Goal: Task Accomplishment & Management: Use online tool/utility

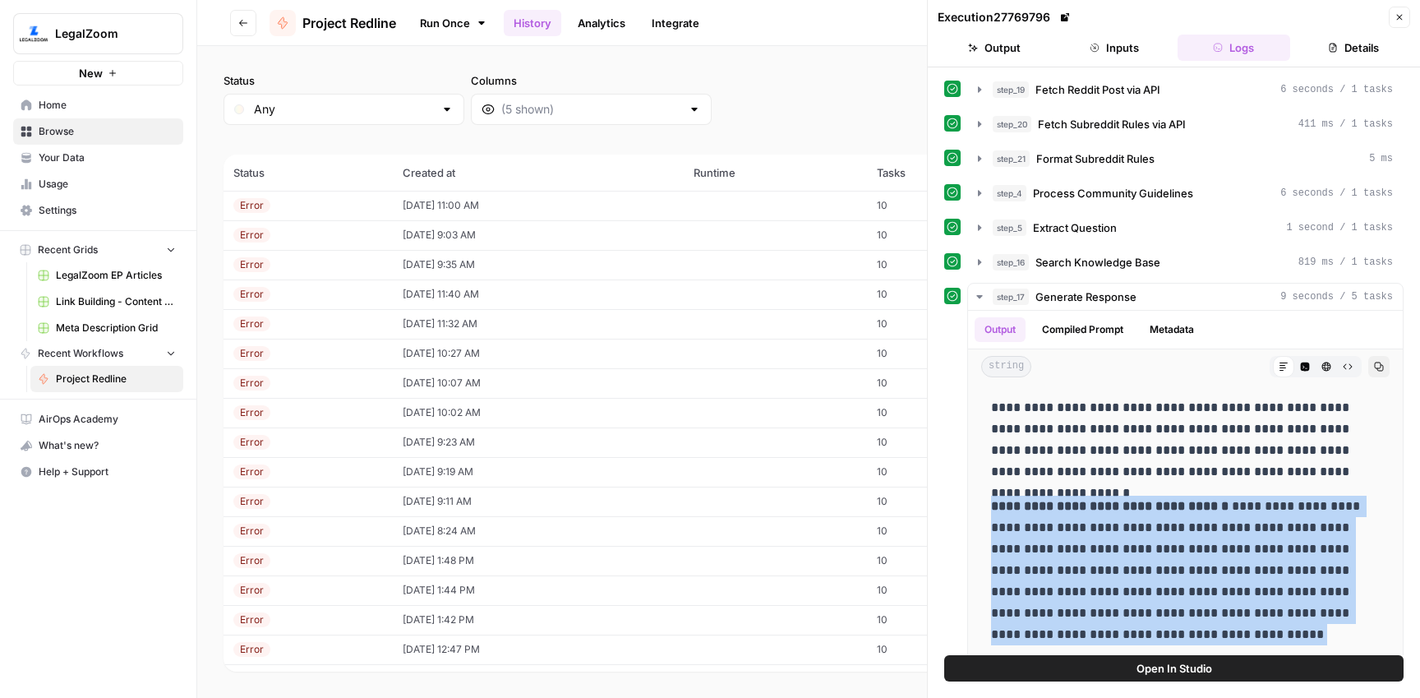
scroll to position [361, 0]
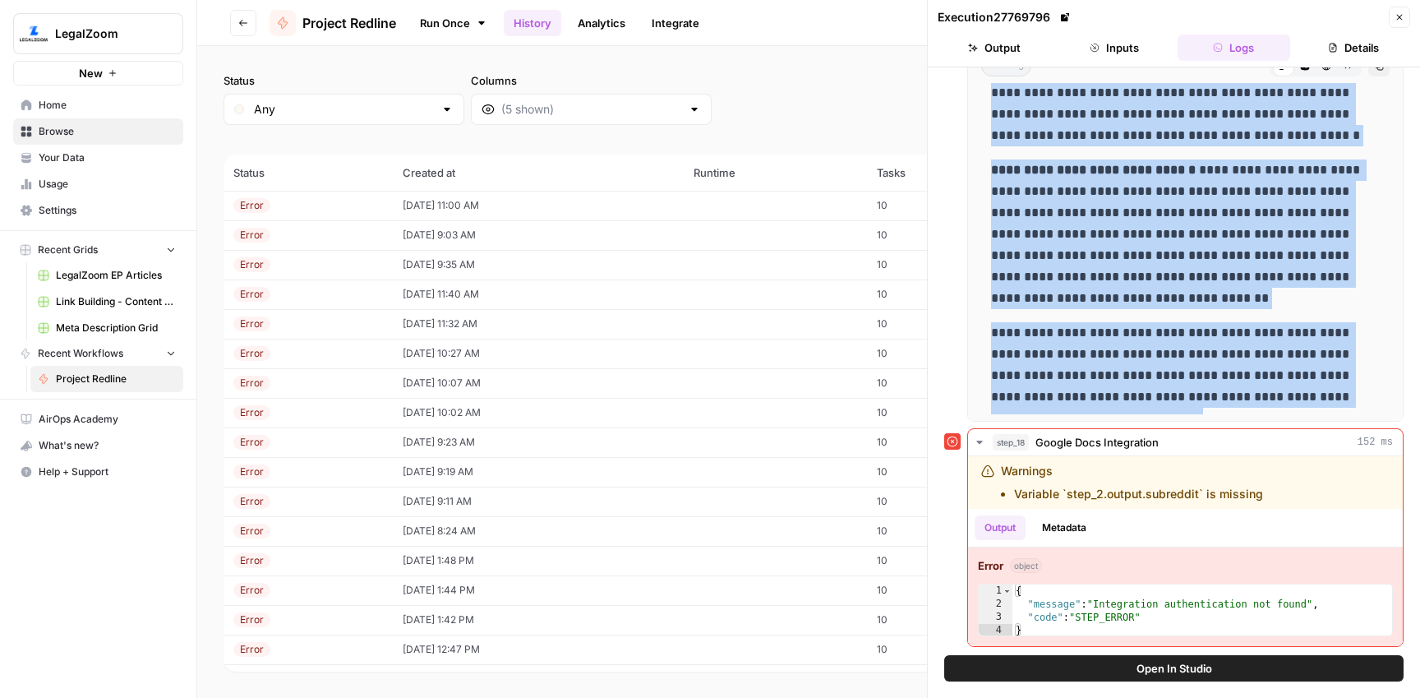
click at [95, 105] on span "Home" at bounding box center [107, 105] width 137 height 15
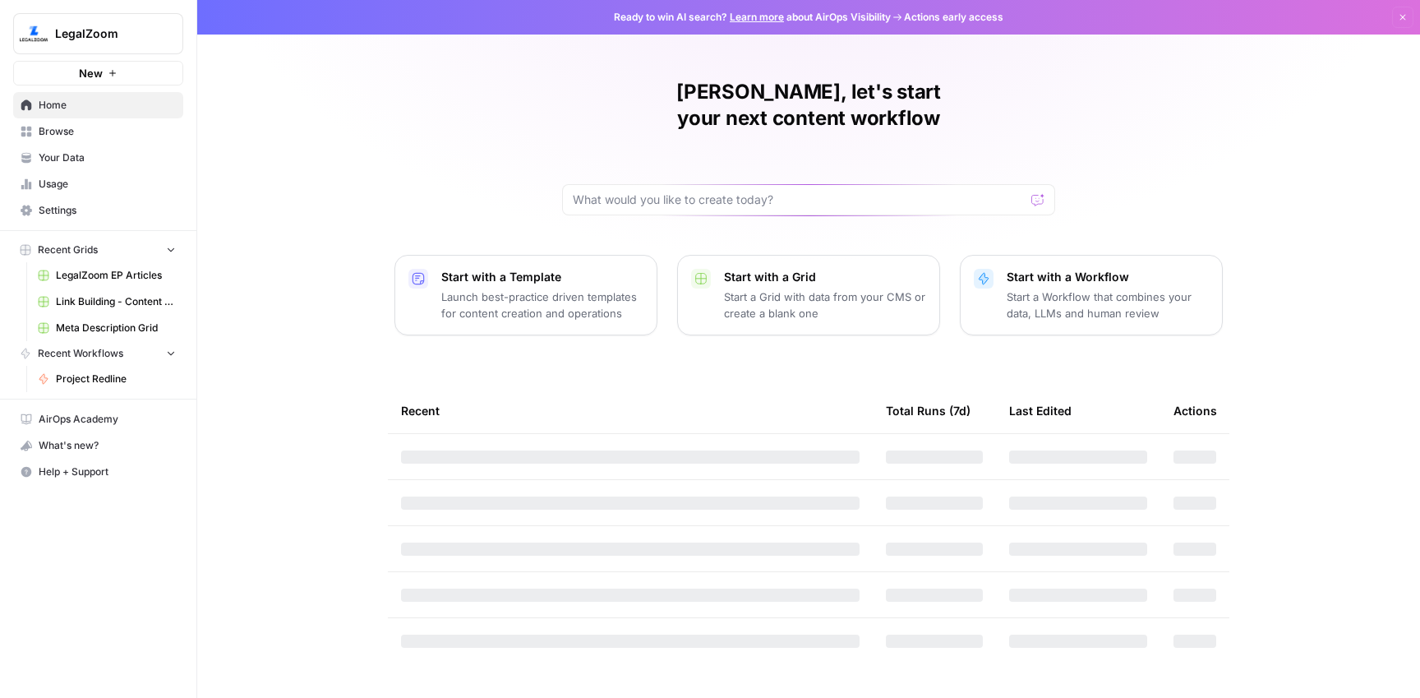
drag, startPoint x: 592, startPoint y: 357, endPoint x: 412, endPoint y: 240, distance: 215.6
click at [592, 357] on div "Jason, let's start your next content workflow Start with a Template Launch best…" at bounding box center [808, 349] width 1223 height 698
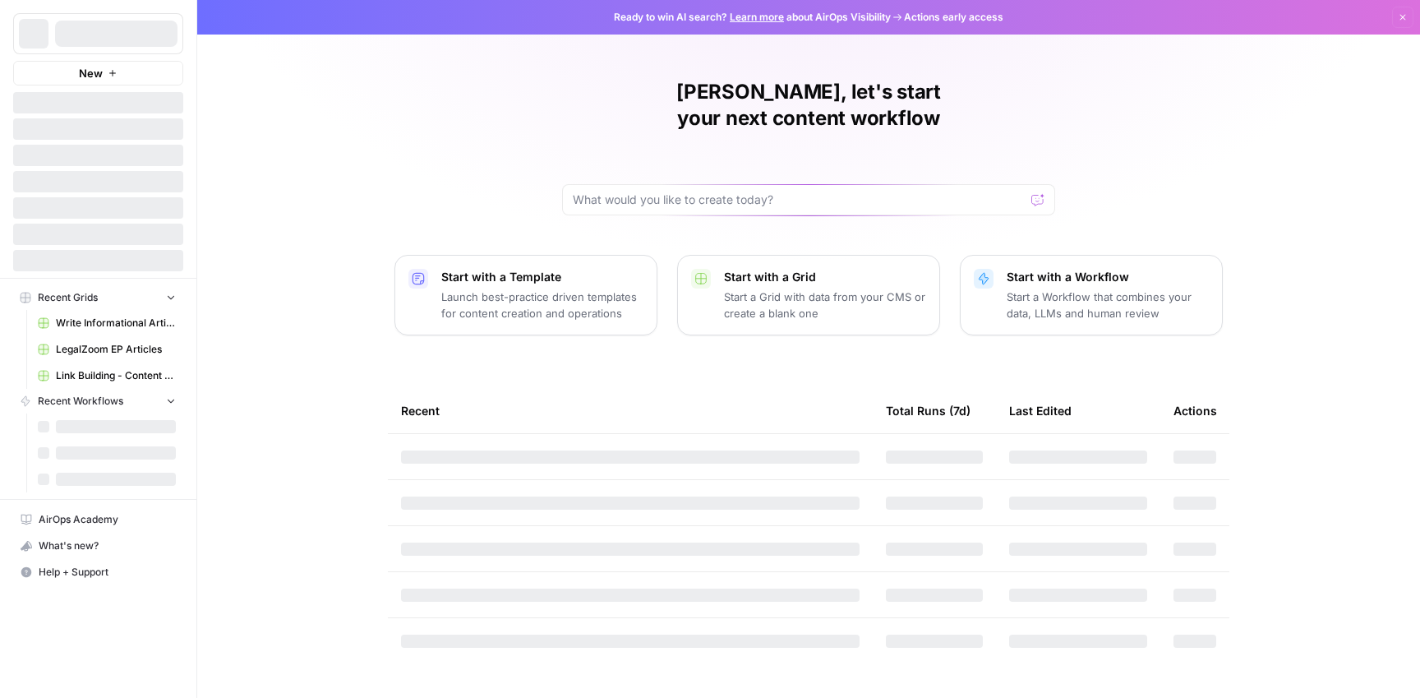
click at [332, 173] on div "[PERSON_NAME], let's start your next content workflow Start with a Template Lau…" at bounding box center [808, 349] width 1223 height 698
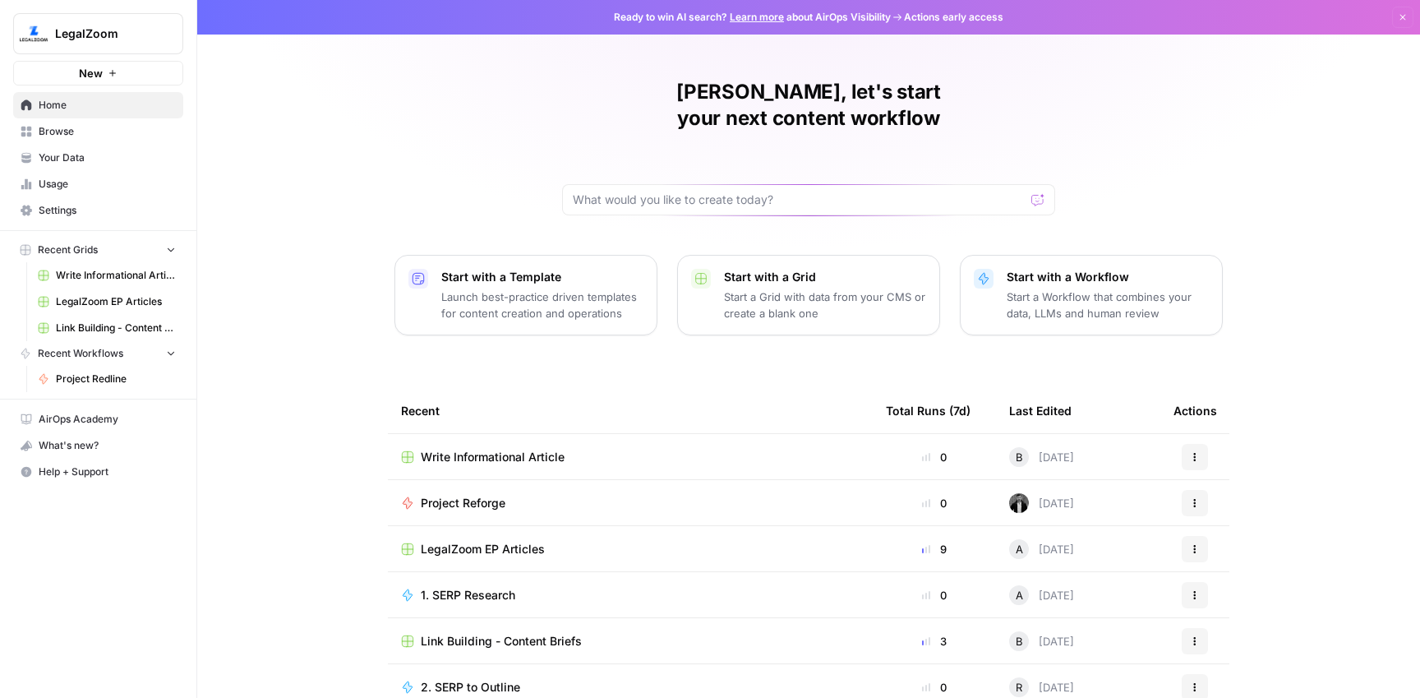
scroll to position [58, 0]
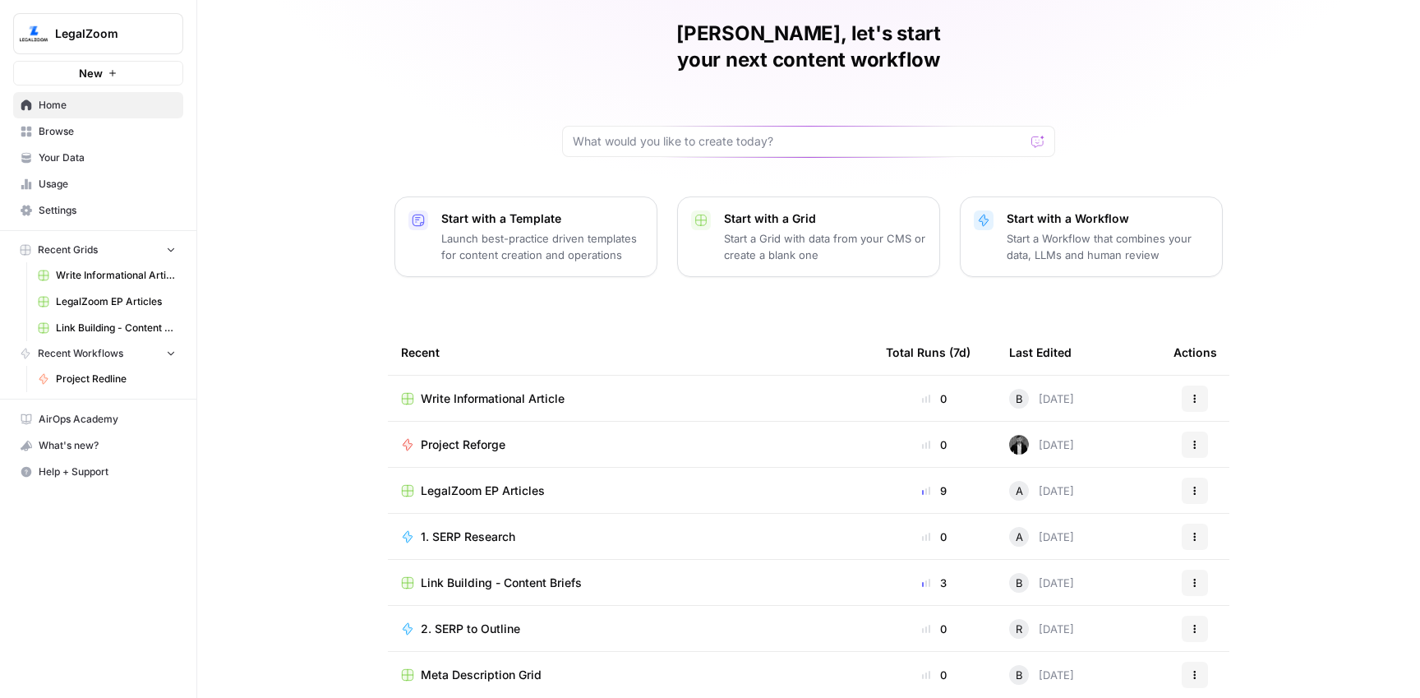
click at [695, 99] on div "[PERSON_NAME], let's start your next content workflow" at bounding box center [808, 89] width 493 height 136
click at [695, 126] on div at bounding box center [808, 141] width 493 height 31
click at [695, 133] on input "text" at bounding box center [799, 141] width 452 height 16
type input "Aura"
click button "Send" at bounding box center [1038, 141] width 21 height 21
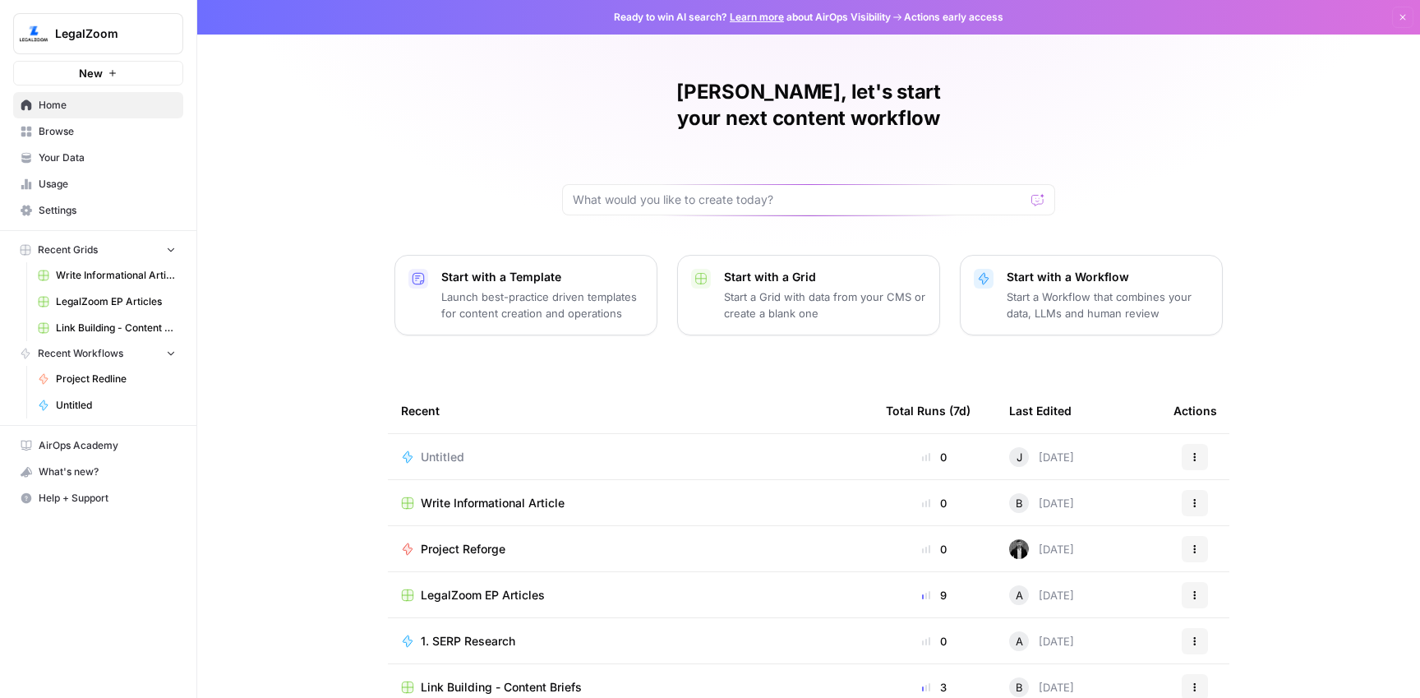
click at [67, 104] on span "Home" at bounding box center [107, 105] width 137 height 15
click at [168, 35] on icon "Workspace: LegalZoom" at bounding box center [169, 33] width 16 height 16
drag, startPoint x: 389, startPoint y: 106, endPoint x: 253, endPoint y: 114, distance: 136.6
click at [389, 106] on div "[PERSON_NAME], let's start your next content workflow Start with a Template Lau…" at bounding box center [808, 391] width 1223 height 782
click at [111, 130] on span "Browse" at bounding box center [107, 131] width 137 height 15
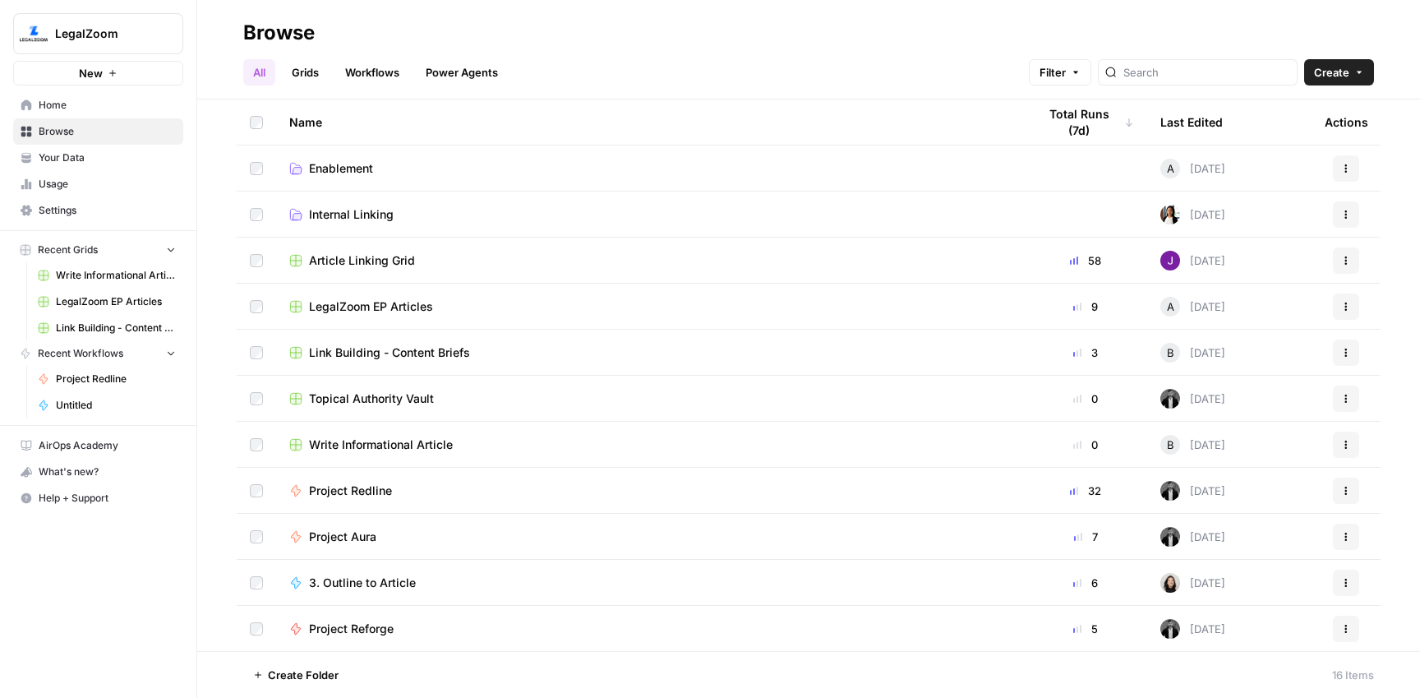
scroll to position [11, 0]
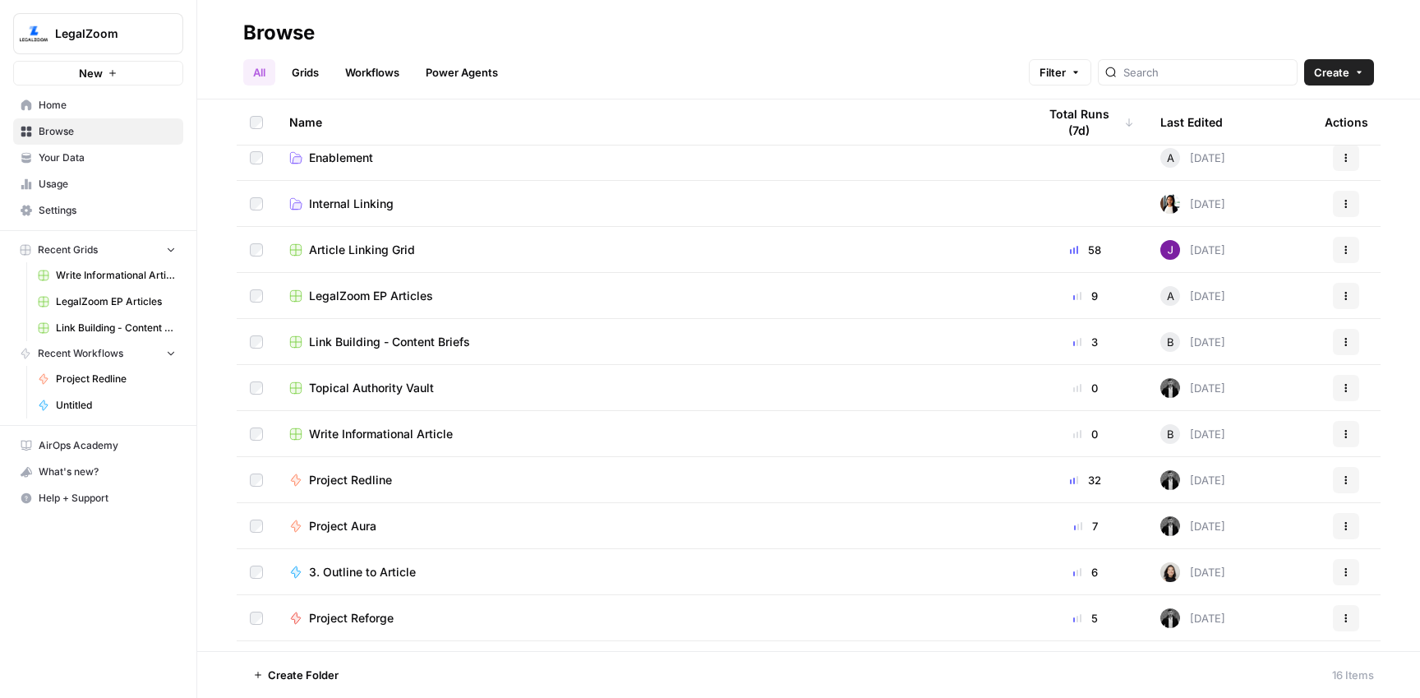
click at [316, 522] on span "Project Aura" at bounding box center [342, 526] width 67 height 16
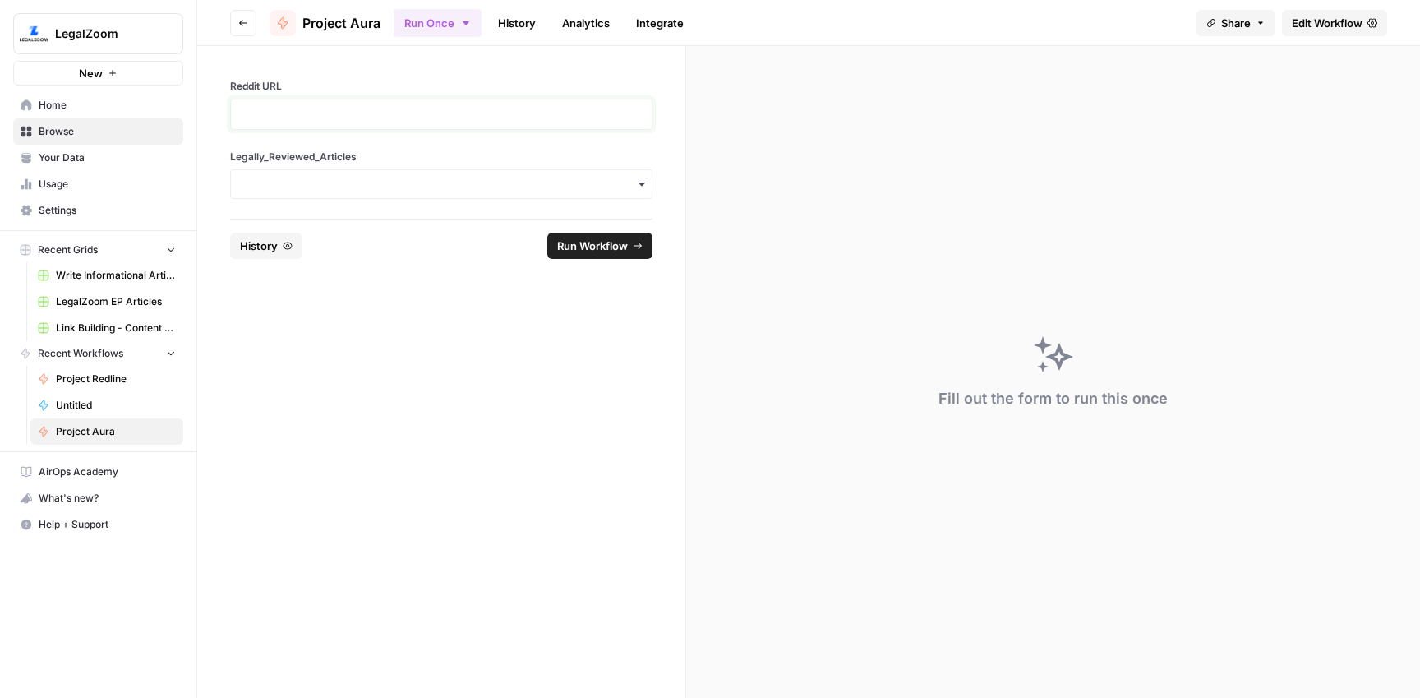
click at [364, 114] on p at bounding box center [441, 114] width 401 height 16
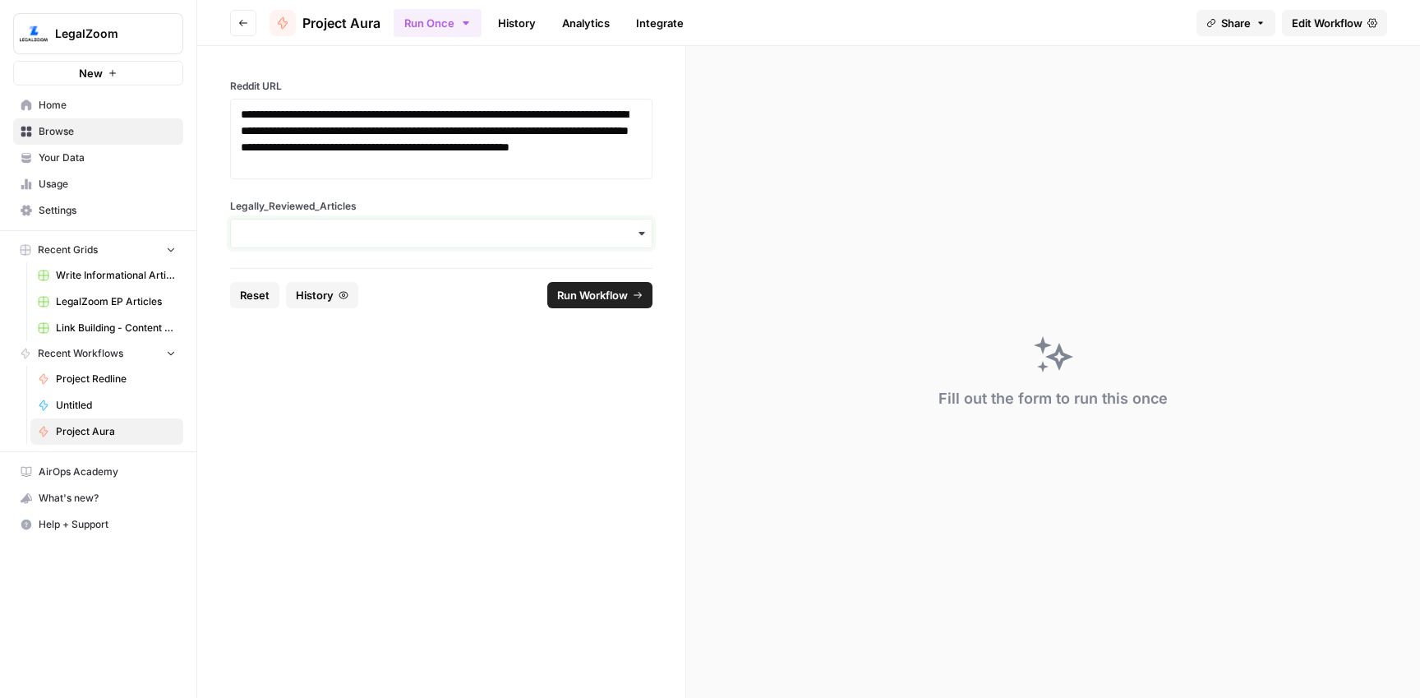
click at [402, 237] on input "Legally_Reviewed_Articles" at bounding box center [441, 233] width 401 height 16
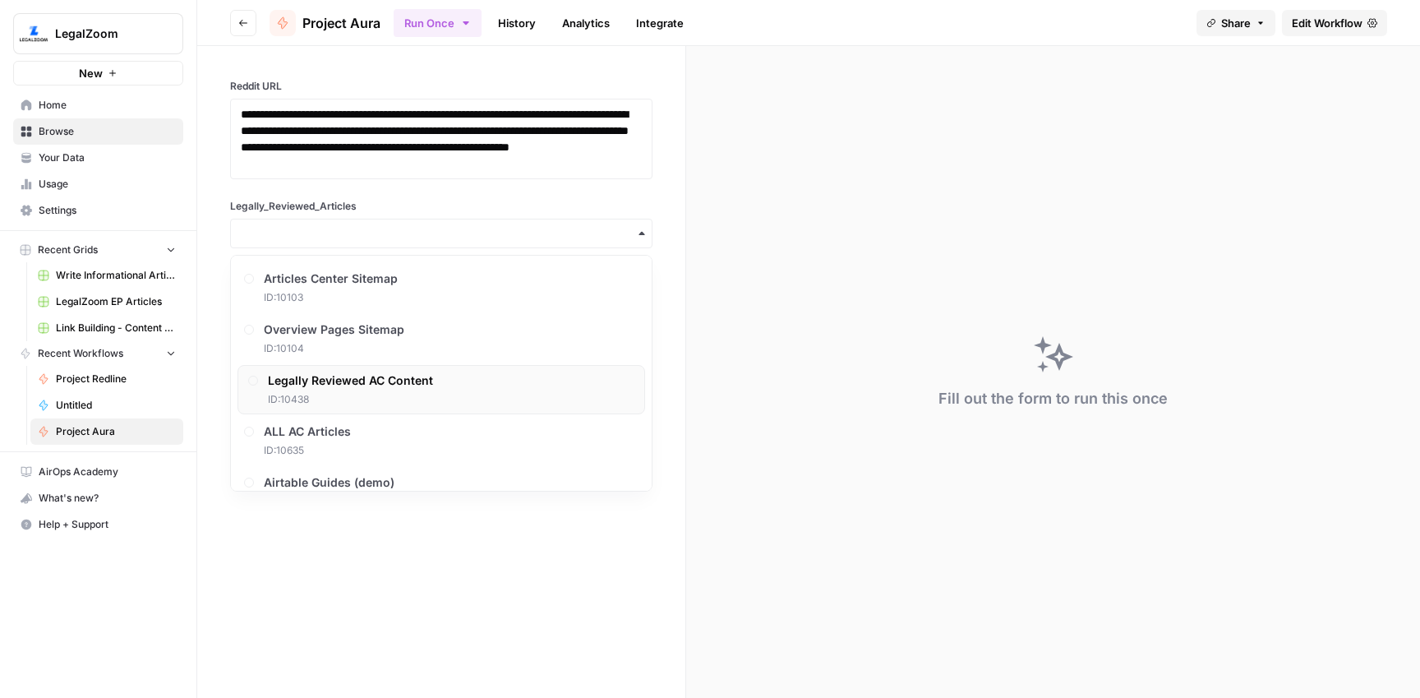
click at [394, 380] on span "Legally Reviewed AC Content" at bounding box center [350, 380] width 165 height 16
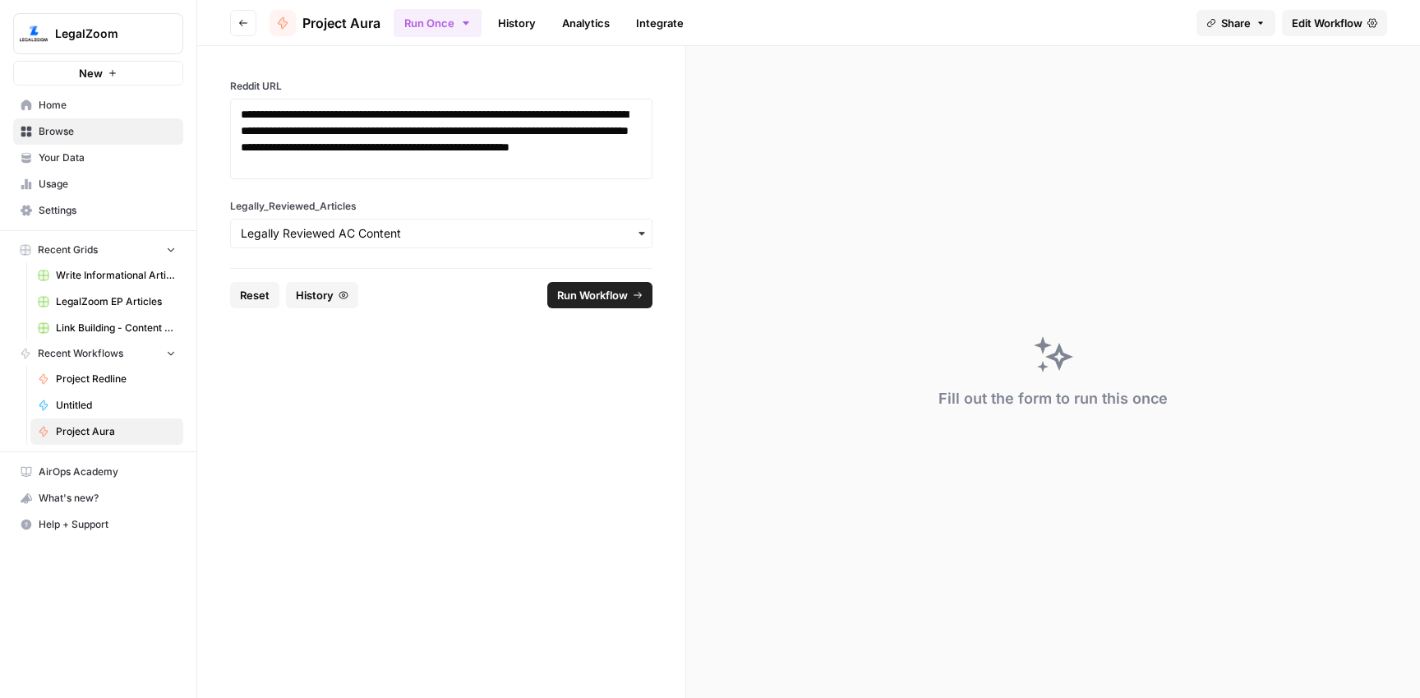
click at [606, 299] on span "Run Workflow" at bounding box center [592, 295] width 71 height 16
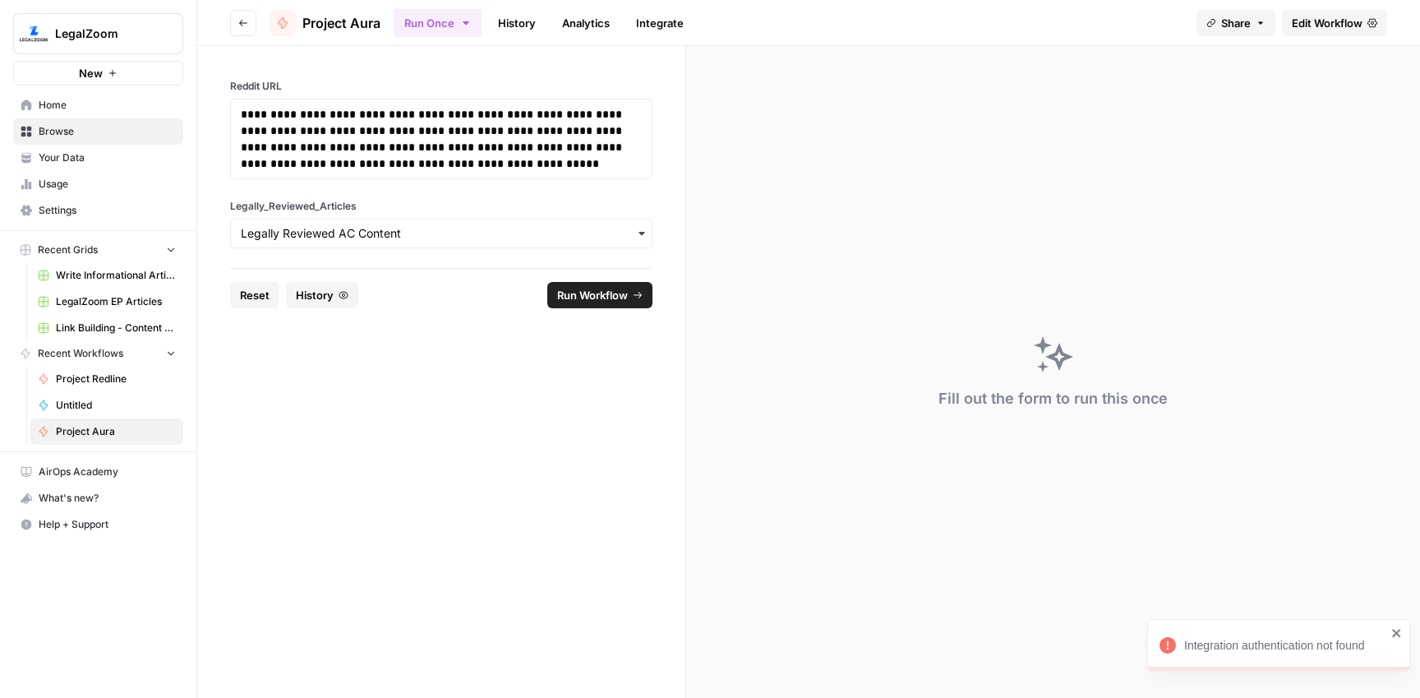
click at [515, 26] on link "History" at bounding box center [517, 23] width 58 height 26
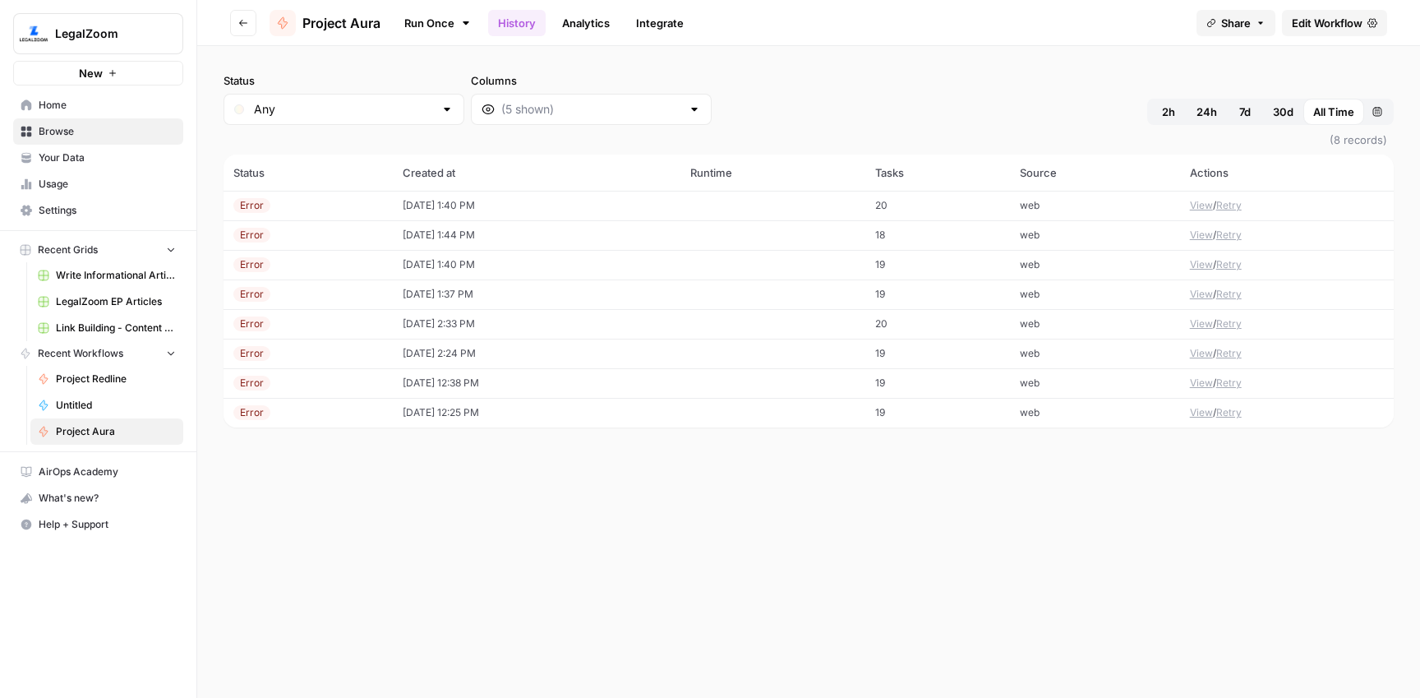
click at [475, 196] on td "[DATE] 1:40 PM" at bounding box center [537, 206] width 288 height 30
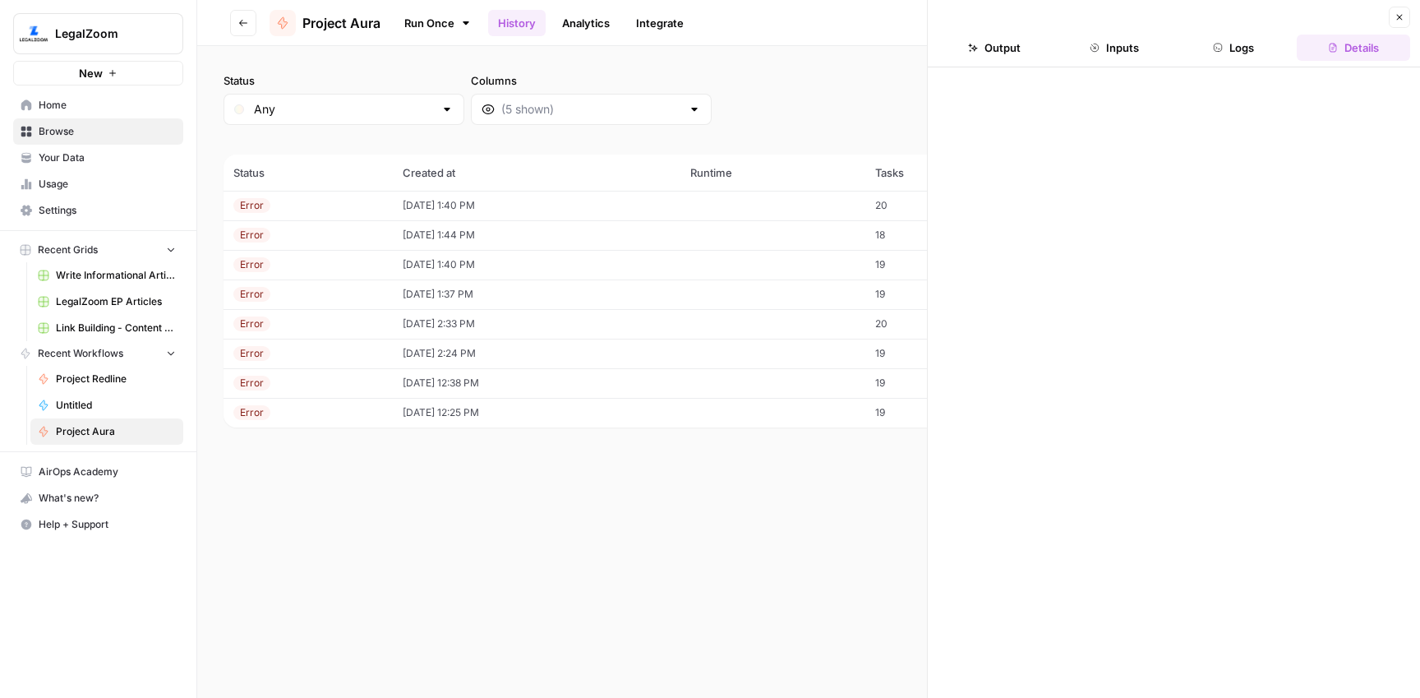
click at [1251, 44] on button "Logs" at bounding box center [1233, 48] width 113 height 26
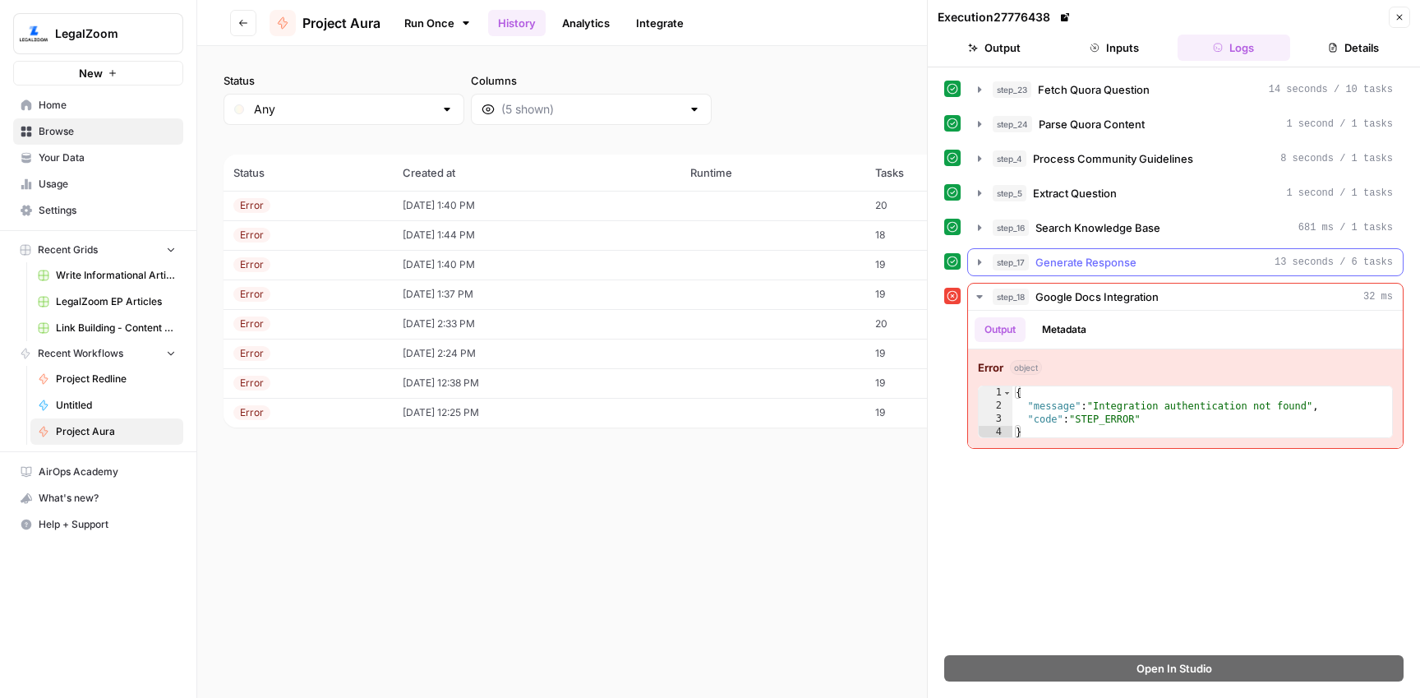
click at [1135, 260] on span "Generate Response" at bounding box center [1085, 262] width 101 height 16
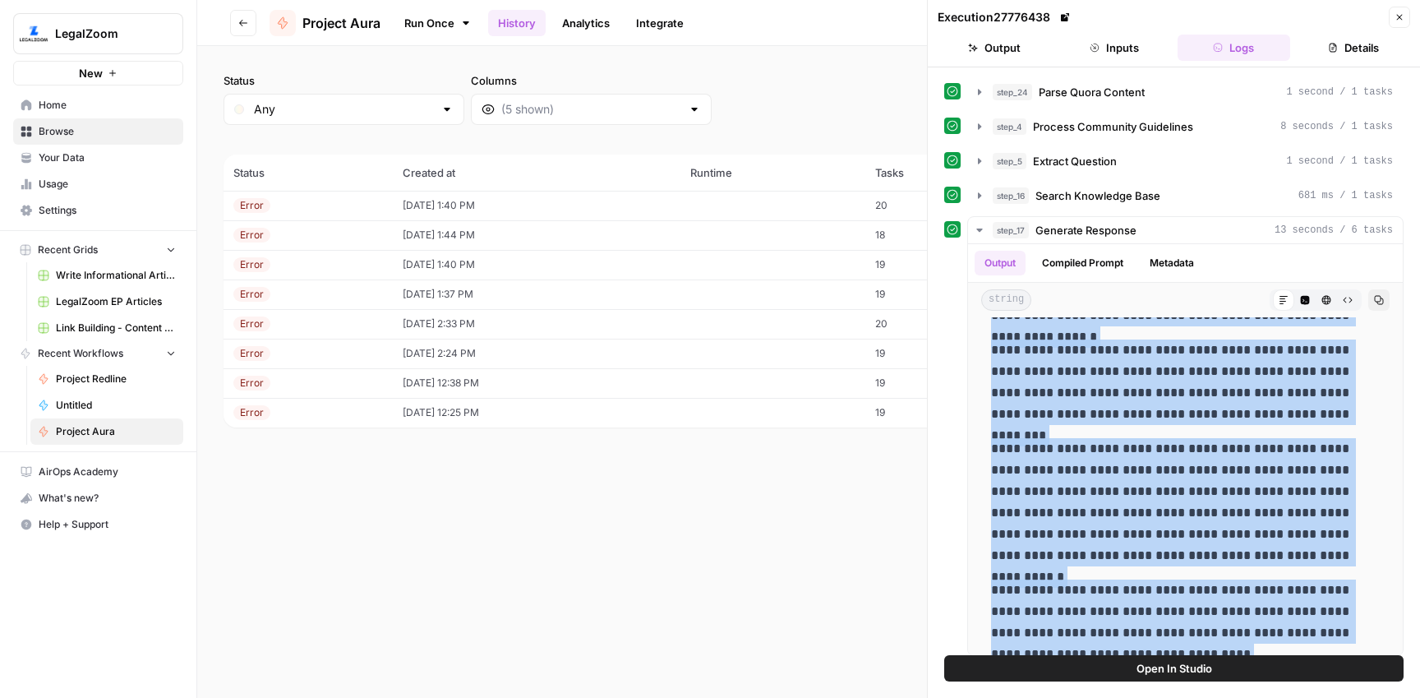
scroll to position [214, 0]
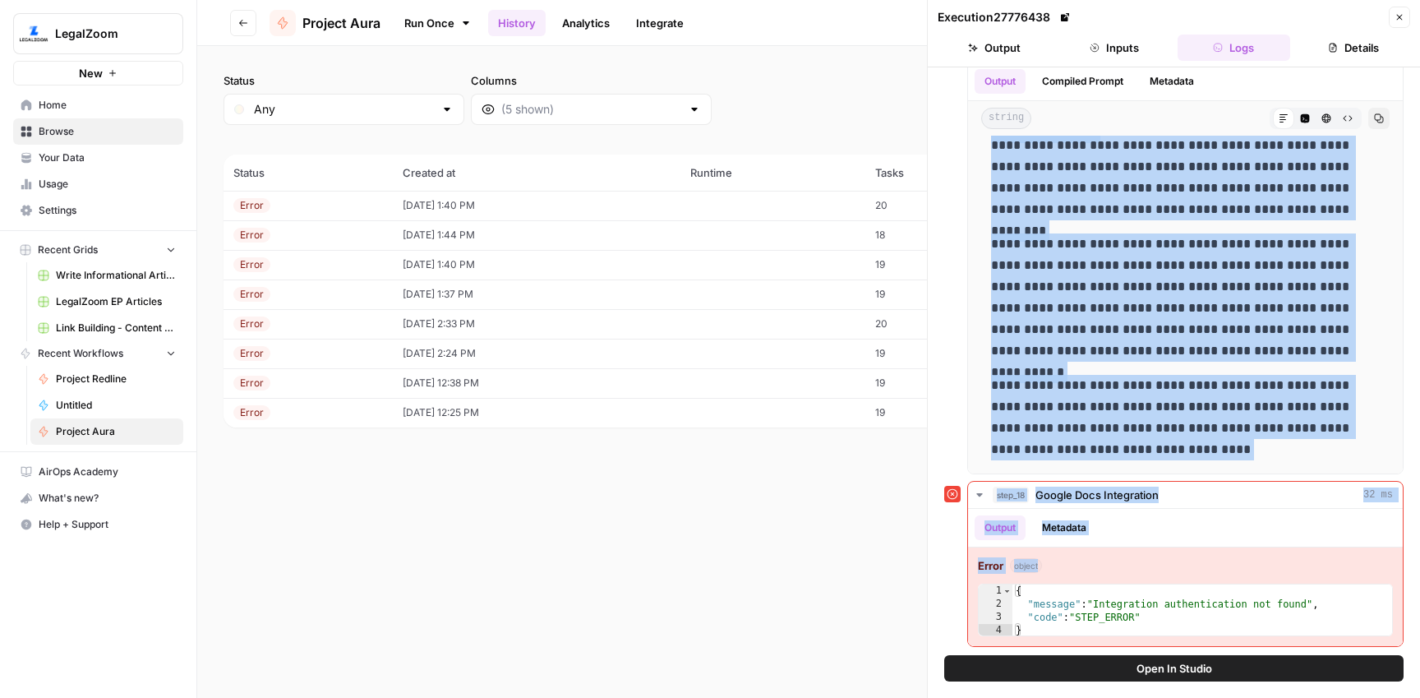
drag, startPoint x: 1297, startPoint y: 396, endPoint x: 1305, endPoint y: 670, distance: 273.7
click at [1305, 670] on div "**********" at bounding box center [1174, 382] width 492 height 630
copy div "**********"
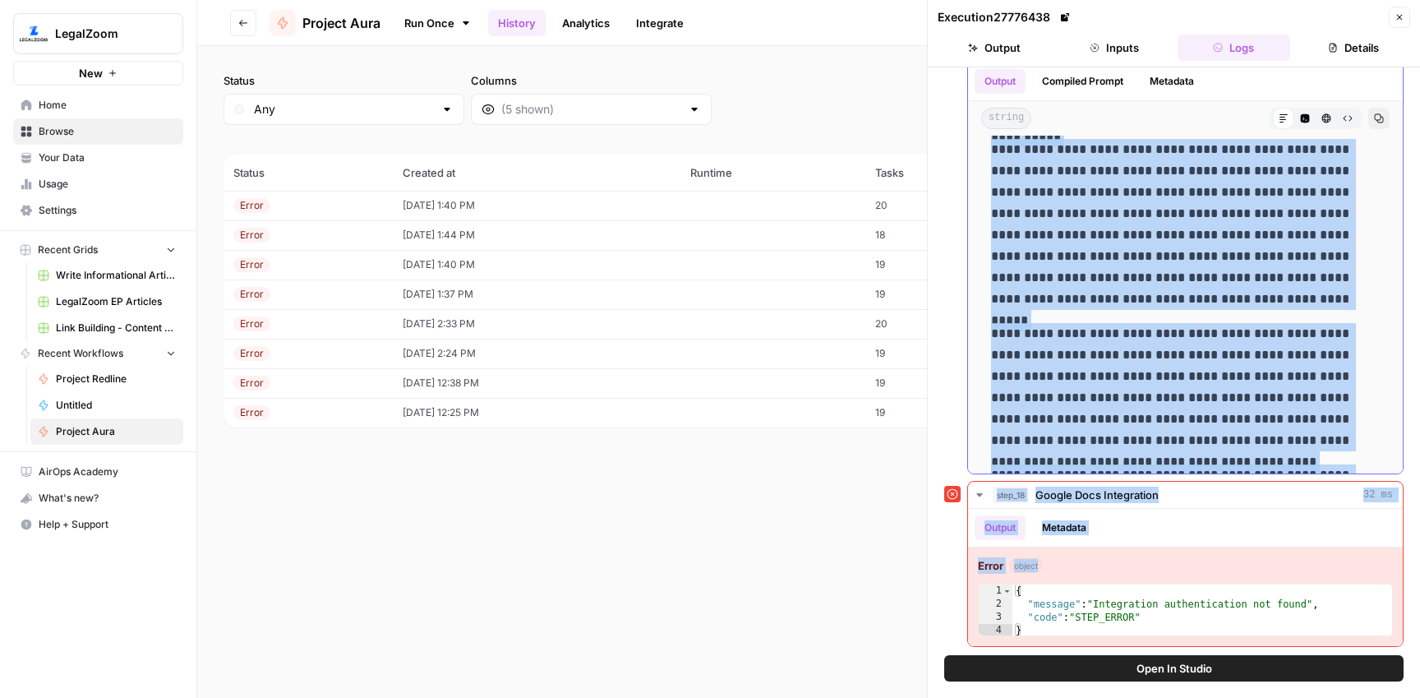
scroll to position [122, 0]
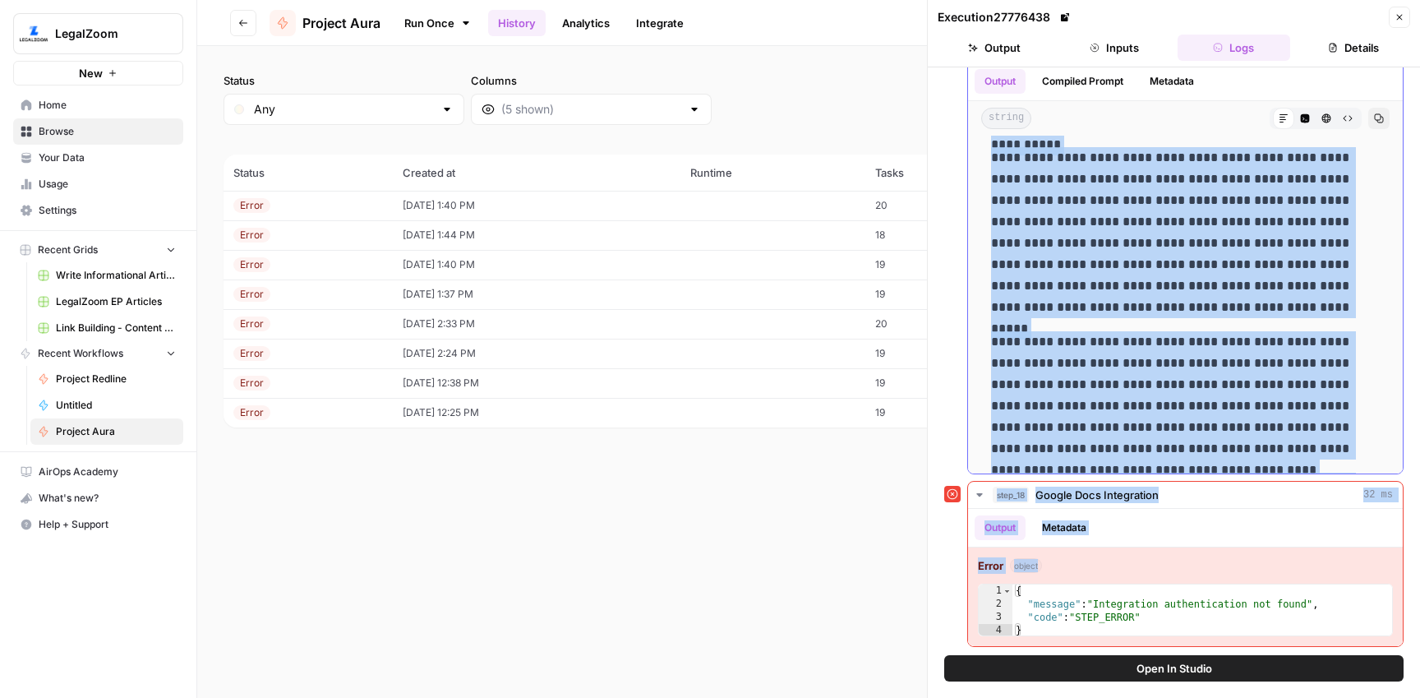
click at [1177, 311] on p "**********" at bounding box center [1185, 232] width 389 height 171
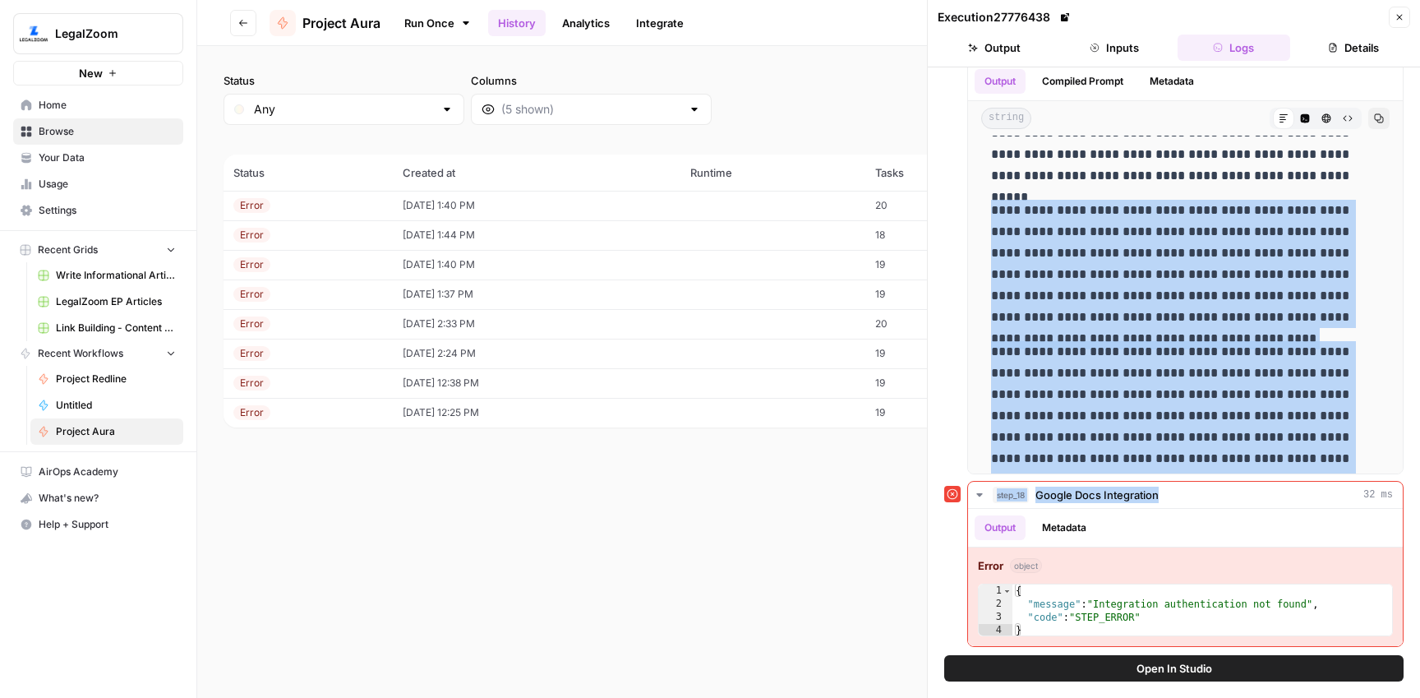
scroll to position [862, 0]
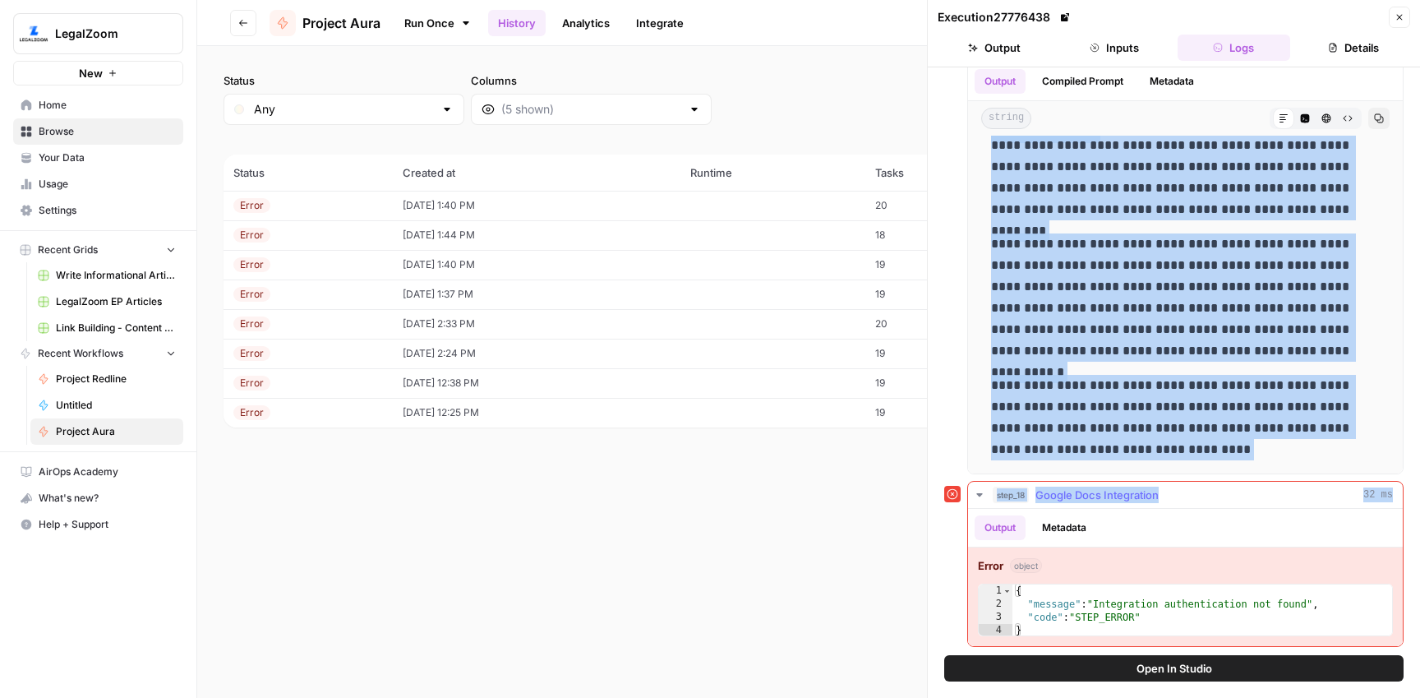
drag, startPoint x: 991, startPoint y: 341, endPoint x: 1310, endPoint y: 504, distance: 359.0
click at [1310, 504] on div "**********" at bounding box center [1173, 254] width 459 height 785
copy div "**********"
click at [1078, 329] on p "**********" at bounding box center [1185, 297] width 389 height 128
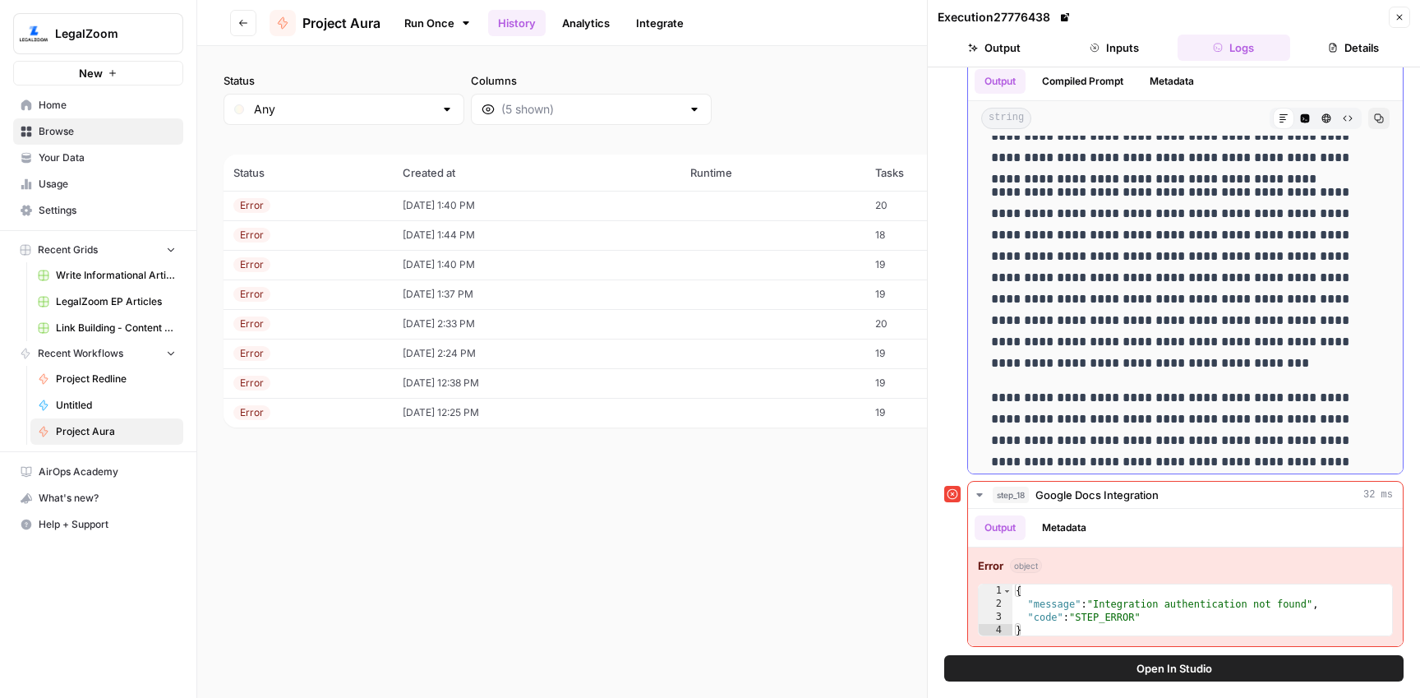
scroll to position [408, 0]
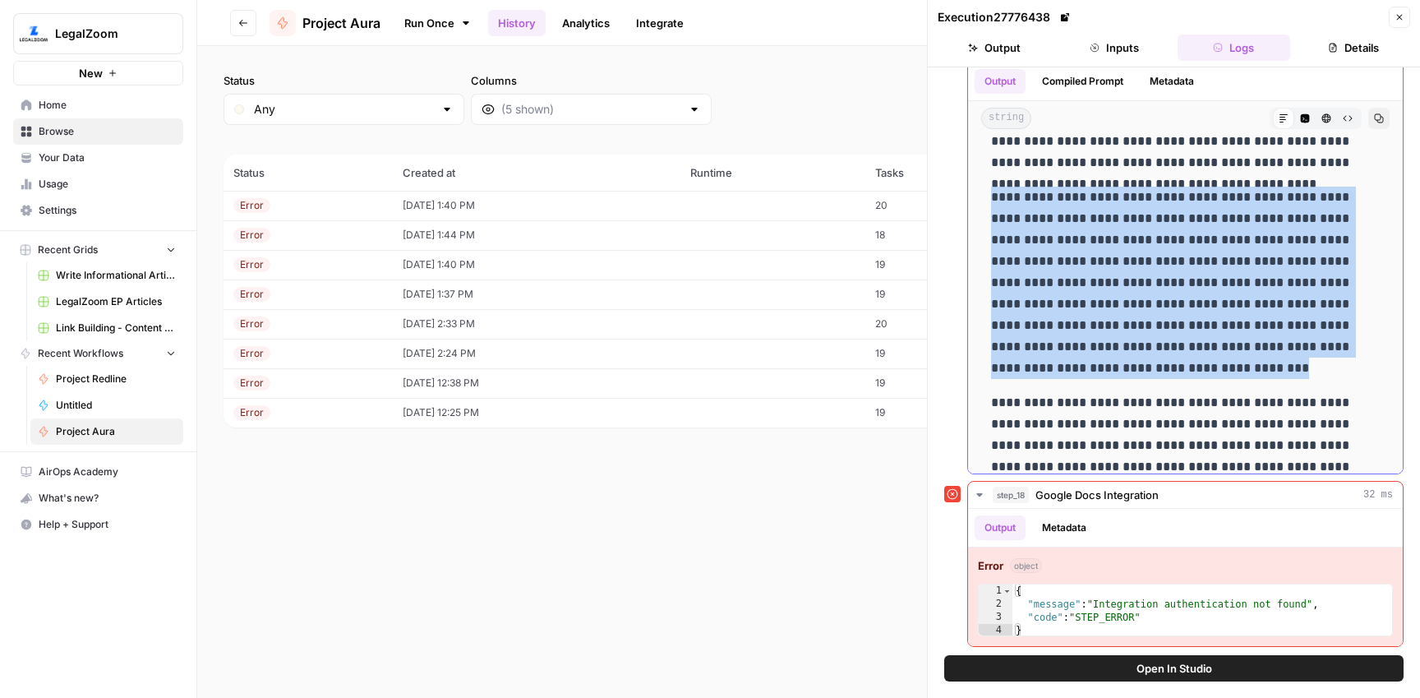
drag, startPoint x: 991, startPoint y: 195, endPoint x: 1094, endPoint y: 375, distance: 207.6
click at [1094, 375] on p "**********" at bounding box center [1185, 283] width 389 height 192
copy p "**********"
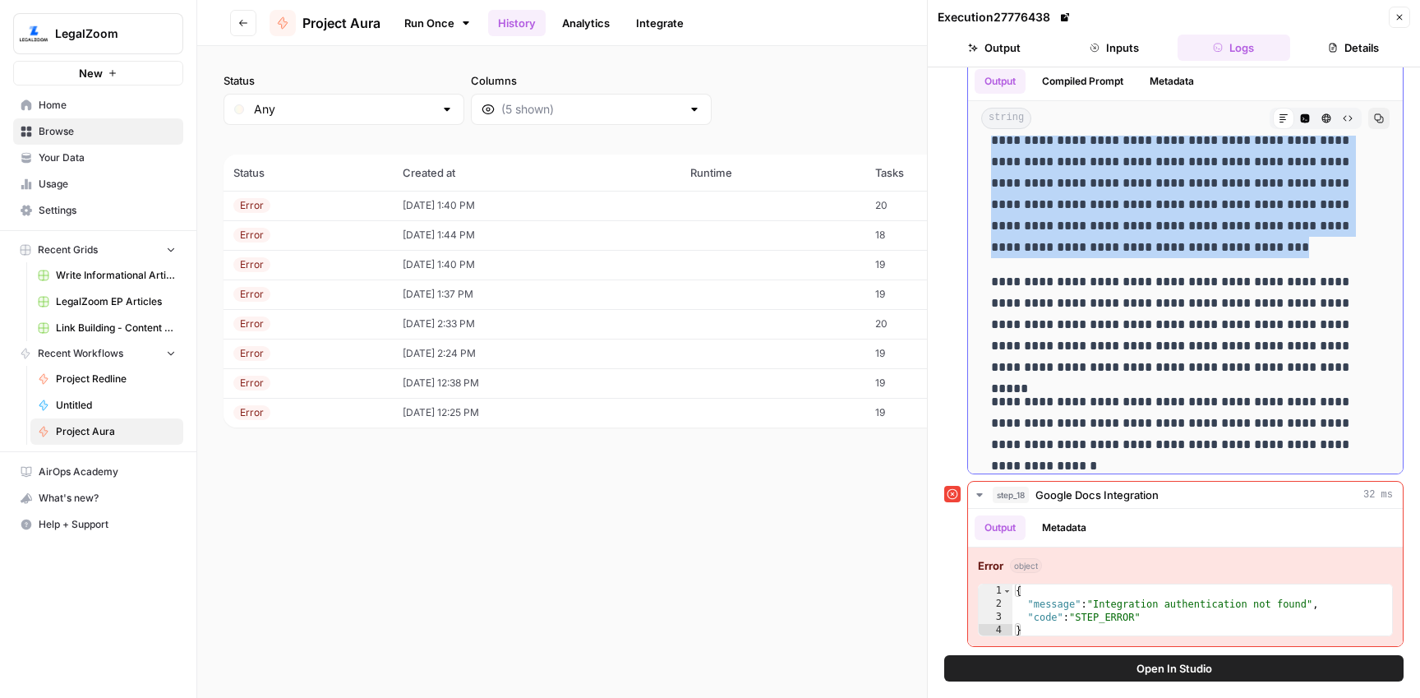
scroll to position [531, 0]
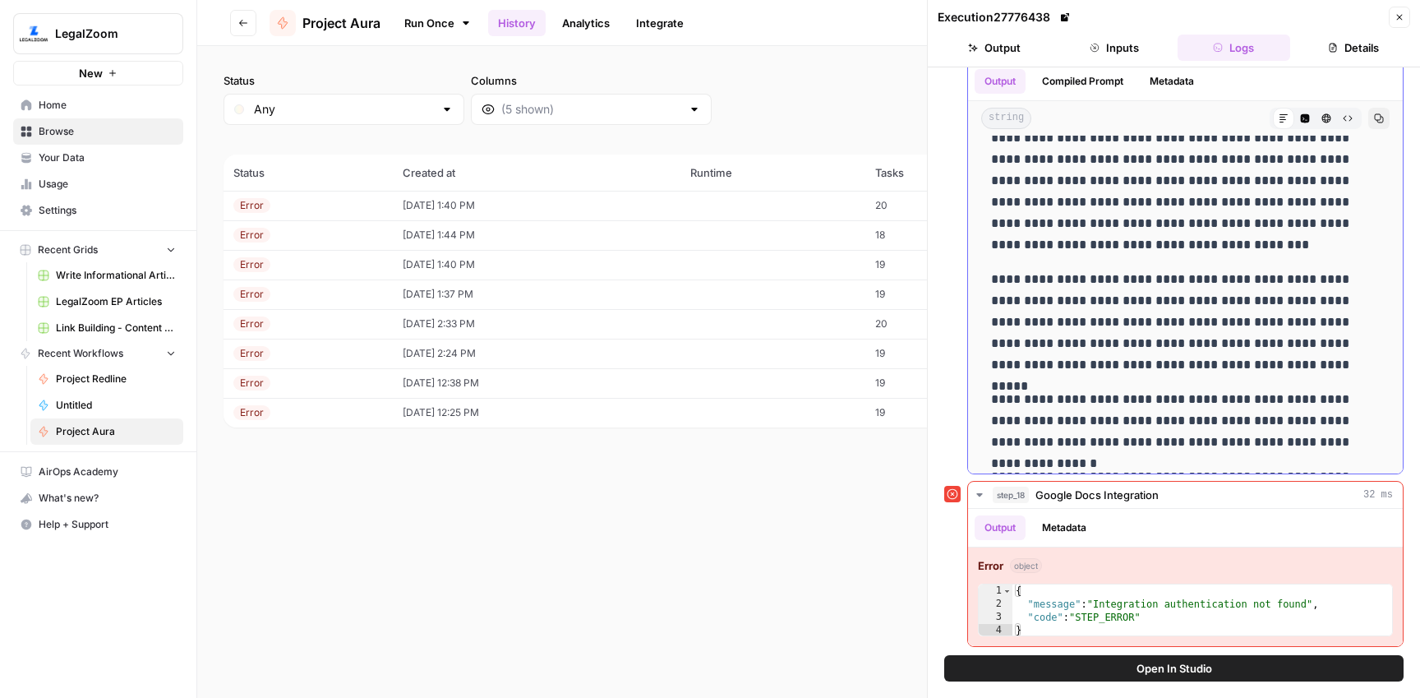
click at [1112, 315] on p "**********" at bounding box center [1185, 322] width 389 height 107
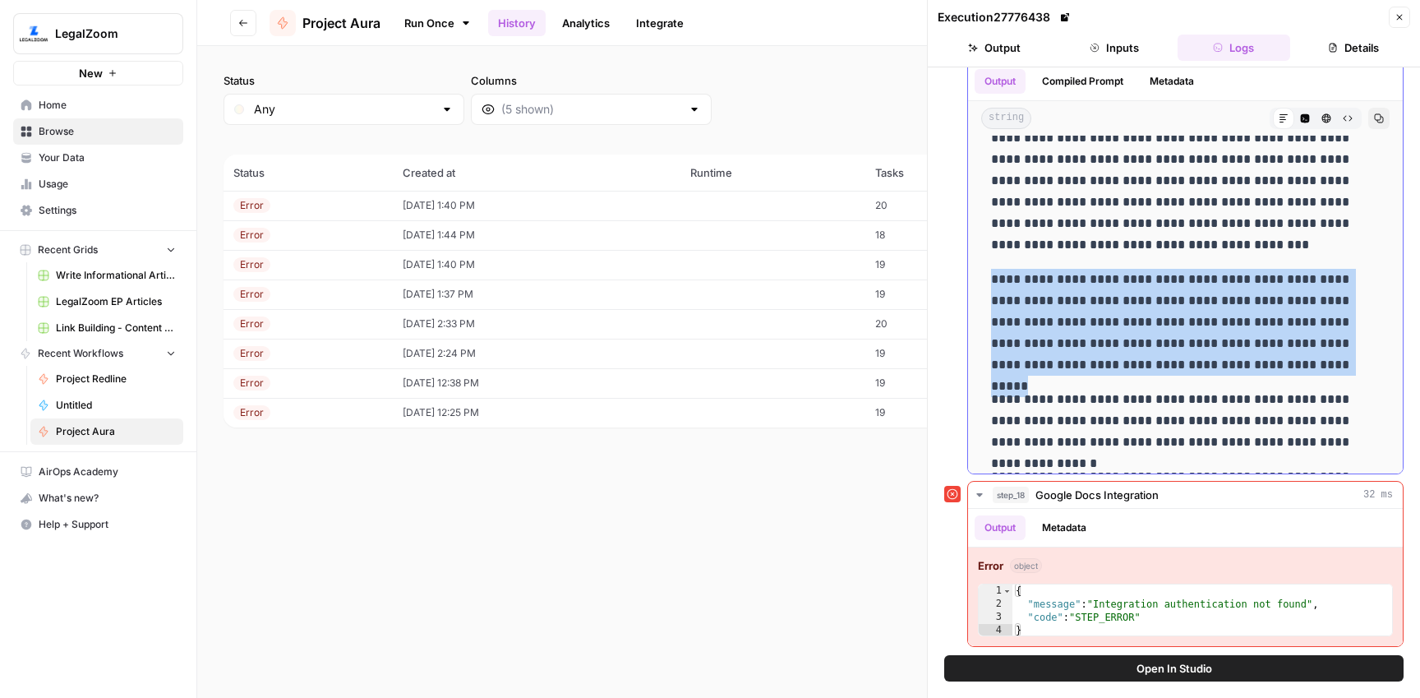
drag, startPoint x: 991, startPoint y: 277, endPoint x: 1123, endPoint y: 357, distance: 154.4
click at [1123, 357] on p "**********" at bounding box center [1185, 322] width 389 height 107
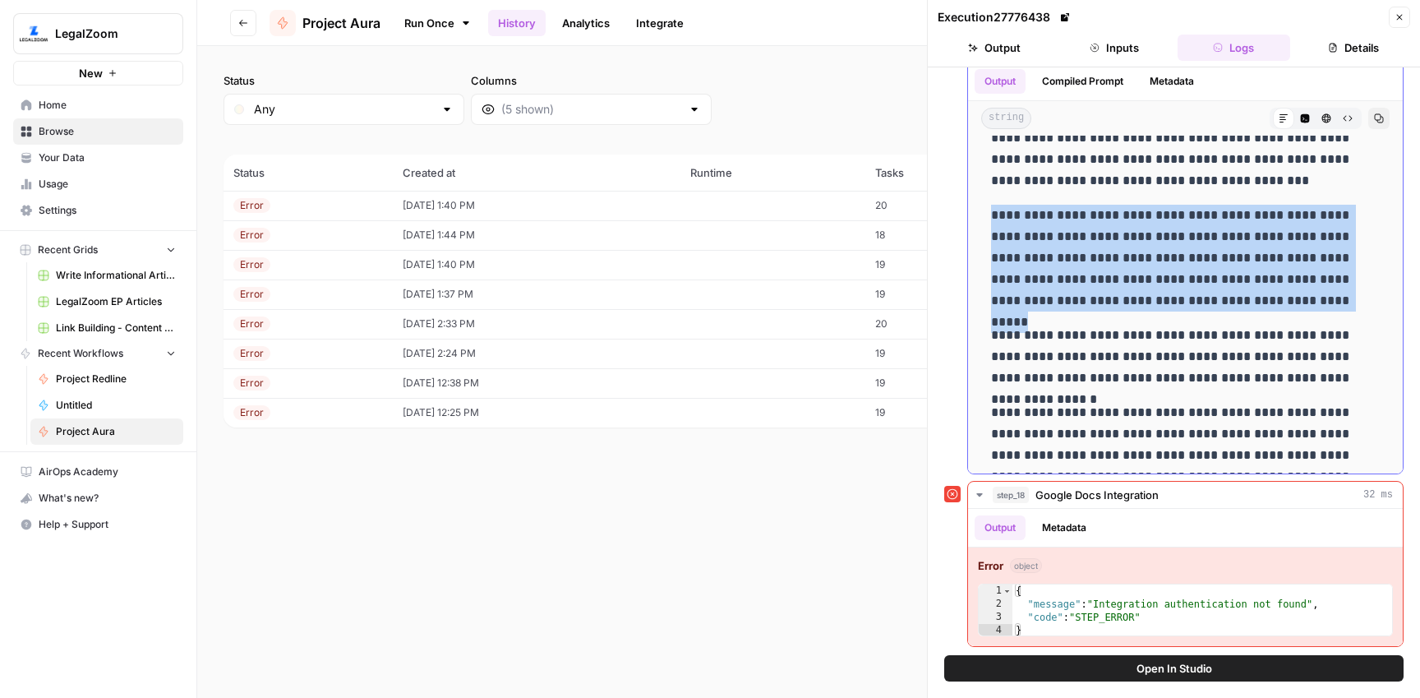
scroll to position [596, 0]
click at [1025, 230] on p "**********" at bounding box center [1185, 256] width 389 height 107
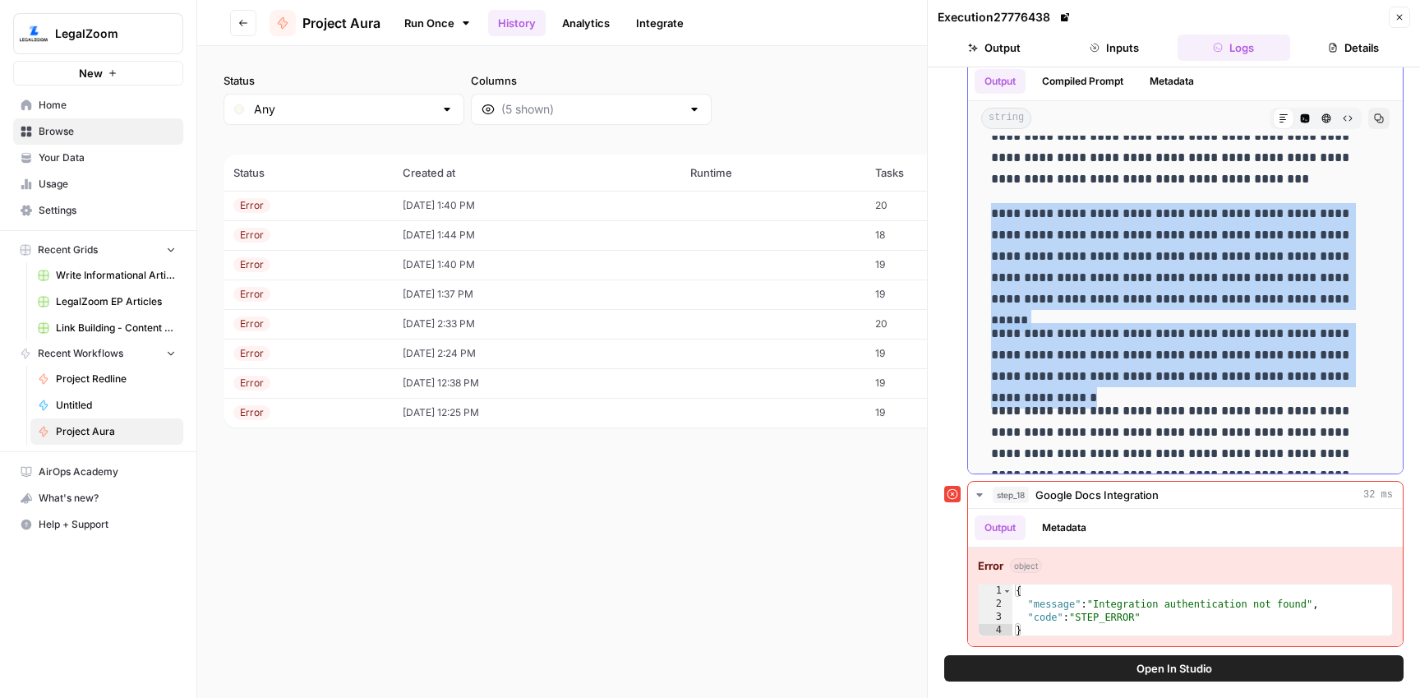
drag, startPoint x: 994, startPoint y: 213, endPoint x: 1329, endPoint y: 371, distance: 369.7
click at [1333, 371] on div "**********" at bounding box center [1185, 139] width 408 height 1186
copy div "**********"
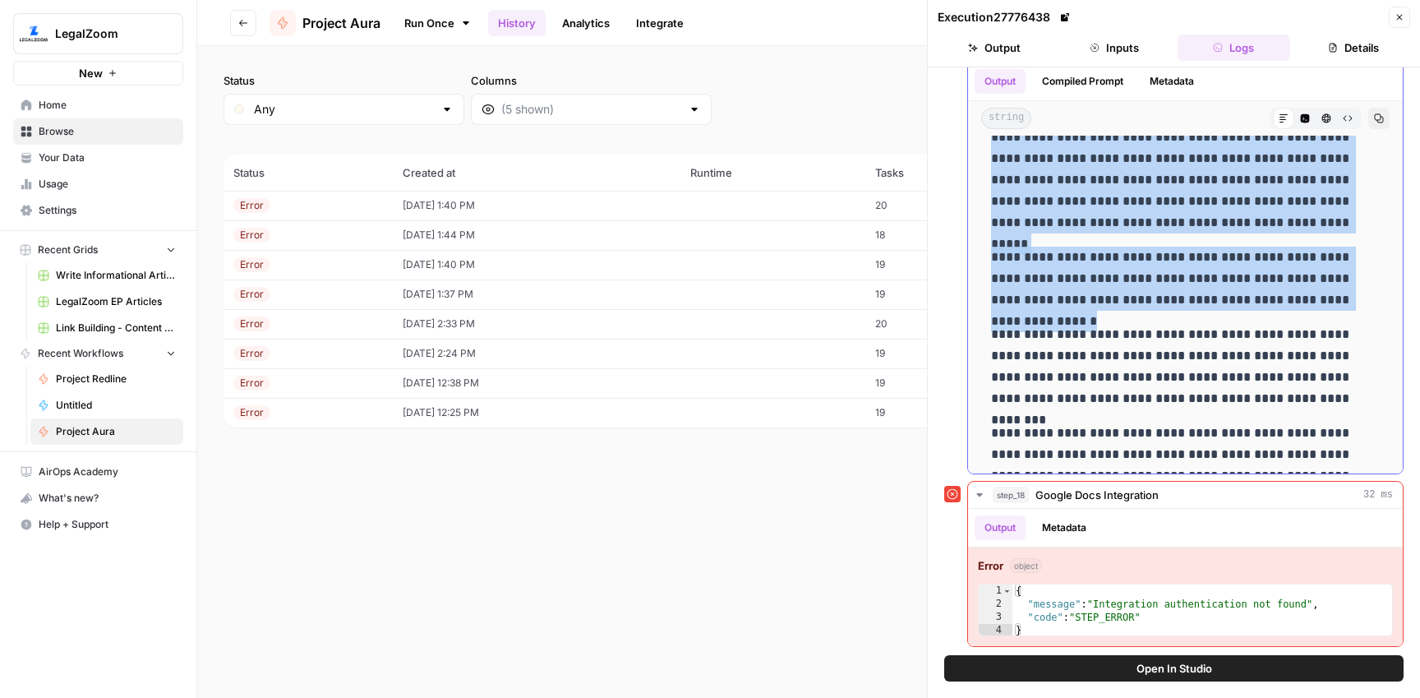
scroll to position [681, 0]
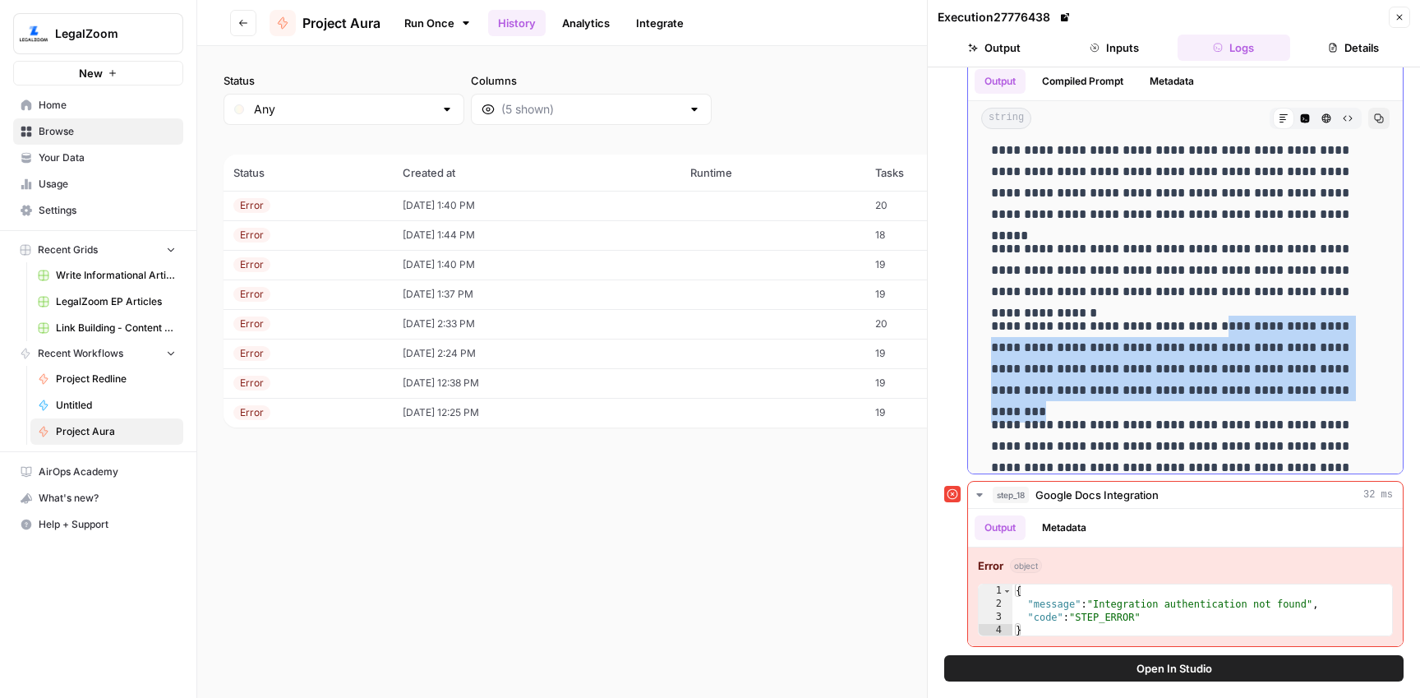
drag, startPoint x: 1206, startPoint y: 329, endPoint x: 1263, endPoint y: 395, distance: 86.8
click at [1263, 395] on p "**********" at bounding box center [1185, 357] width 389 height 85
copy p "**********"
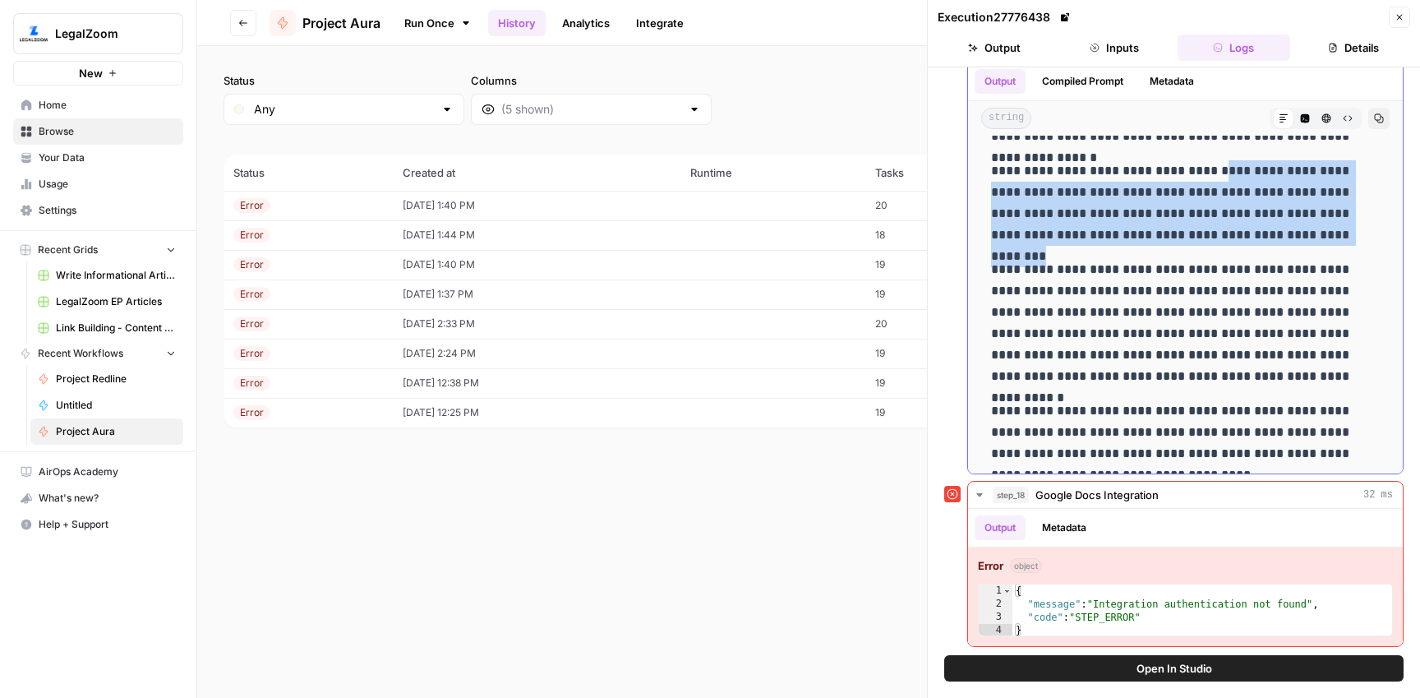
scroll to position [854, 0]
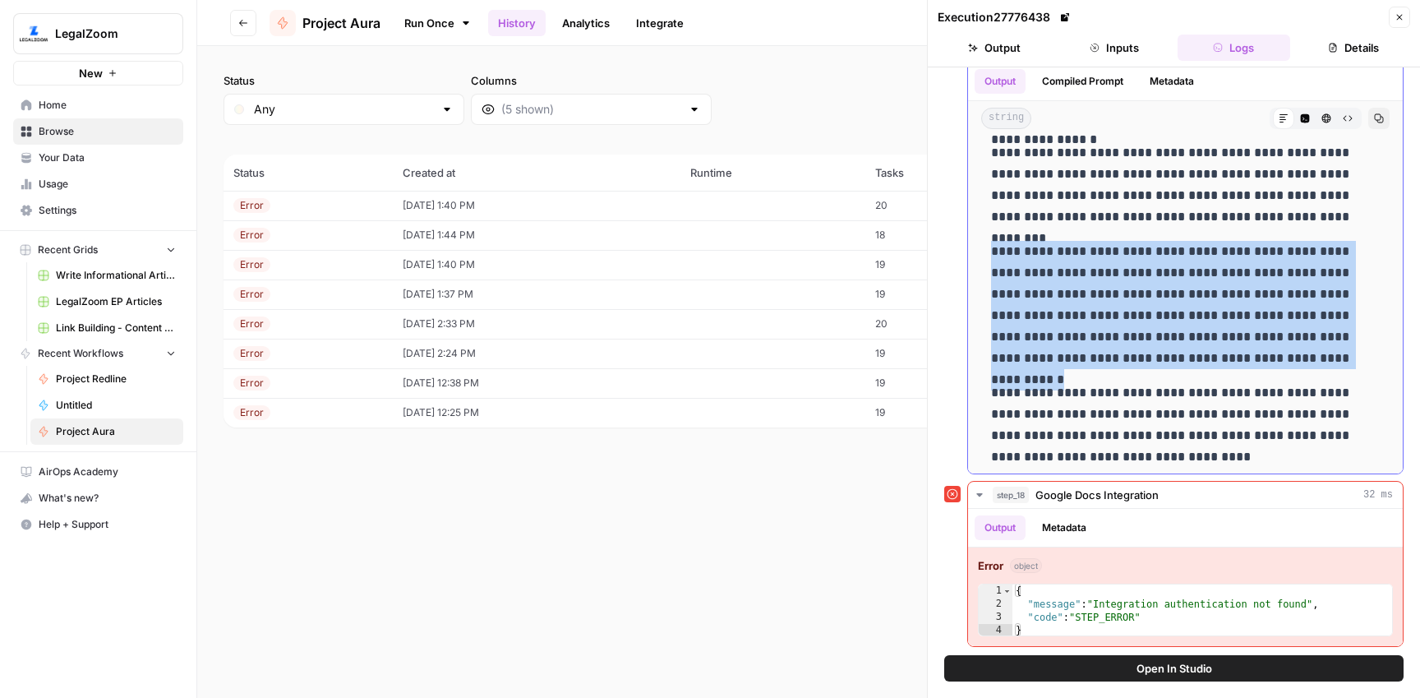
drag, startPoint x: 992, startPoint y: 249, endPoint x: 1198, endPoint y: 349, distance: 229.3
click at [1198, 349] on p "**********" at bounding box center [1185, 305] width 389 height 128
copy p "**********"
click at [93, 136] on span "Browse" at bounding box center [107, 131] width 137 height 15
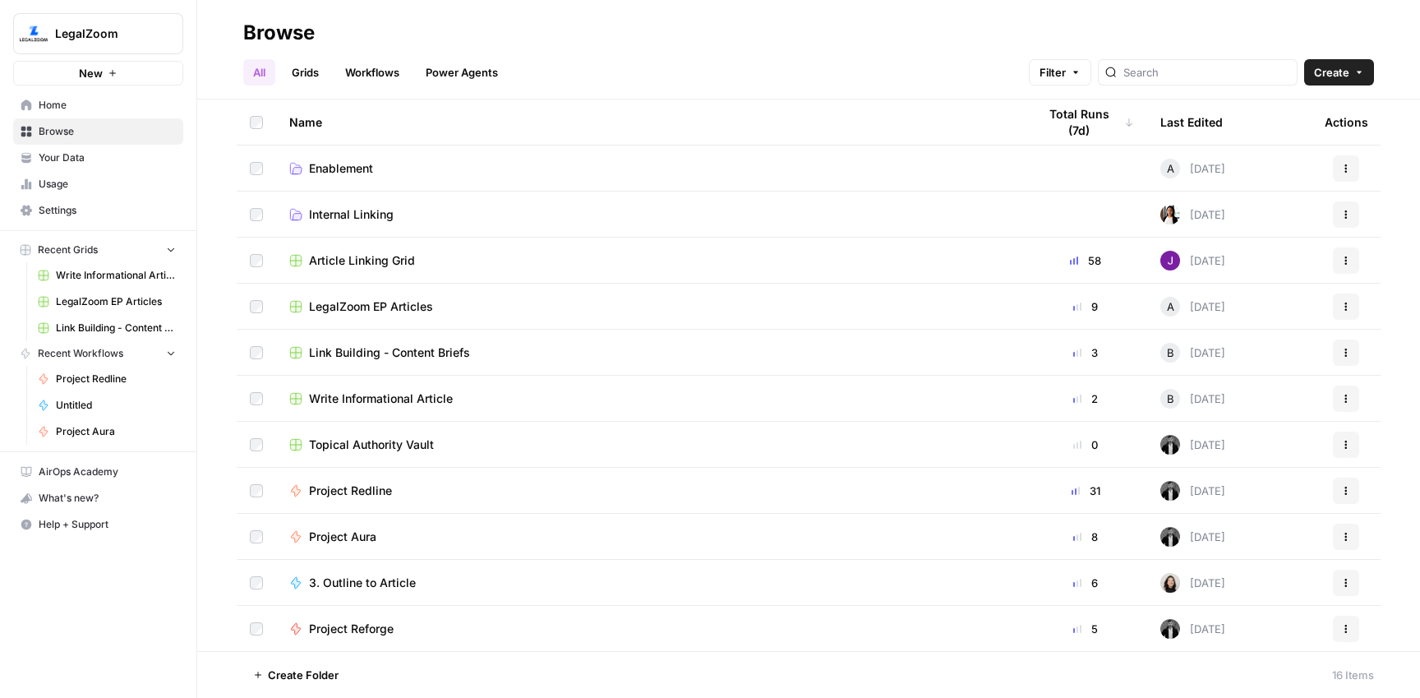
click at [355, 485] on span "Project Redline" at bounding box center [350, 490] width 83 height 16
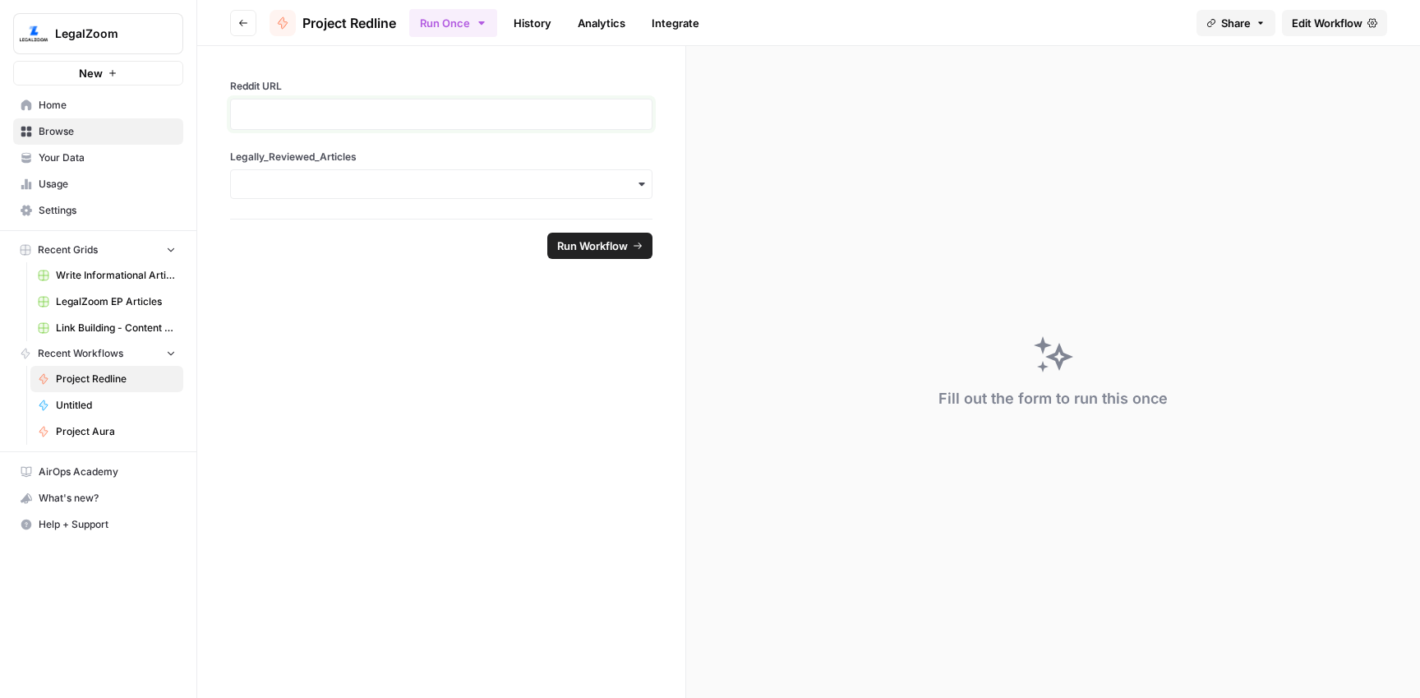
click at [378, 109] on p at bounding box center [441, 114] width 401 height 16
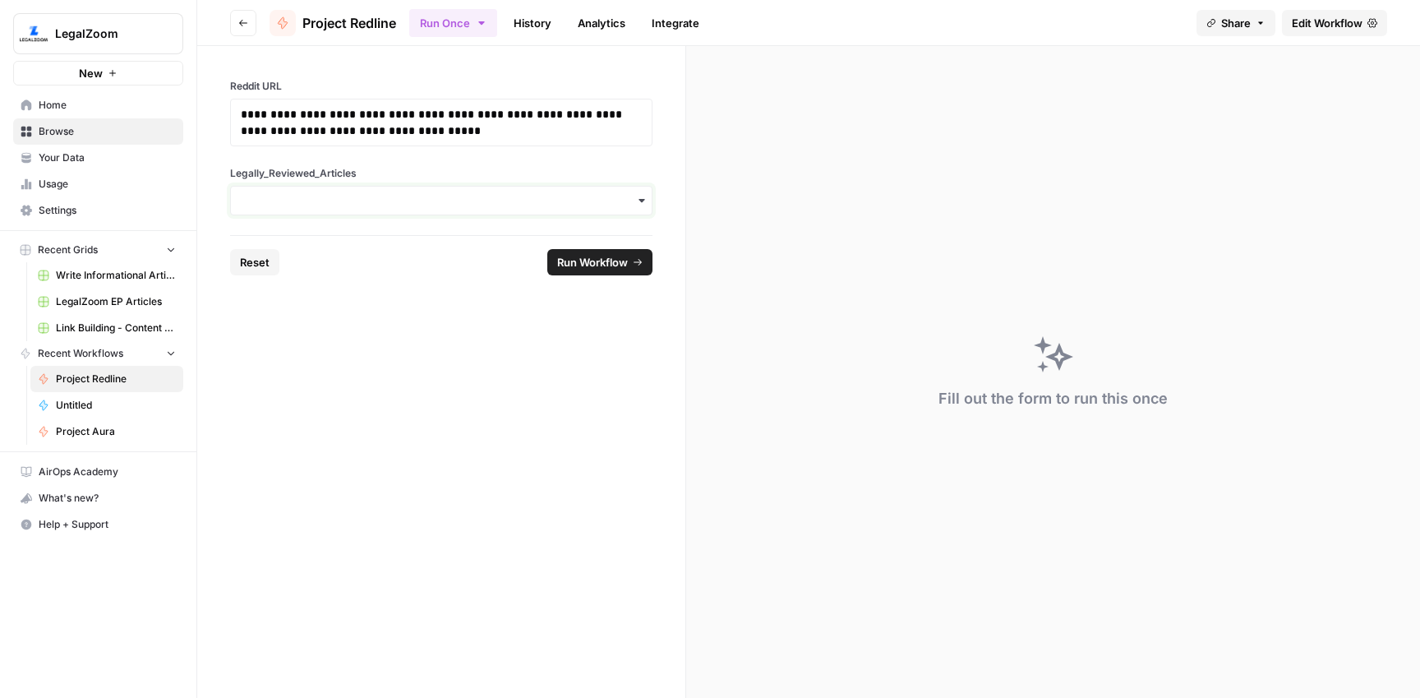
click at [352, 196] on input "Legally_Reviewed_Articles" at bounding box center [441, 200] width 401 height 16
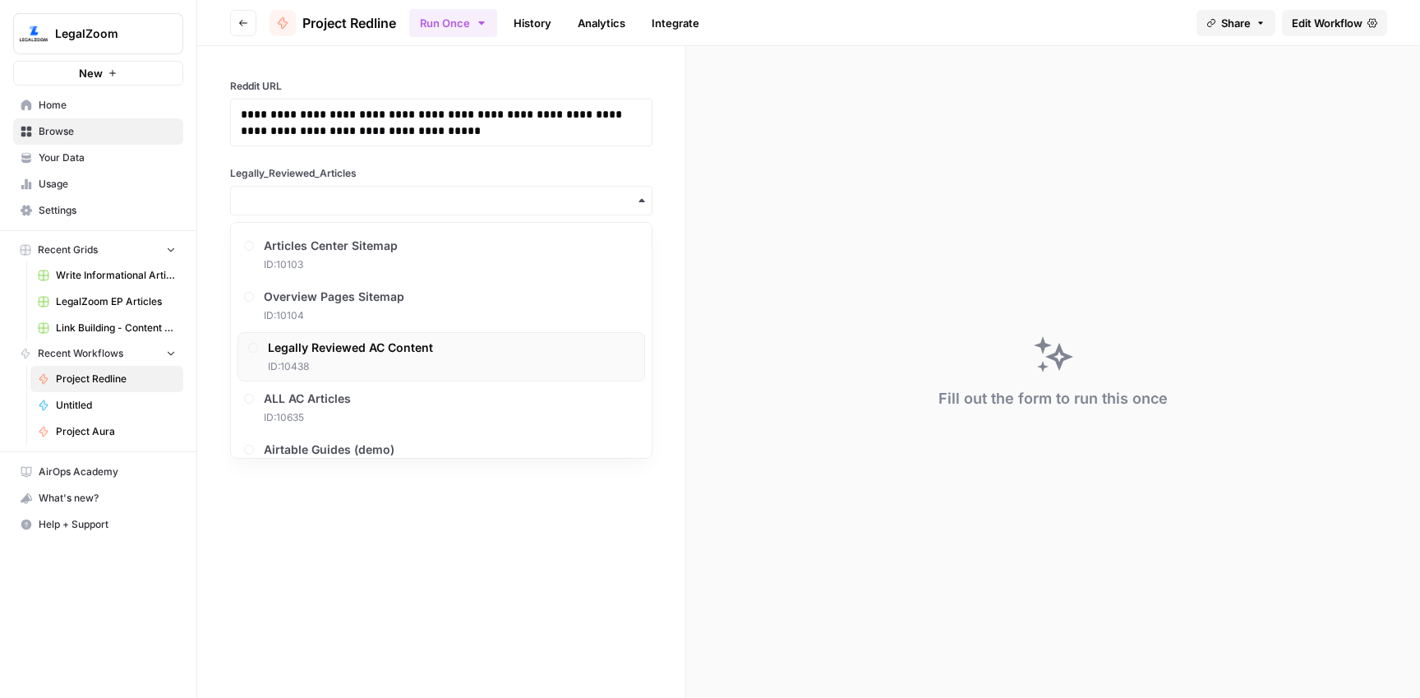
click at [387, 348] on span "Legally Reviewed AC Content" at bounding box center [350, 347] width 165 height 16
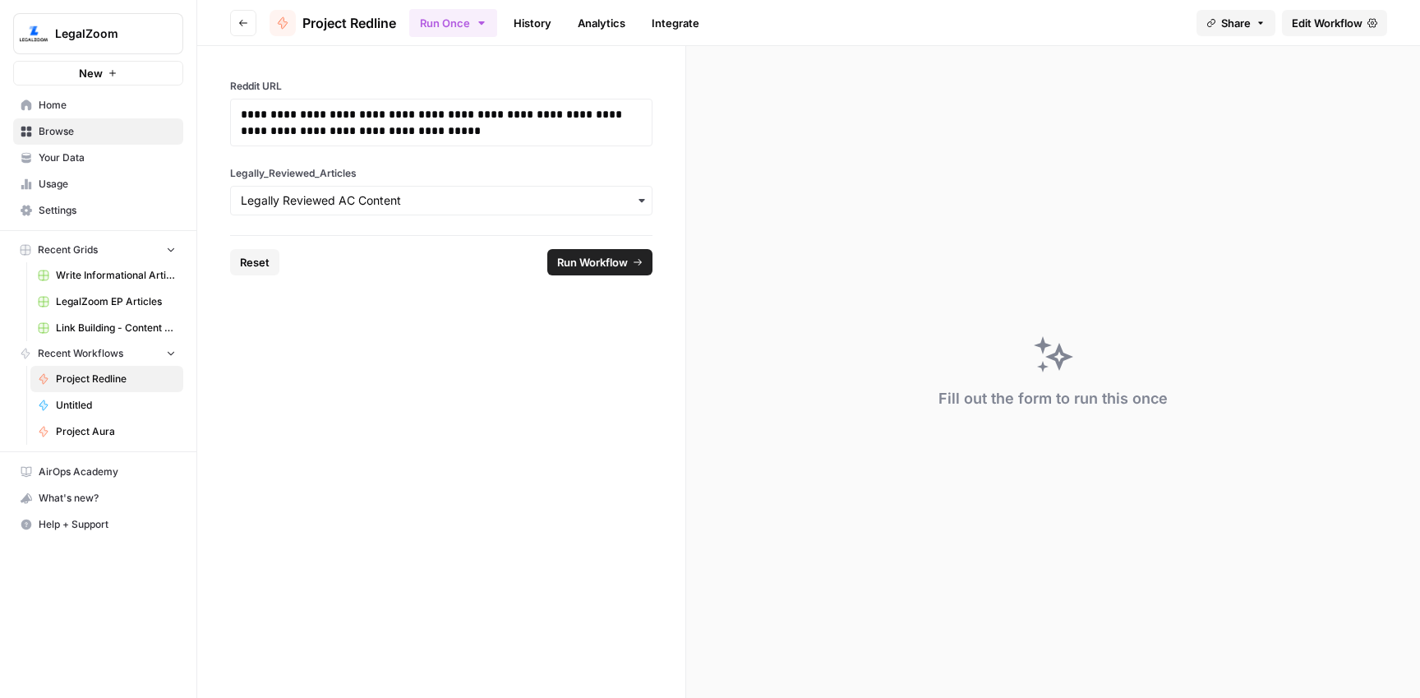
click at [611, 260] on span "Run Workflow" at bounding box center [592, 262] width 71 height 16
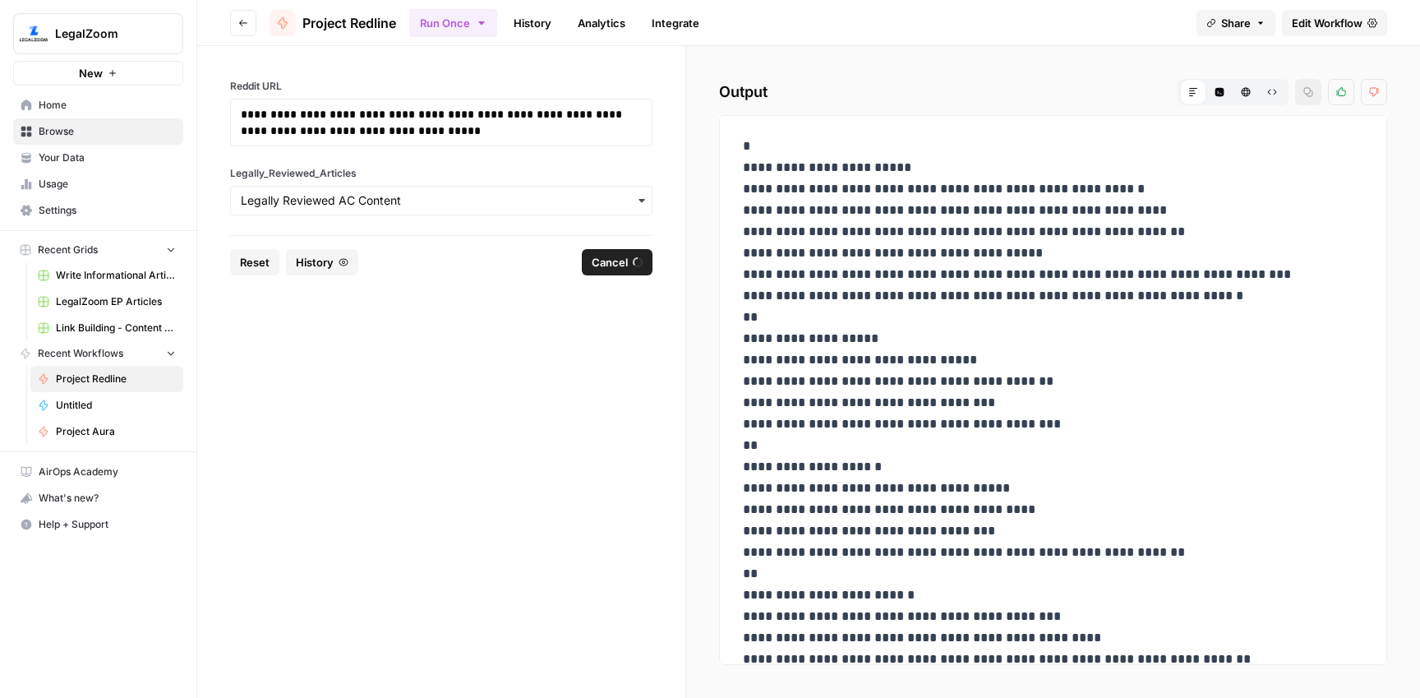
click at [537, 25] on link "History" at bounding box center [533, 23] width 58 height 26
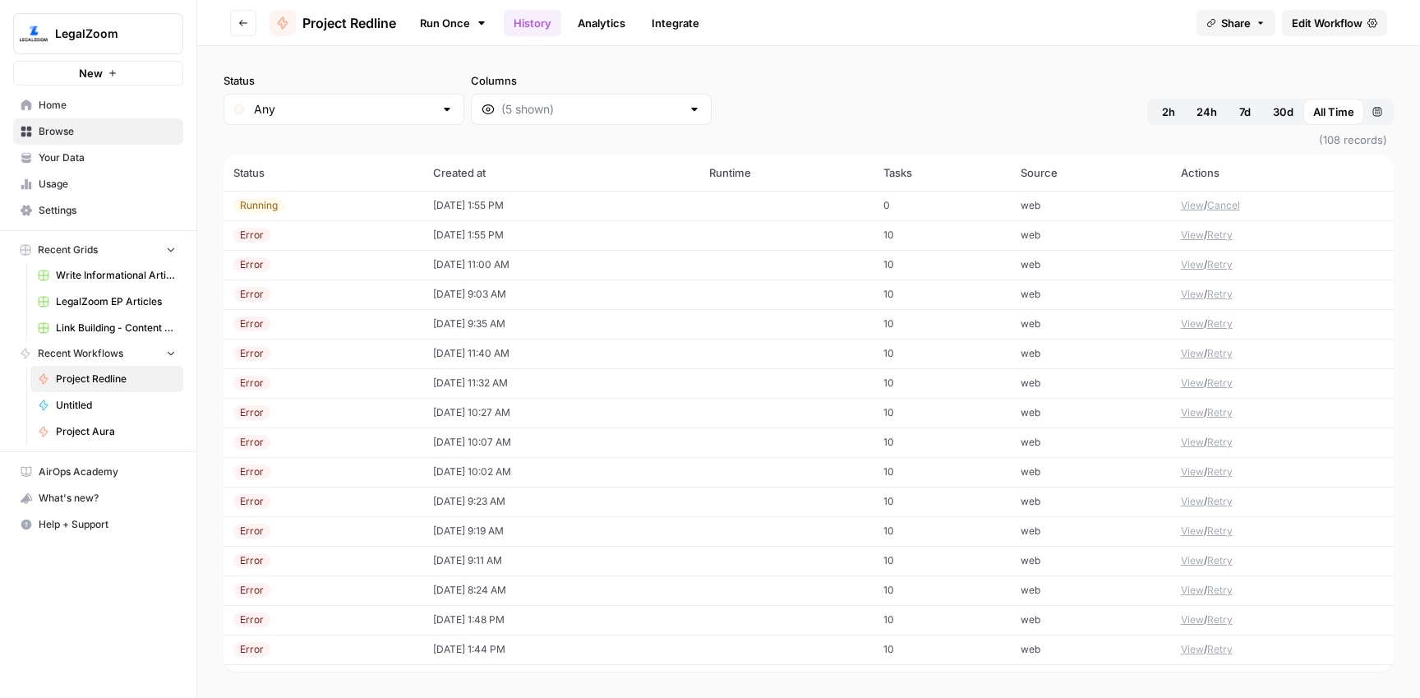
click at [500, 200] on td "[DATE] 1:55 PM" at bounding box center [561, 206] width 276 height 30
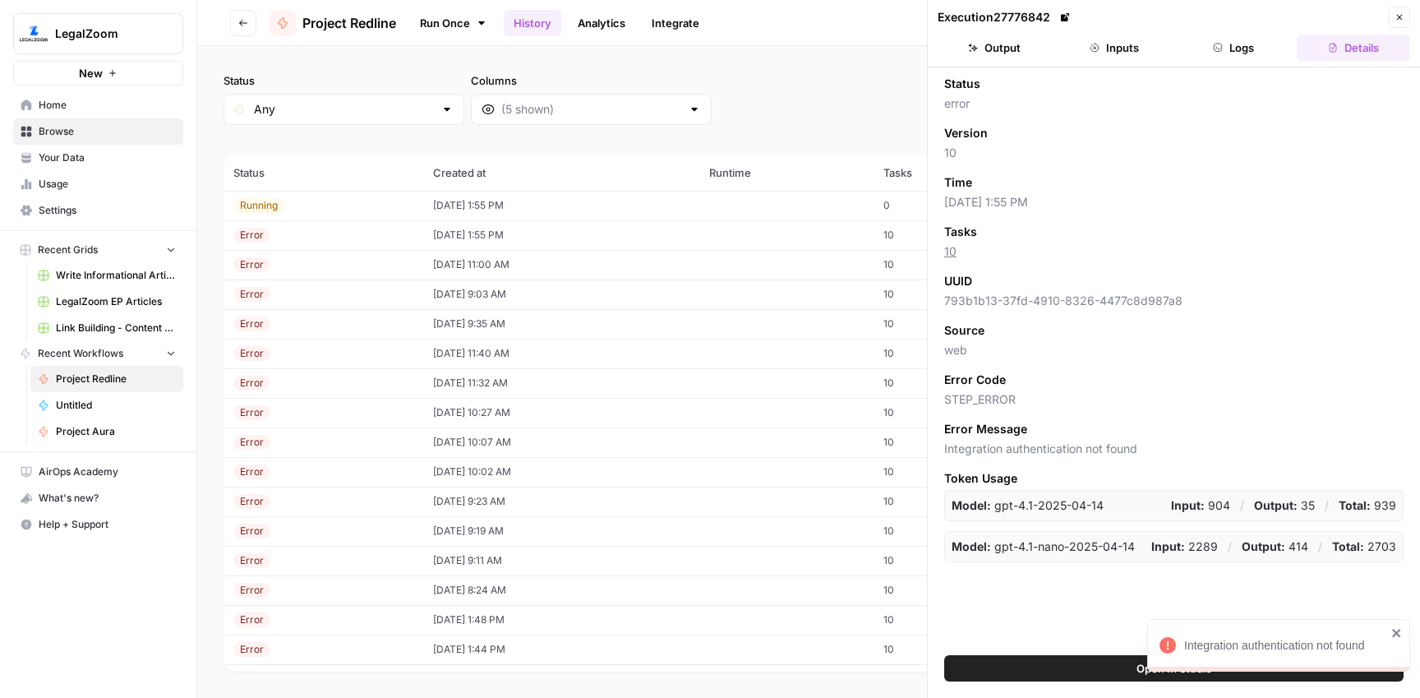
click at [499, 228] on td "[DATE] 1:55 PM" at bounding box center [561, 235] width 276 height 30
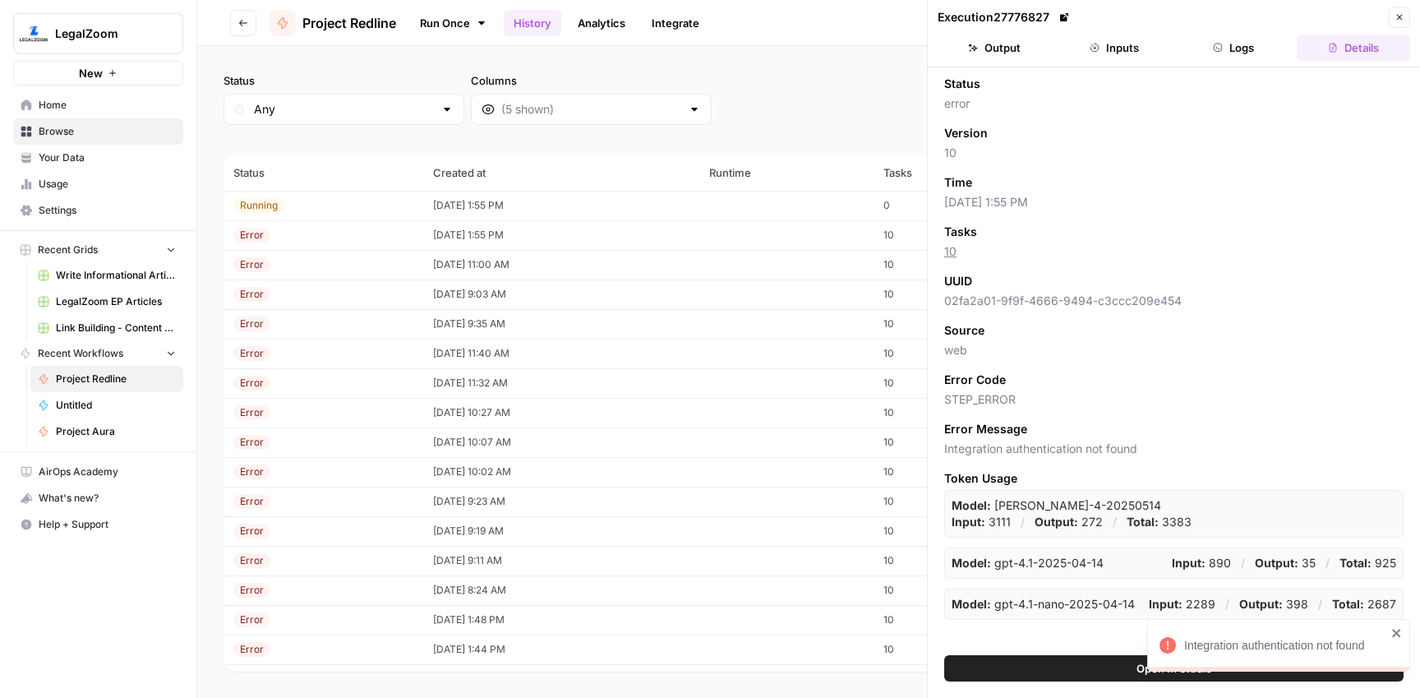
click at [1213, 46] on icon "button" at bounding box center [1218, 48] width 10 height 10
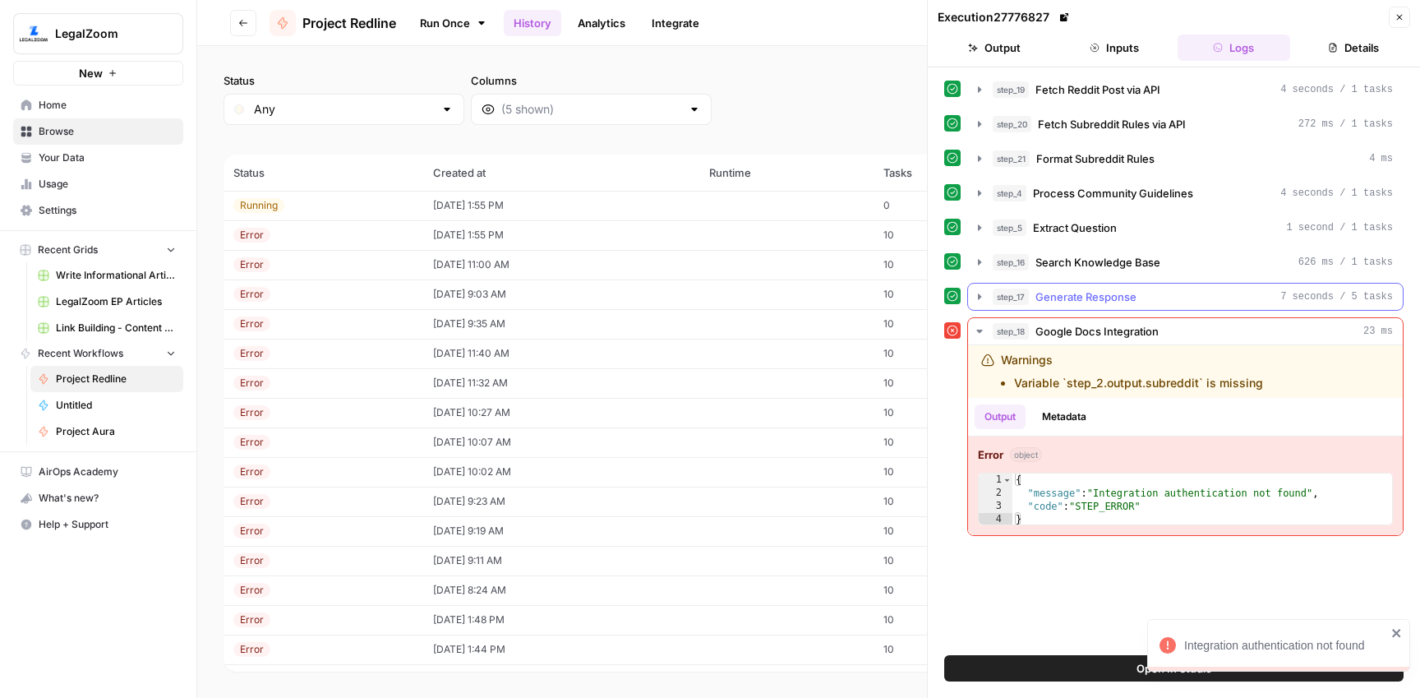
click at [1165, 297] on div "step_17 Generate Response 7 seconds / 5 tasks" at bounding box center [1192, 296] width 400 height 16
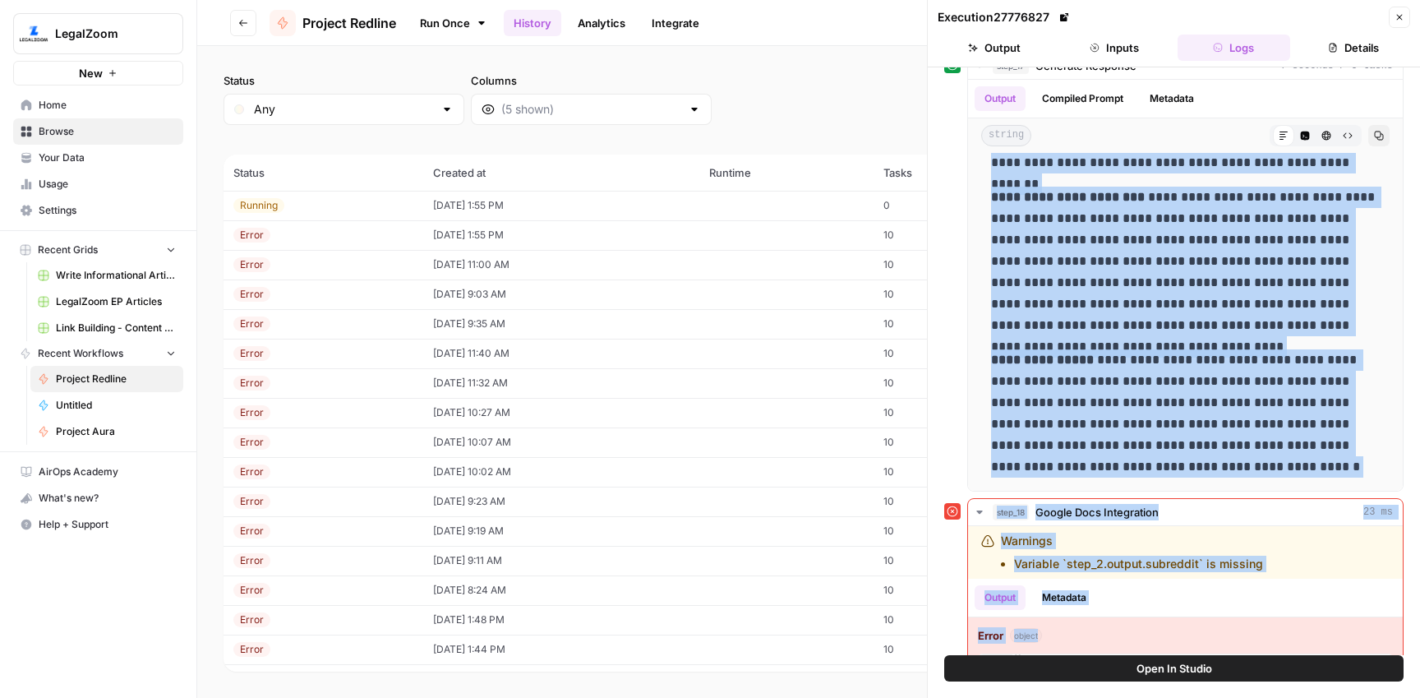
scroll to position [301, 0]
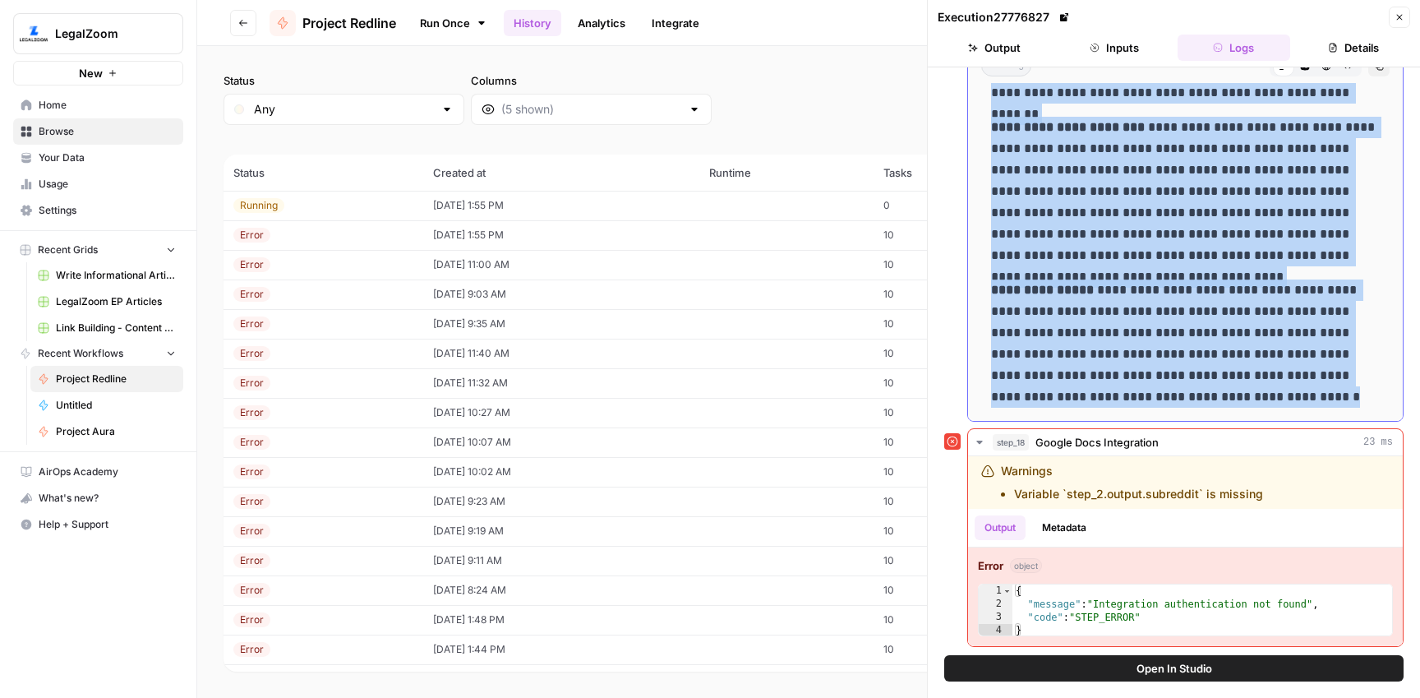
drag, startPoint x: 1246, startPoint y: 464, endPoint x: 1193, endPoint y: 403, distance: 80.9
click at [1193, 403] on div "**********" at bounding box center [1185, 142] width 408 height 544
copy div "**********"
click at [439, 21] on link "Run Once" at bounding box center [453, 23] width 88 height 28
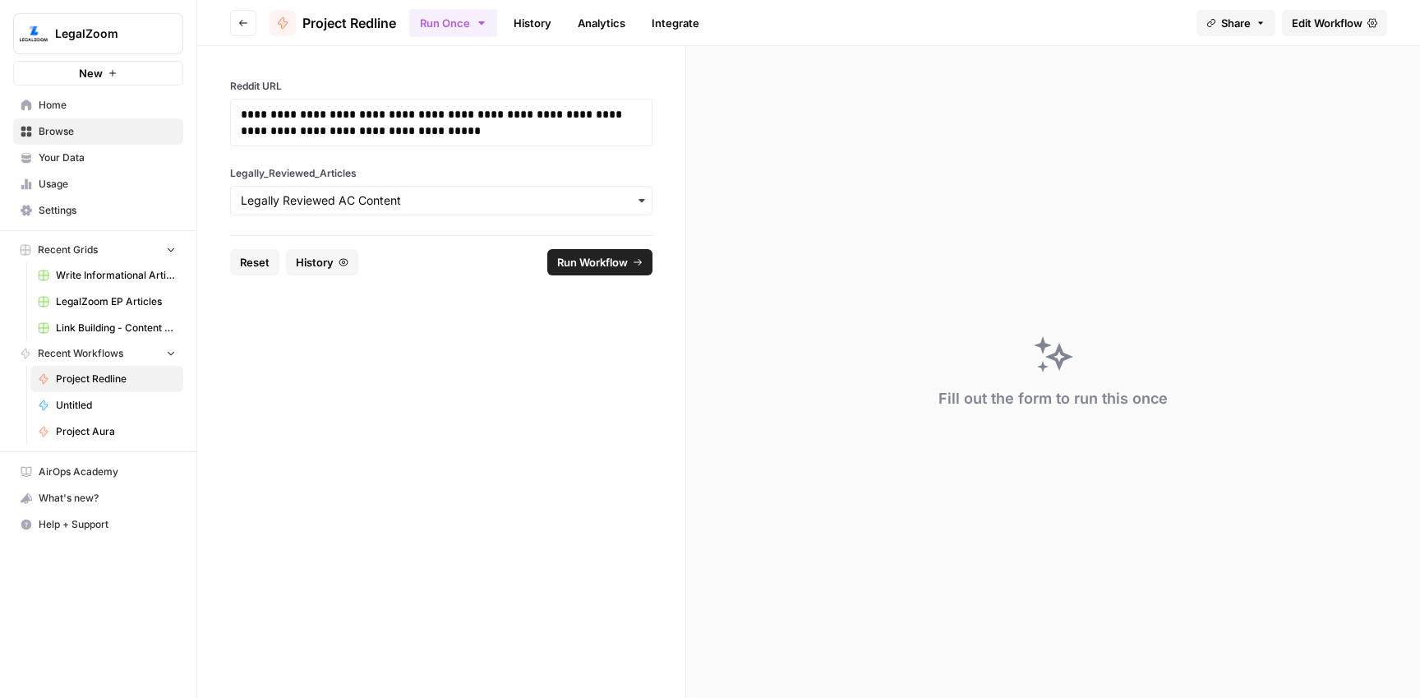
drag, startPoint x: 254, startPoint y: 264, endPoint x: 290, endPoint y: 228, distance: 51.1
click at [254, 261] on span "Reset" at bounding box center [255, 262] width 30 height 16
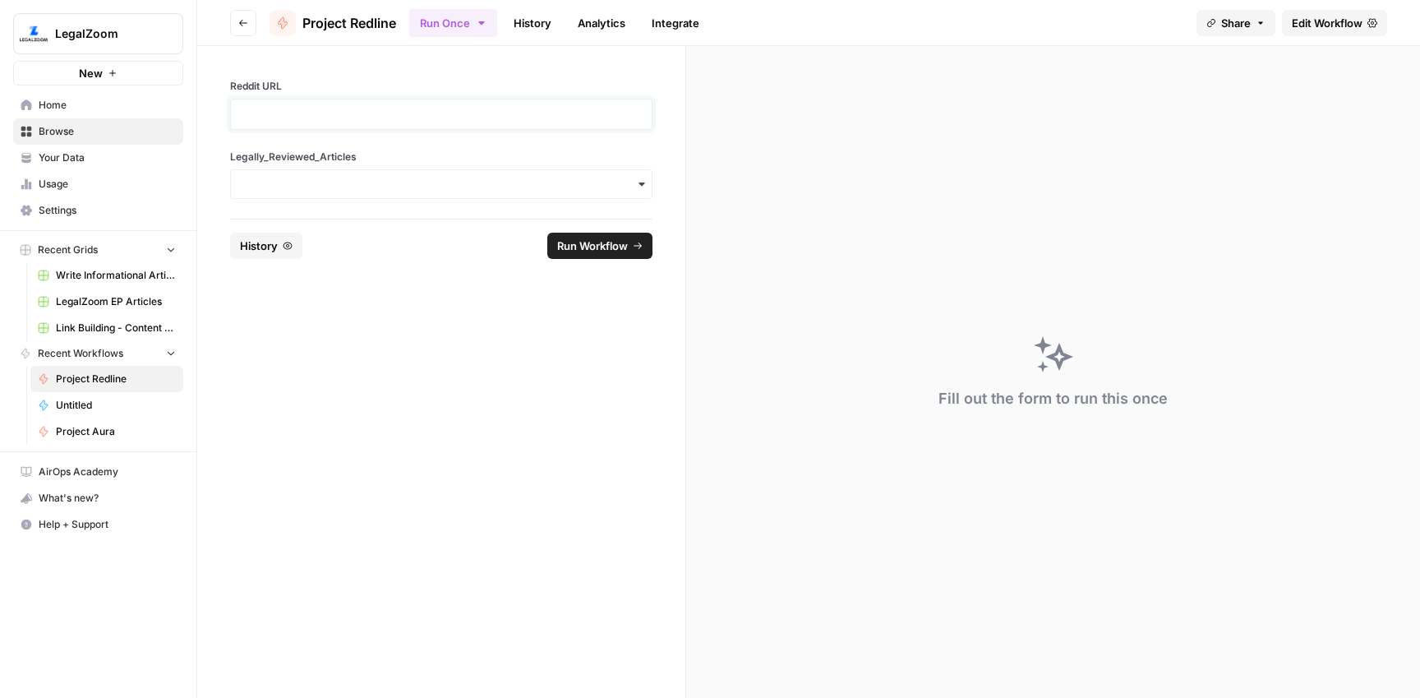
click at [329, 108] on p at bounding box center [441, 114] width 401 height 16
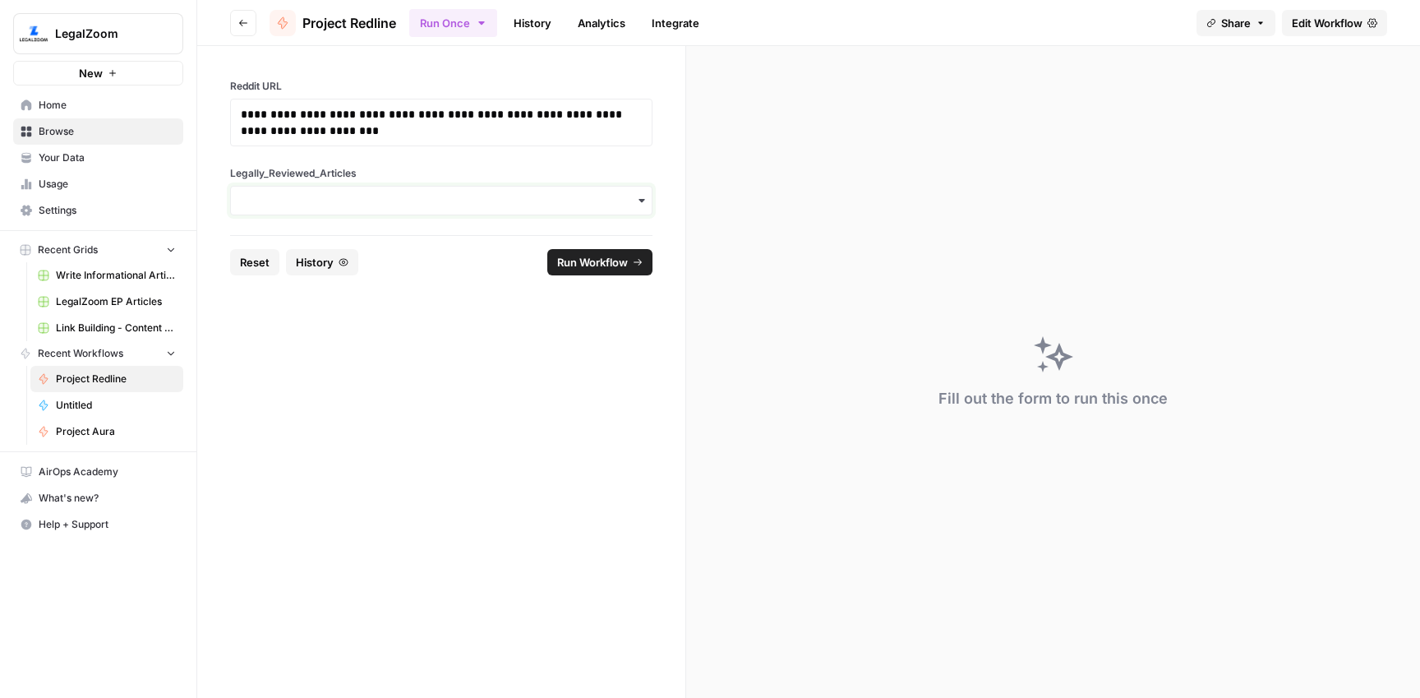
click at [358, 195] on input "Legally_Reviewed_Articles" at bounding box center [441, 200] width 401 height 16
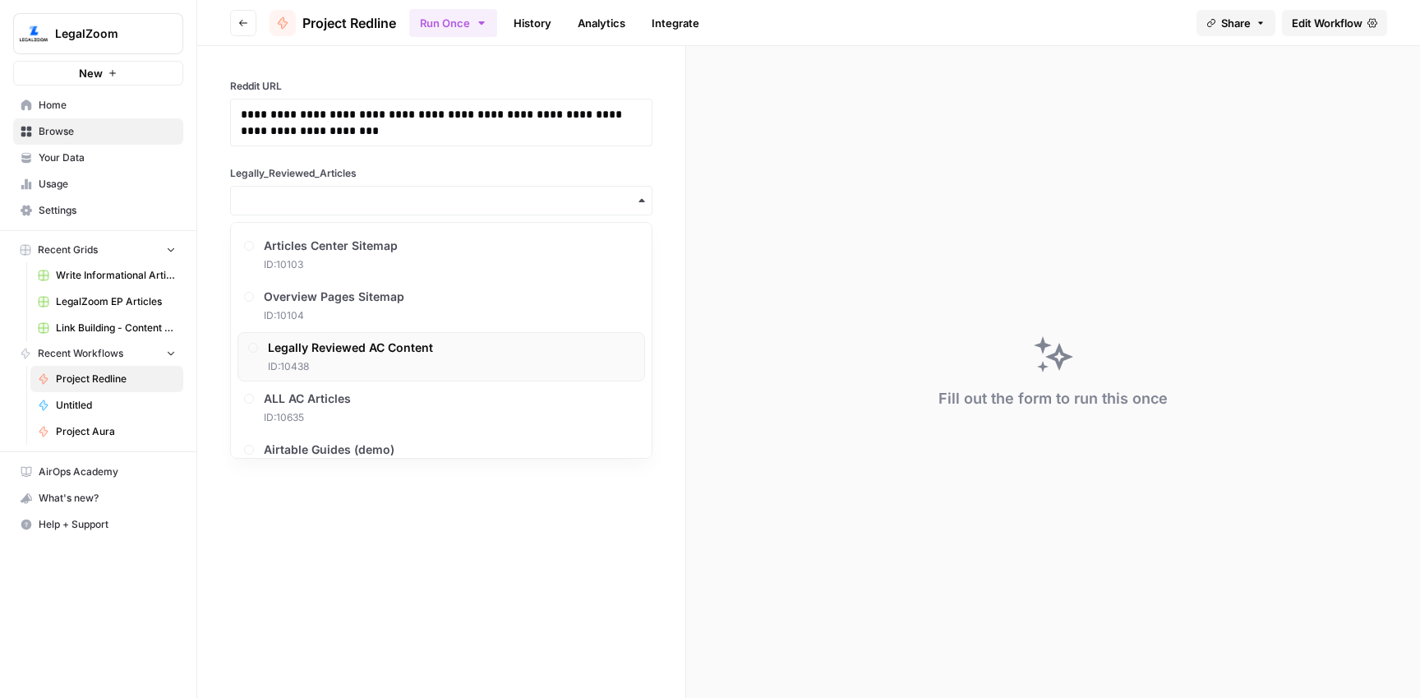
click at [350, 362] on span "ID: 10438" at bounding box center [350, 366] width 165 height 15
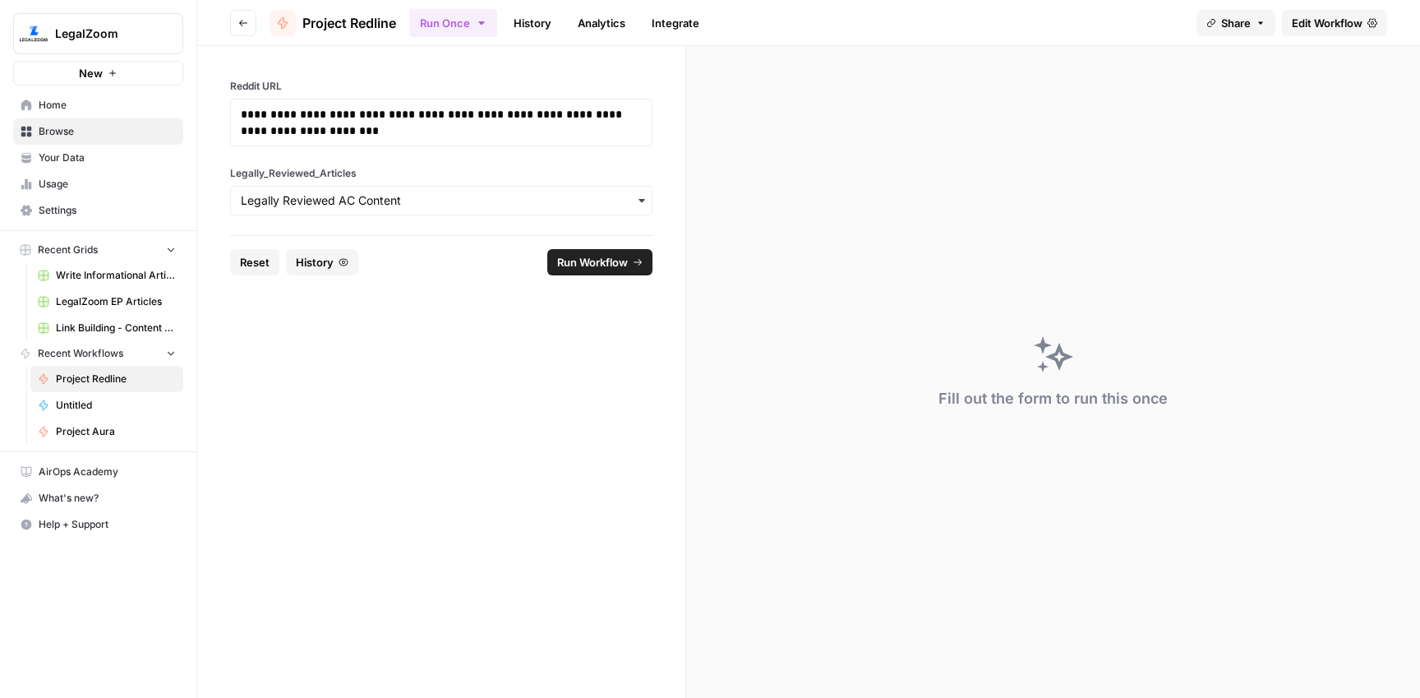
click at [575, 260] on span "Run Workflow" at bounding box center [592, 262] width 71 height 16
click at [527, 17] on link "History" at bounding box center [533, 23] width 58 height 26
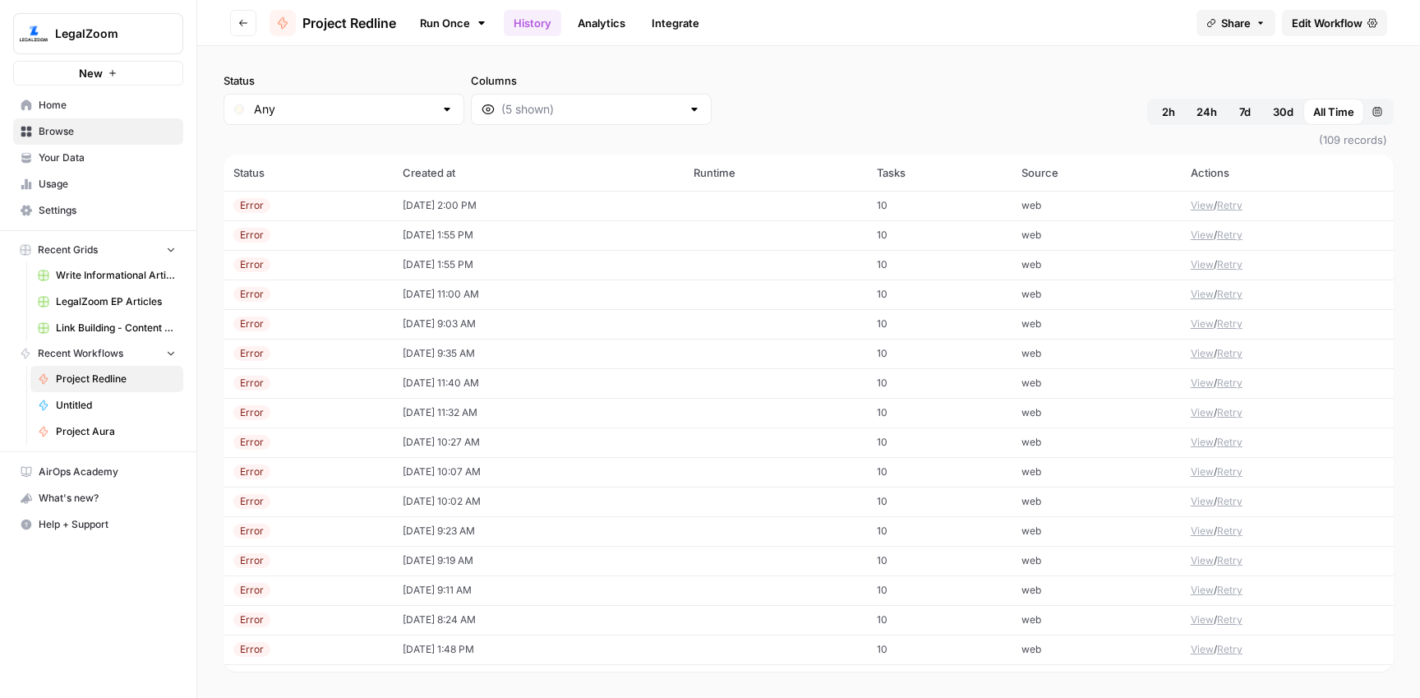
click at [444, 200] on td "[DATE] 2:00 PM" at bounding box center [539, 206] width 292 height 30
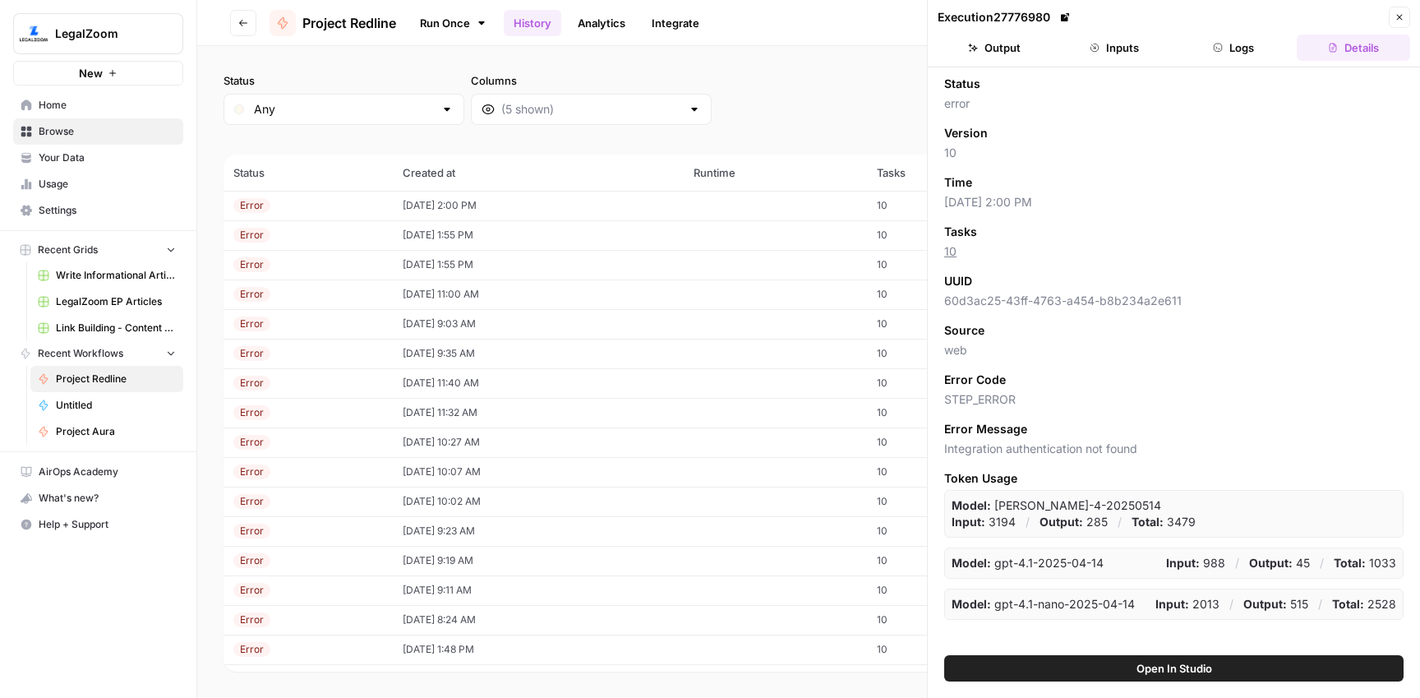
click at [1241, 48] on button "Logs" at bounding box center [1233, 48] width 113 height 26
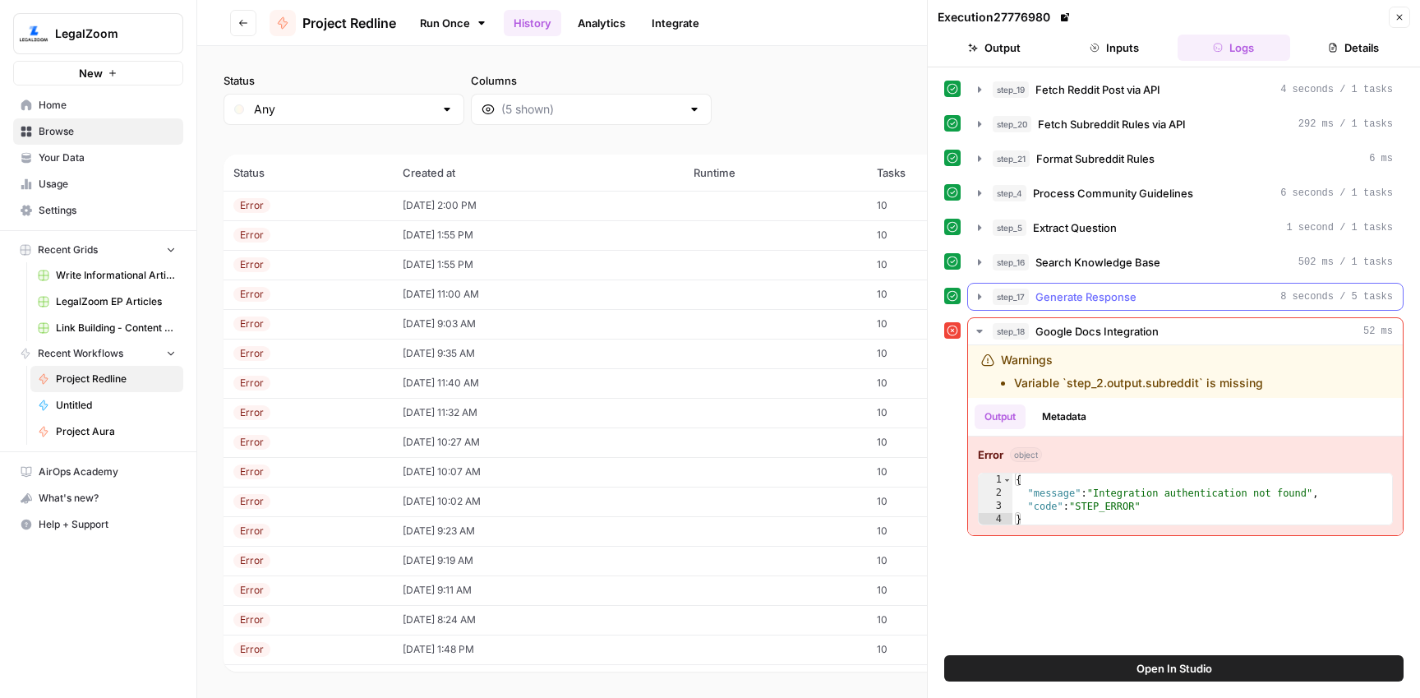
drag, startPoint x: 1141, startPoint y: 297, endPoint x: 1153, endPoint y: 305, distance: 14.1
click at [1141, 297] on div "step_17 Generate Response 8 seconds / 5 tasks" at bounding box center [1192, 296] width 400 height 16
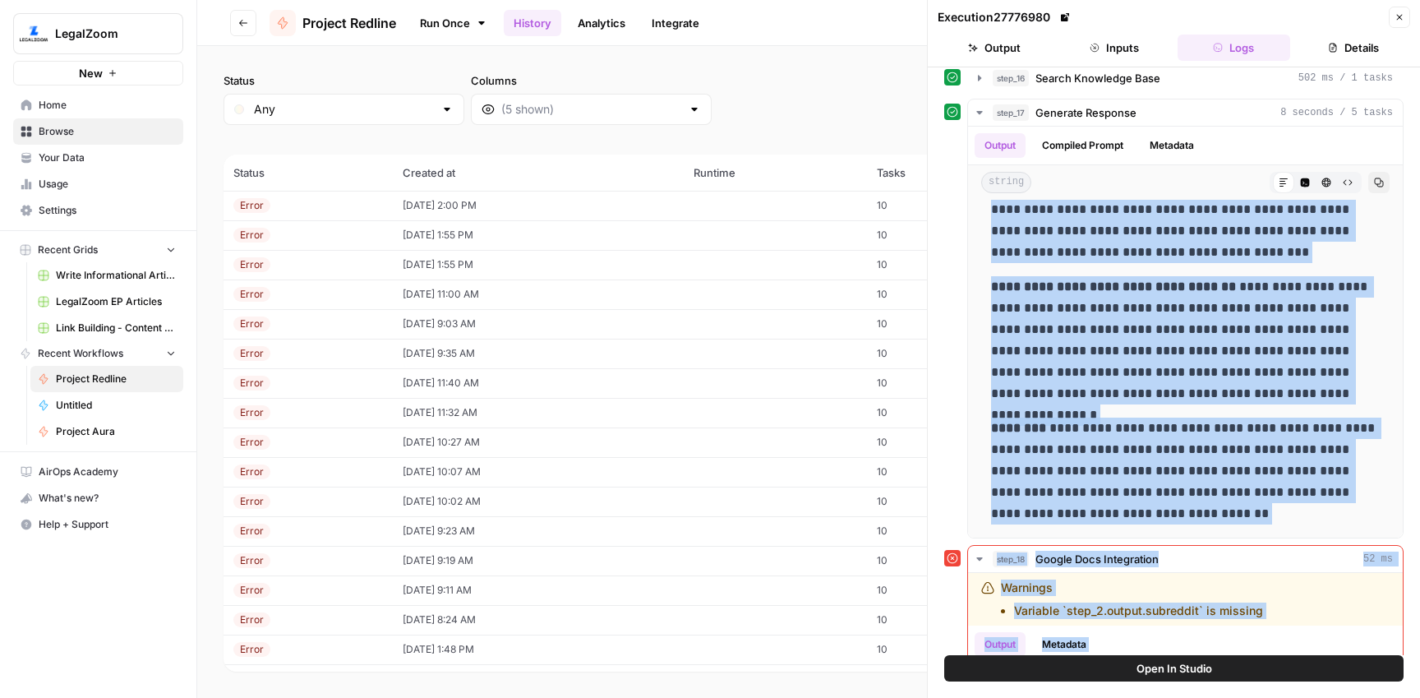
scroll to position [301, 0]
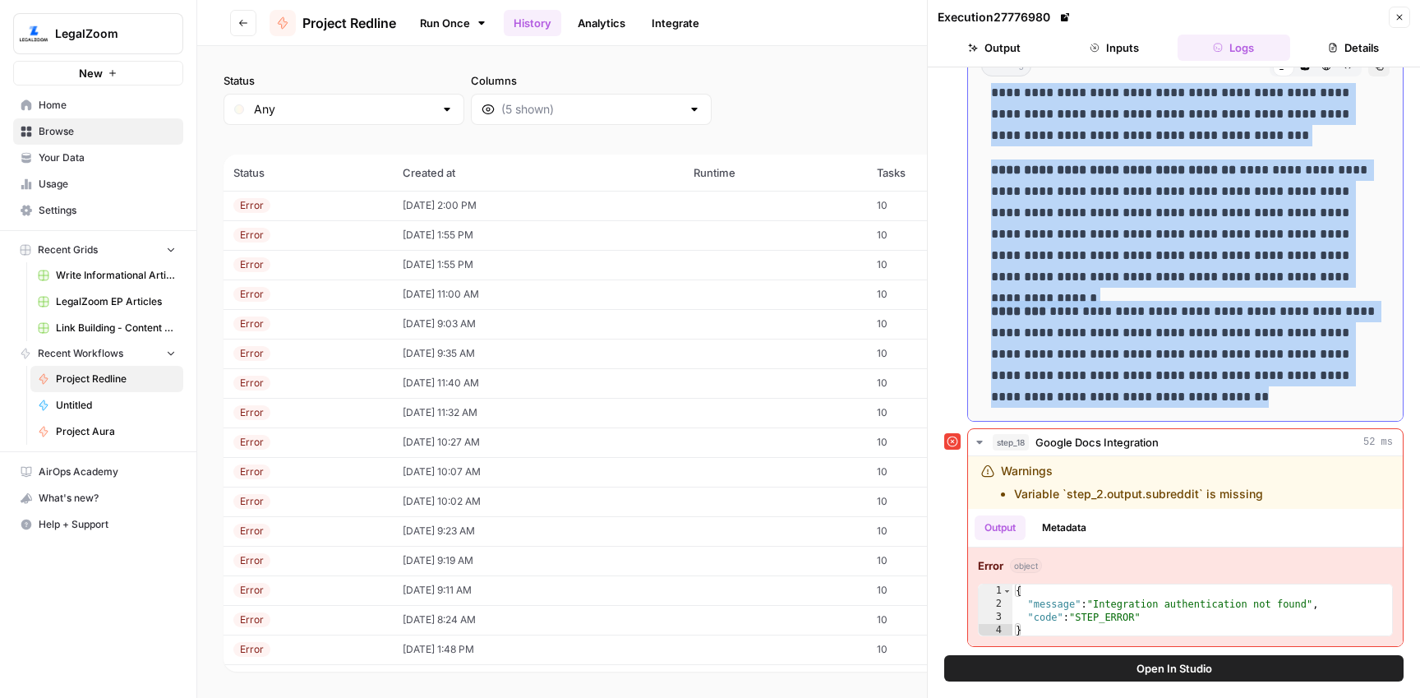
drag, startPoint x: 1019, startPoint y: 406, endPoint x: 1280, endPoint y: 402, distance: 261.3
click at [1280, 402] on div "**********" at bounding box center [1185, 131] width 408 height 565
copy div "**********"
click at [440, 21] on link "Run Once" at bounding box center [453, 23] width 88 height 28
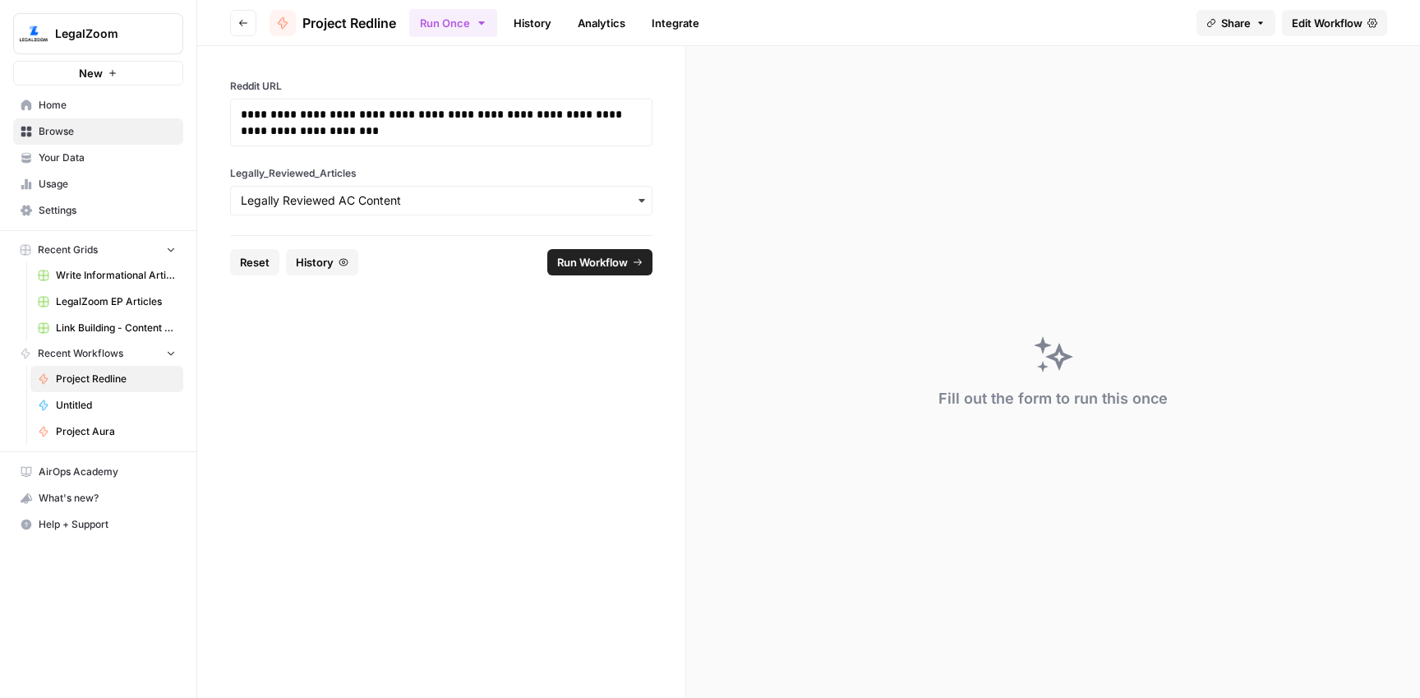
drag, startPoint x: 253, startPoint y: 258, endPoint x: 265, endPoint y: 224, distance: 35.9
click at [253, 256] on span "Reset" at bounding box center [255, 262] width 30 height 16
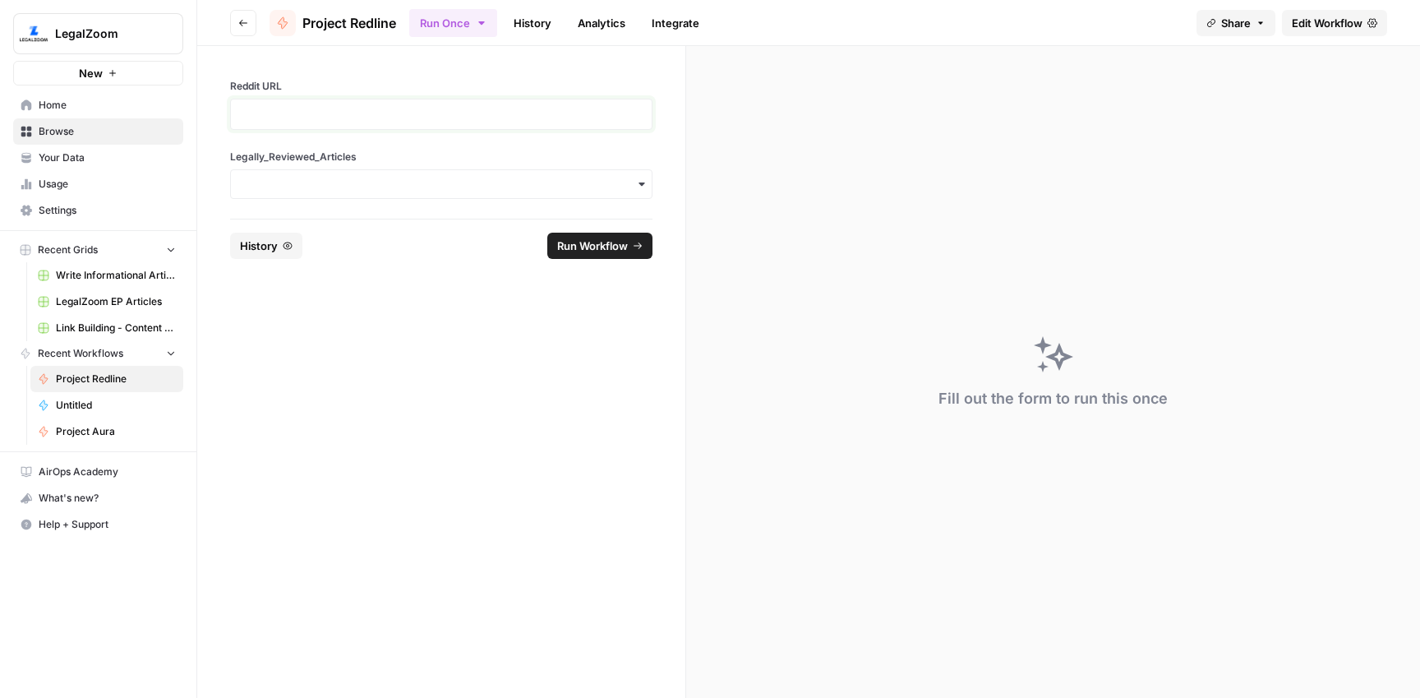
click at [316, 110] on p at bounding box center [441, 114] width 401 height 16
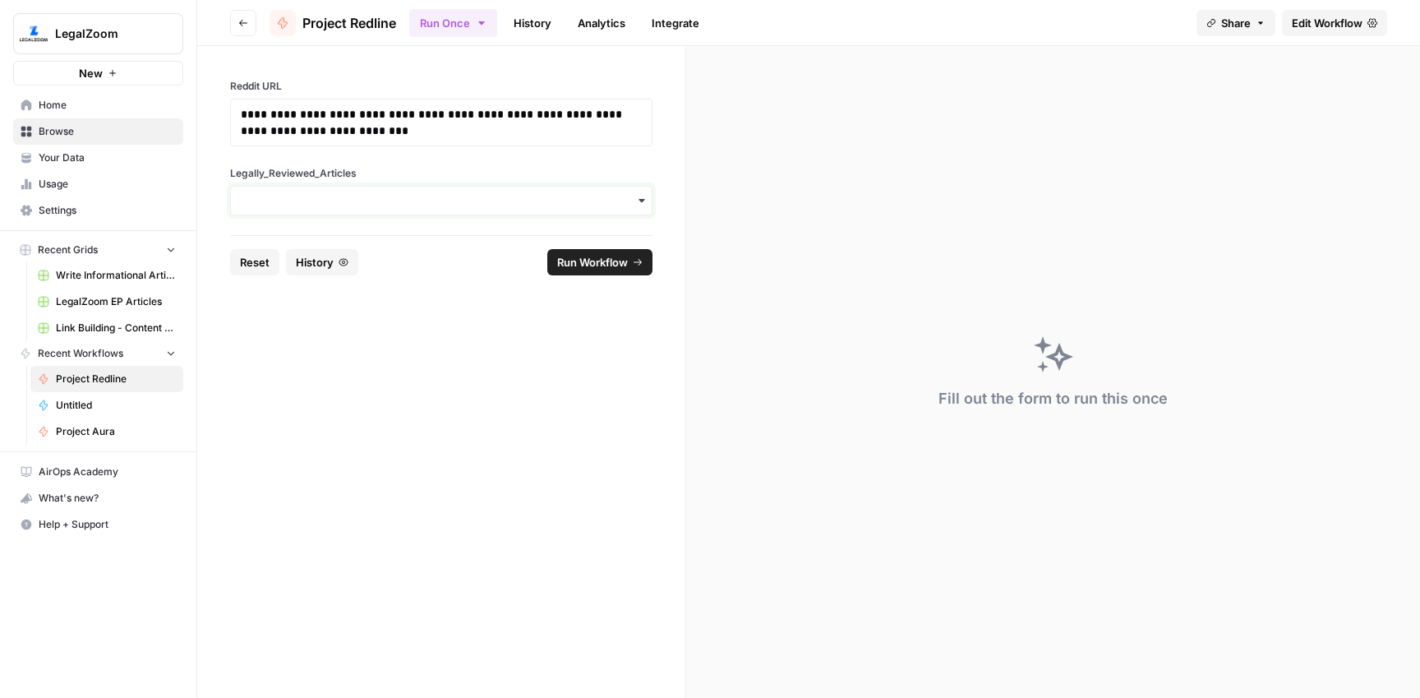
click at [337, 205] on input "Legally_Reviewed_Articles" at bounding box center [441, 200] width 401 height 16
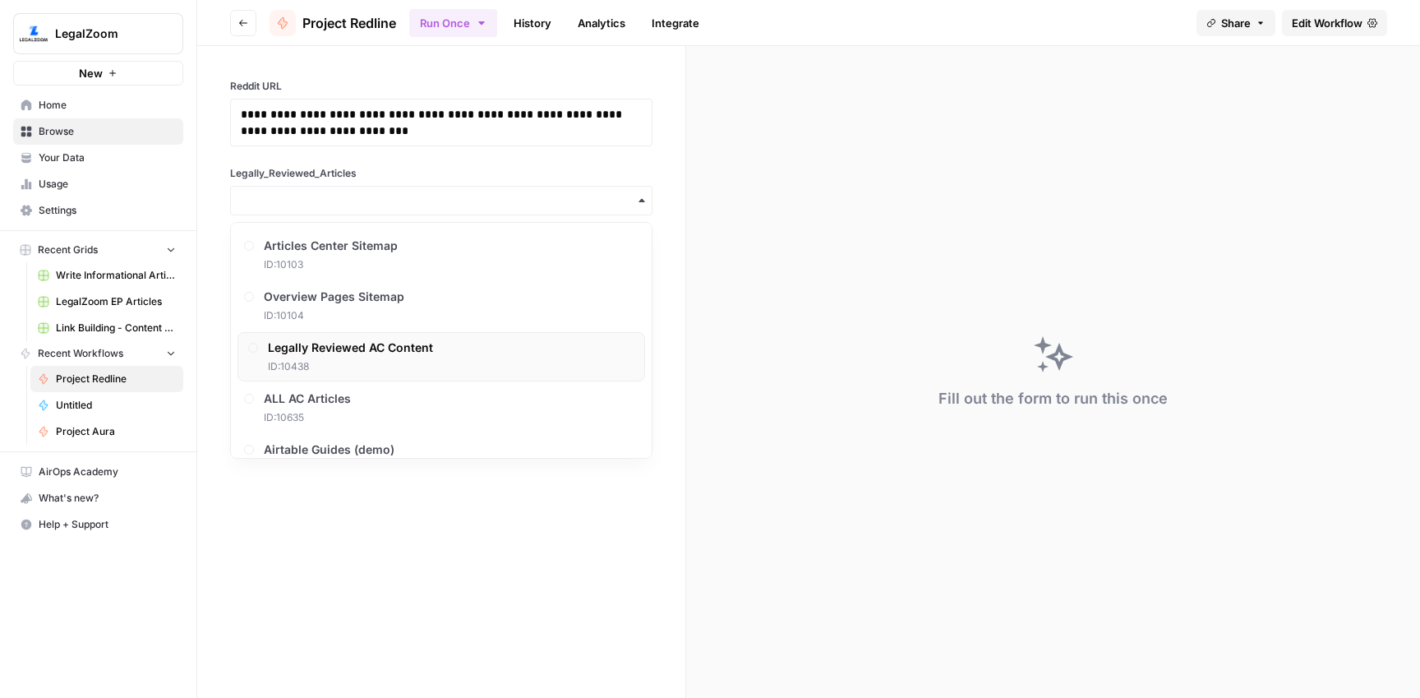
click at [372, 351] on span "Legally Reviewed AC Content" at bounding box center [350, 347] width 165 height 16
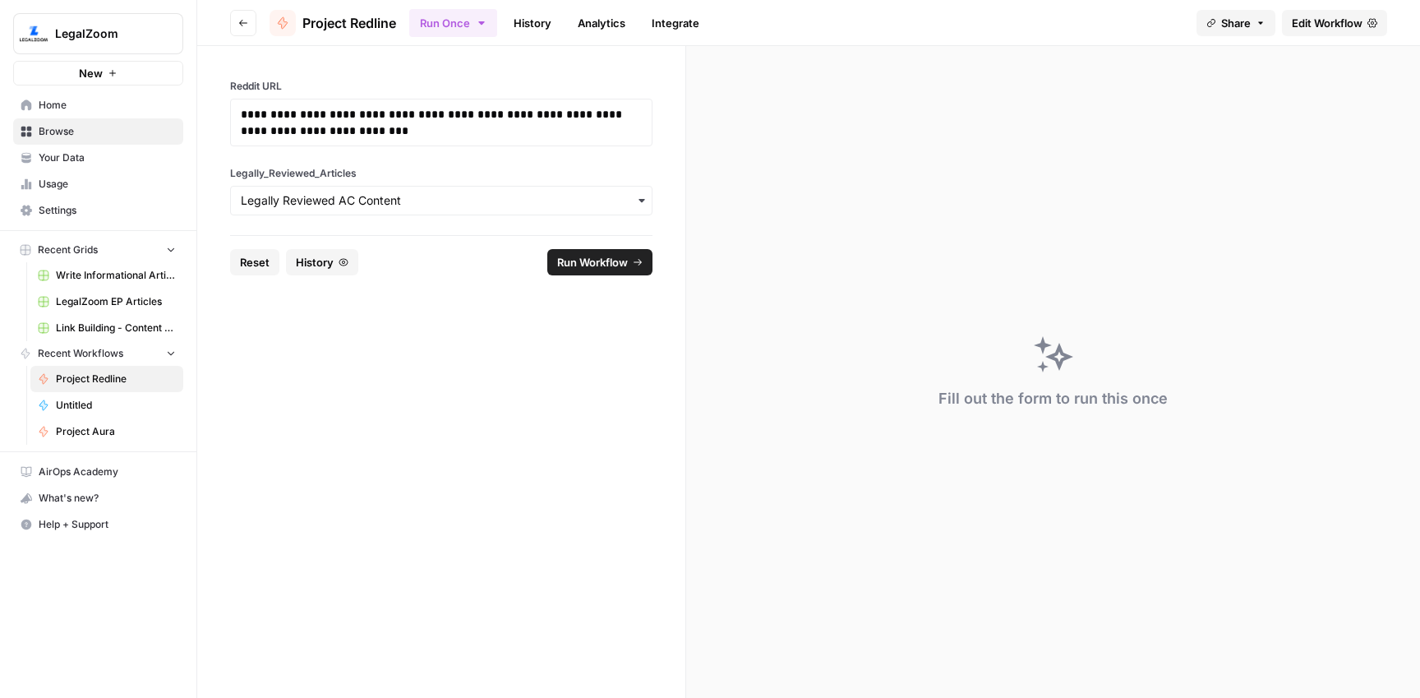
click at [591, 252] on button "Run Workflow" at bounding box center [599, 262] width 105 height 26
click at [541, 27] on link "History" at bounding box center [533, 23] width 58 height 26
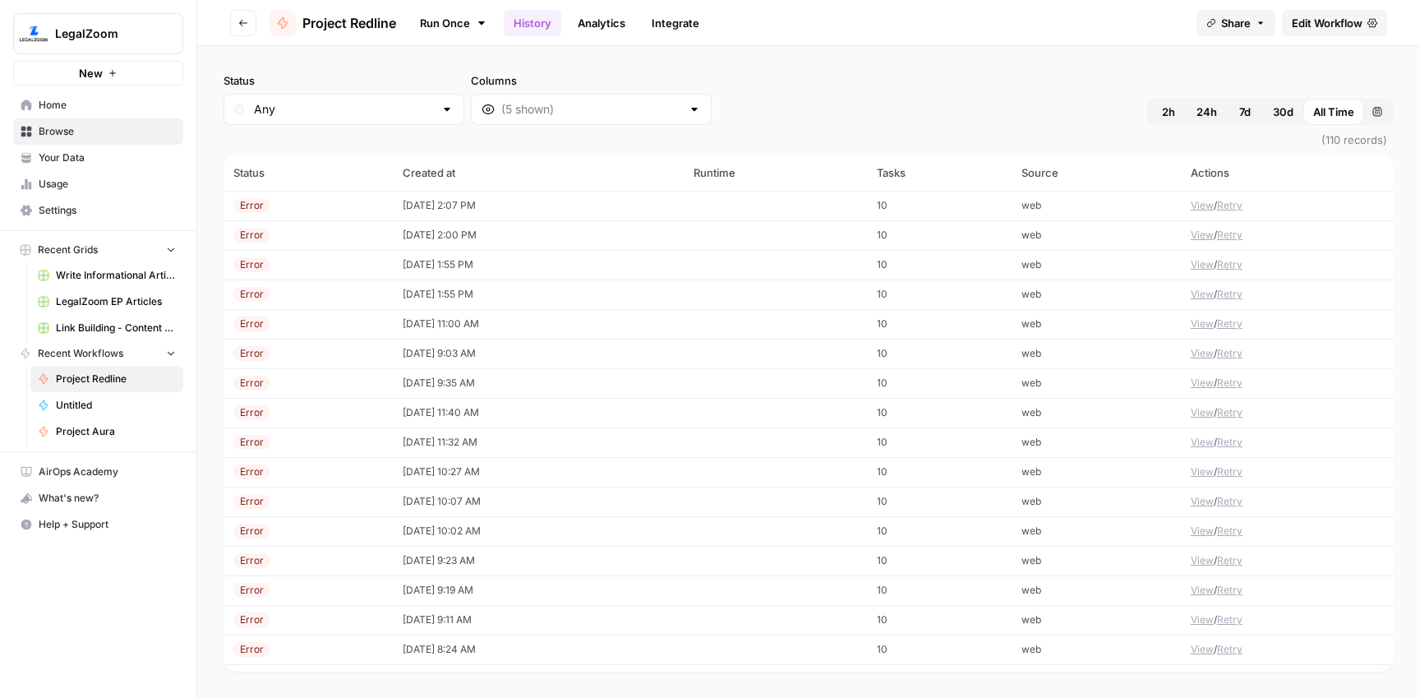
click at [424, 204] on td "[DATE] 2:07 PM" at bounding box center [539, 206] width 292 height 30
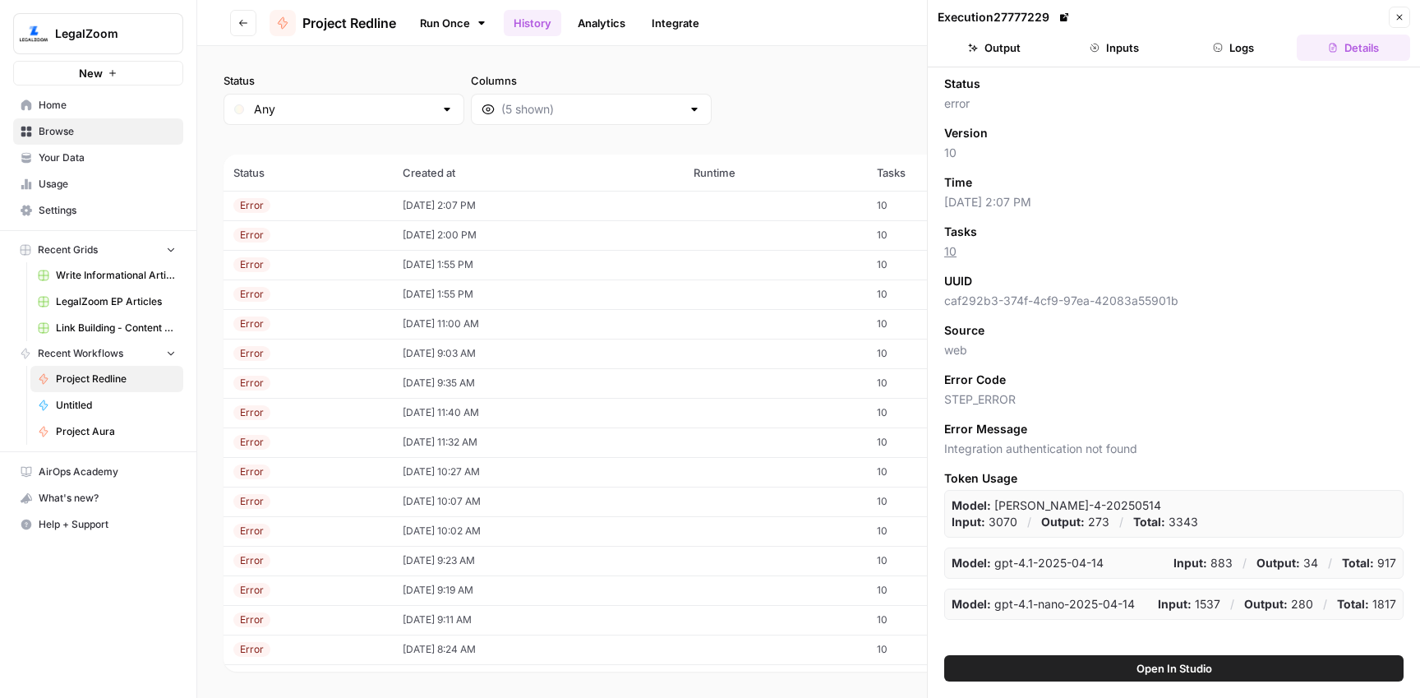
click at [1243, 36] on button "Logs" at bounding box center [1233, 48] width 113 height 26
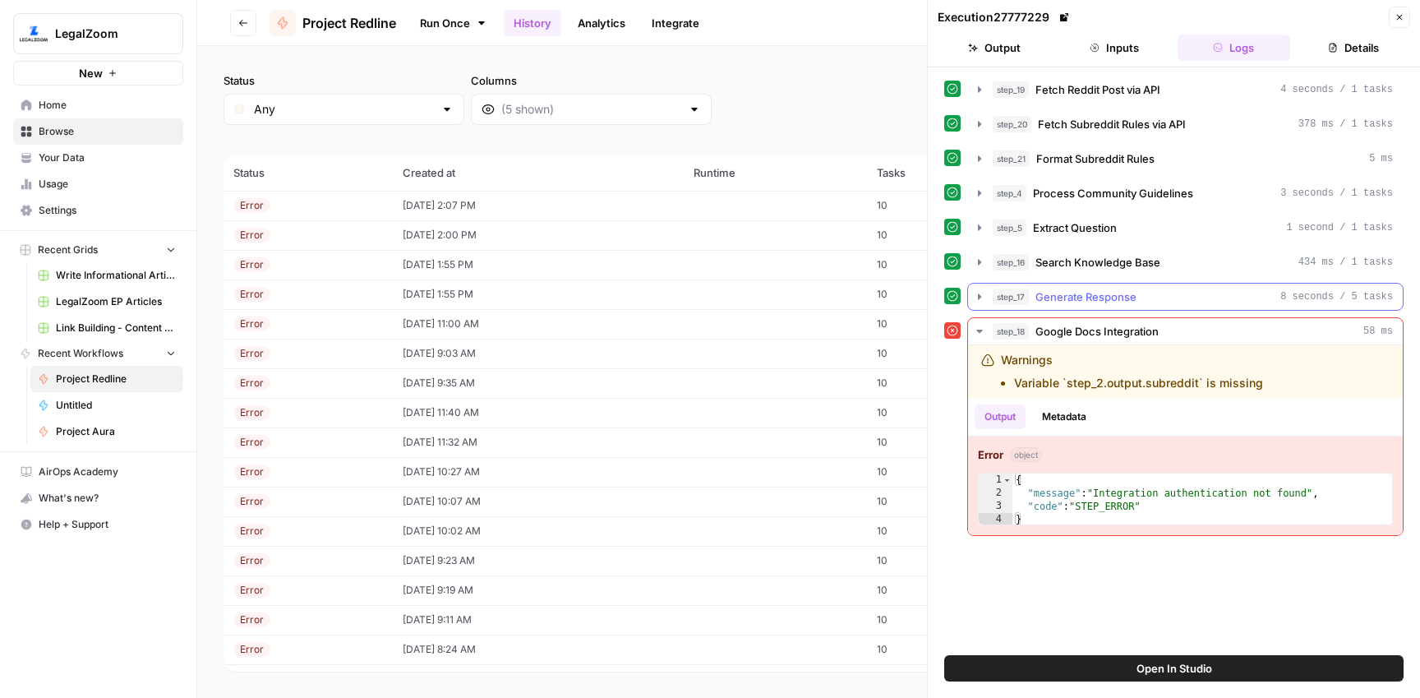
drag, startPoint x: 1110, startPoint y: 287, endPoint x: 1121, endPoint y: 294, distance: 13.0
click at [1110, 287] on button "step_17 Generate Response 8 seconds / 5 tasks" at bounding box center [1185, 296] width 435 height 26
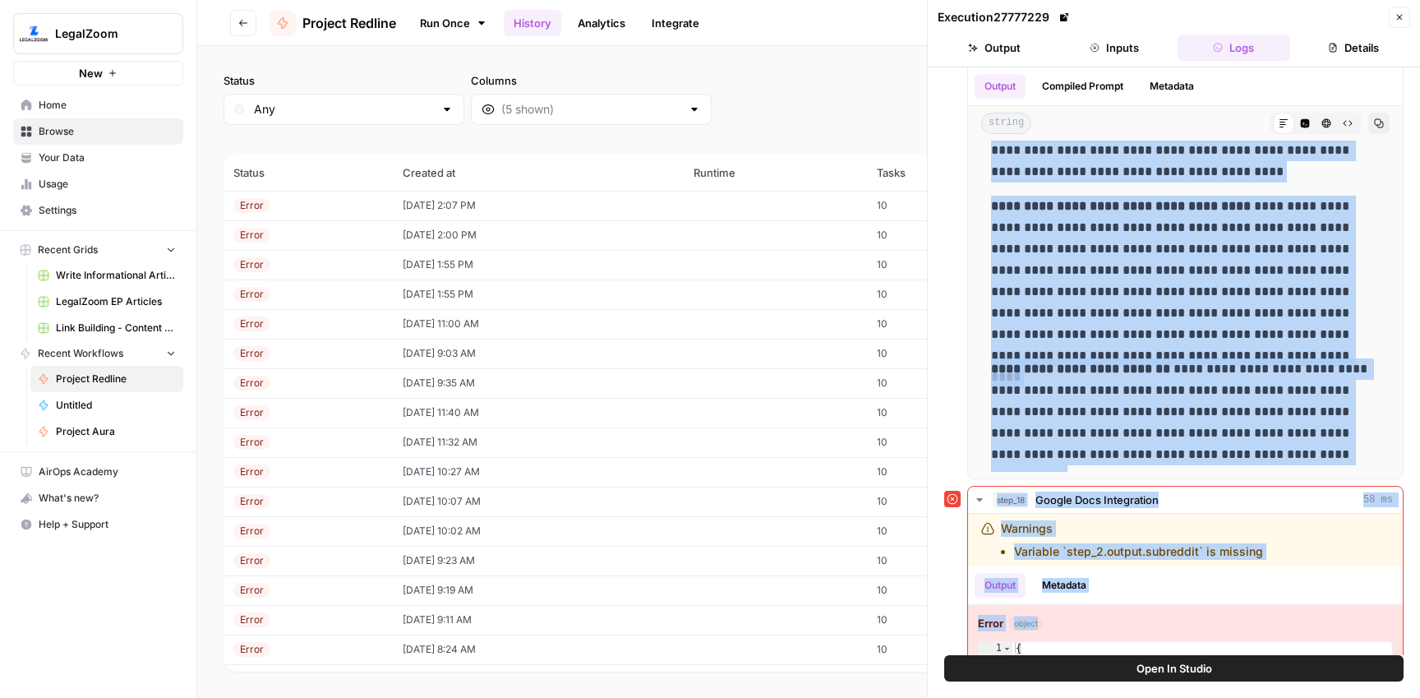
scroll to position [301, 0]
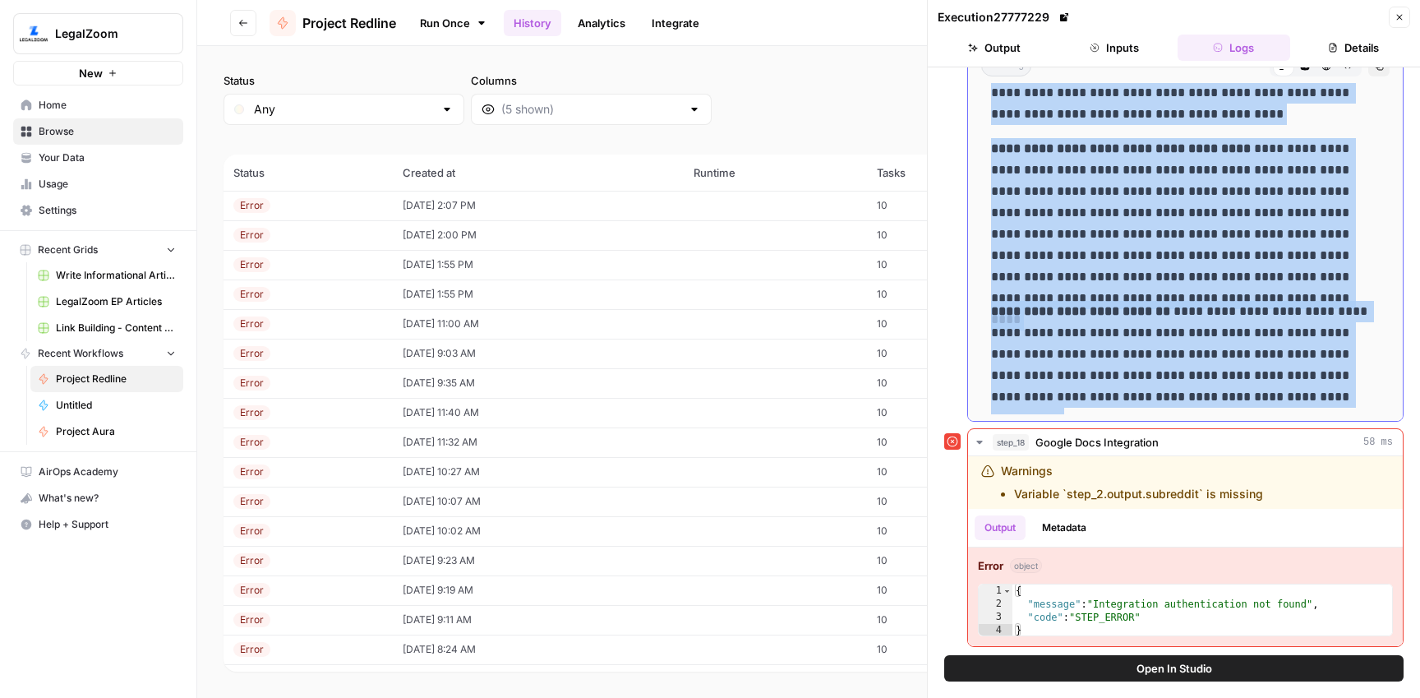
drag, startPoint x: 1265, startPoint y: 465, endPoint x: 1292, endPoint y: 394, distance: 76.4
click at [1292, 394] on div "**********" at bounding box center [1185, 153] width 408 height 523
copy div "**********"
click at [440, 16] on link "Run Once" at bounding box center [453, 23] width 88 height 28
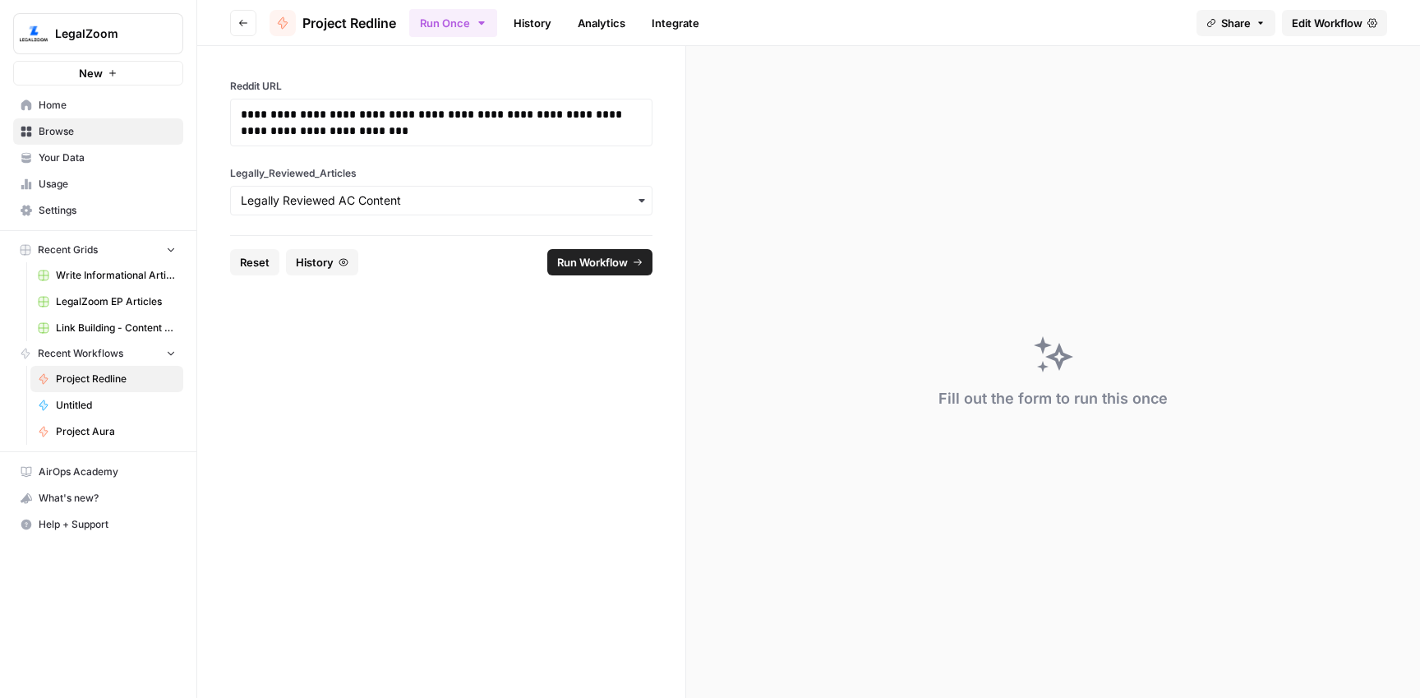
click at [261, 251] on button "Reset" at bounding box center [254, 262] width 49 height 26
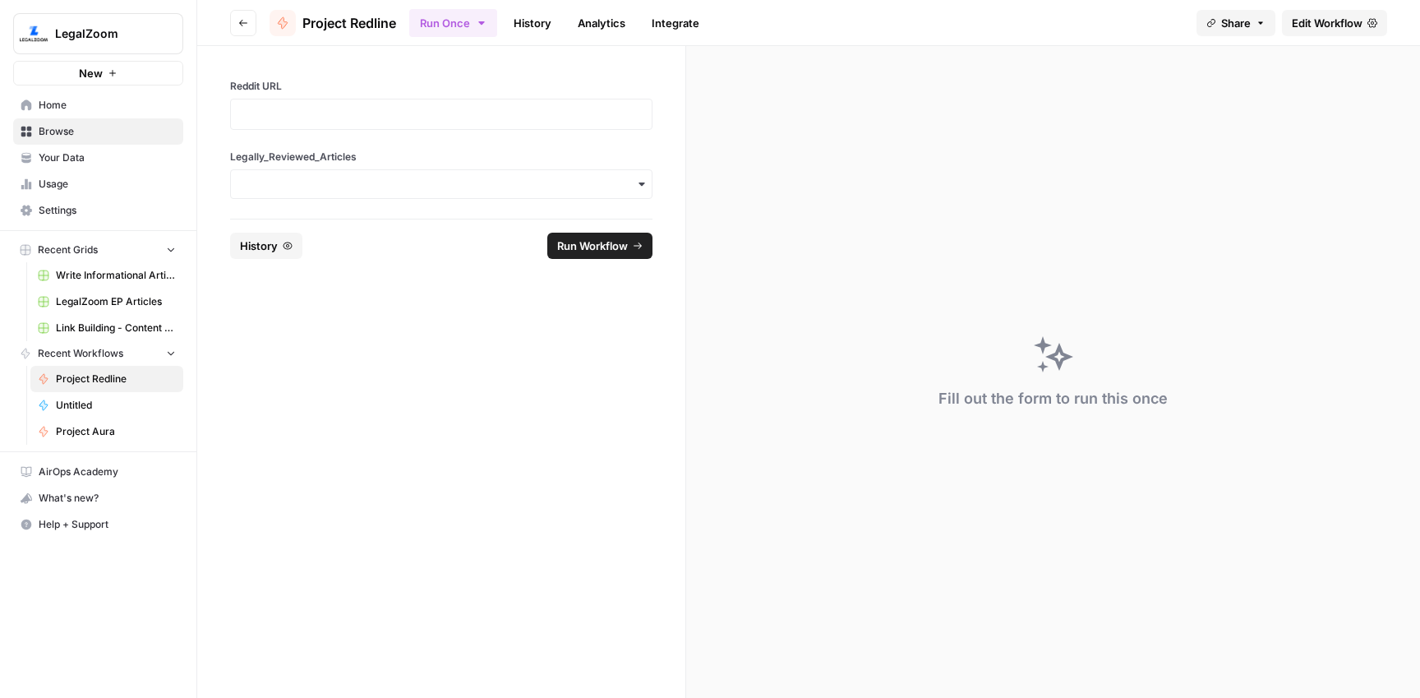
click at [332, 125] on div at bounding box center [441, 114] width 422 height 31
click at [339, 119] on p at bounding box center [441, 114] width 401 height 16
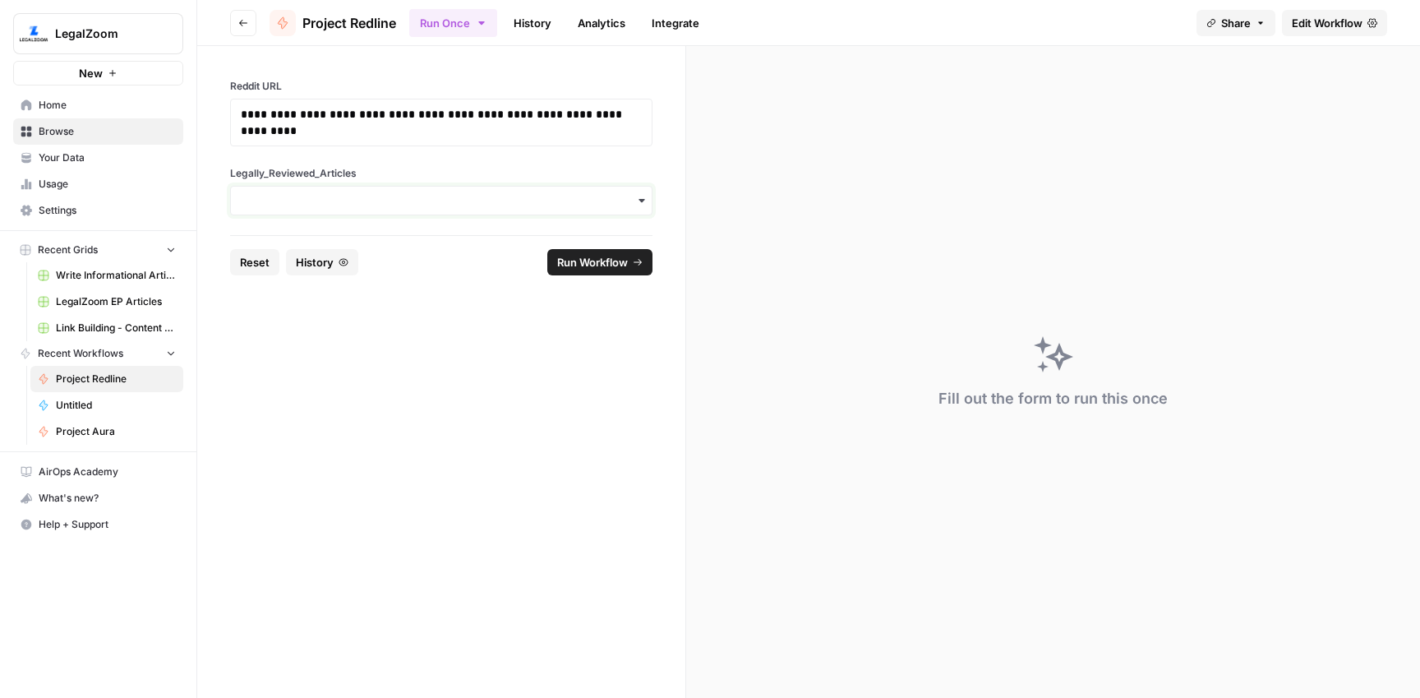
click at [360, 198] on input "Legally_Reviewed_Articles" at bounding box center [441, 200] width 401 height 16
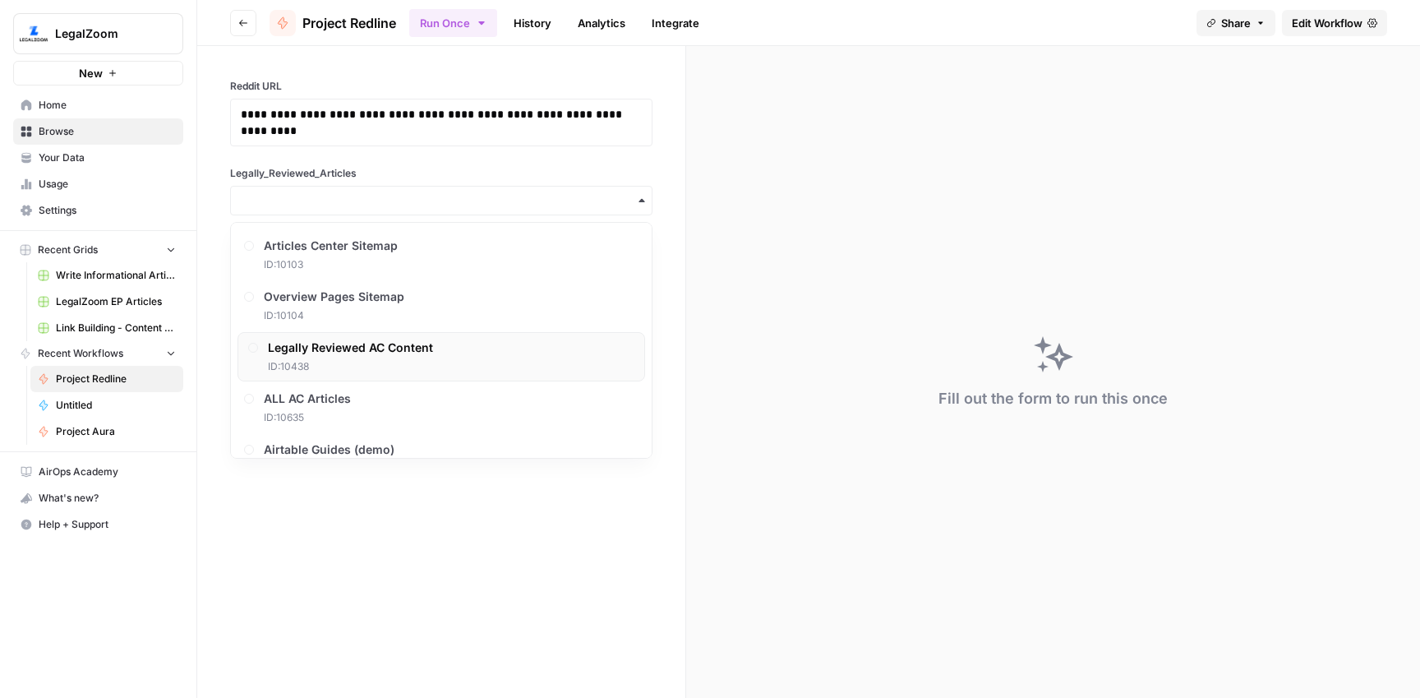
drag, startPoint x: 385, startPoint y: 350, endPoint x: 504, endPoint y: 300, distance: 130.0
click at [385, 349] on span "Legally Reviewed AC Content" at bounding box center [350, 347] width 165 height 16
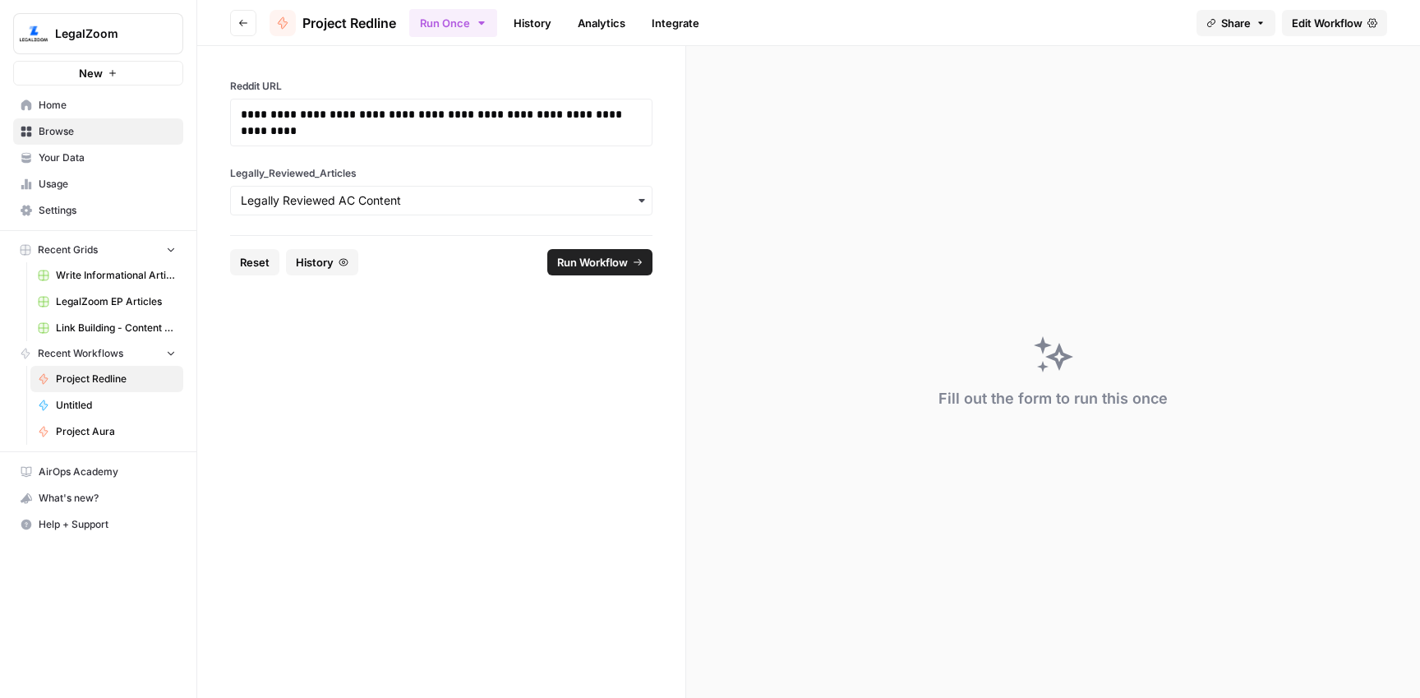
click at [594, 256] on span "Run Workflow" at bounding box center [592, 262] width 71 height 16
click at [536, 18] on link "History" at bounding box center [533, 23] width 58 height 26
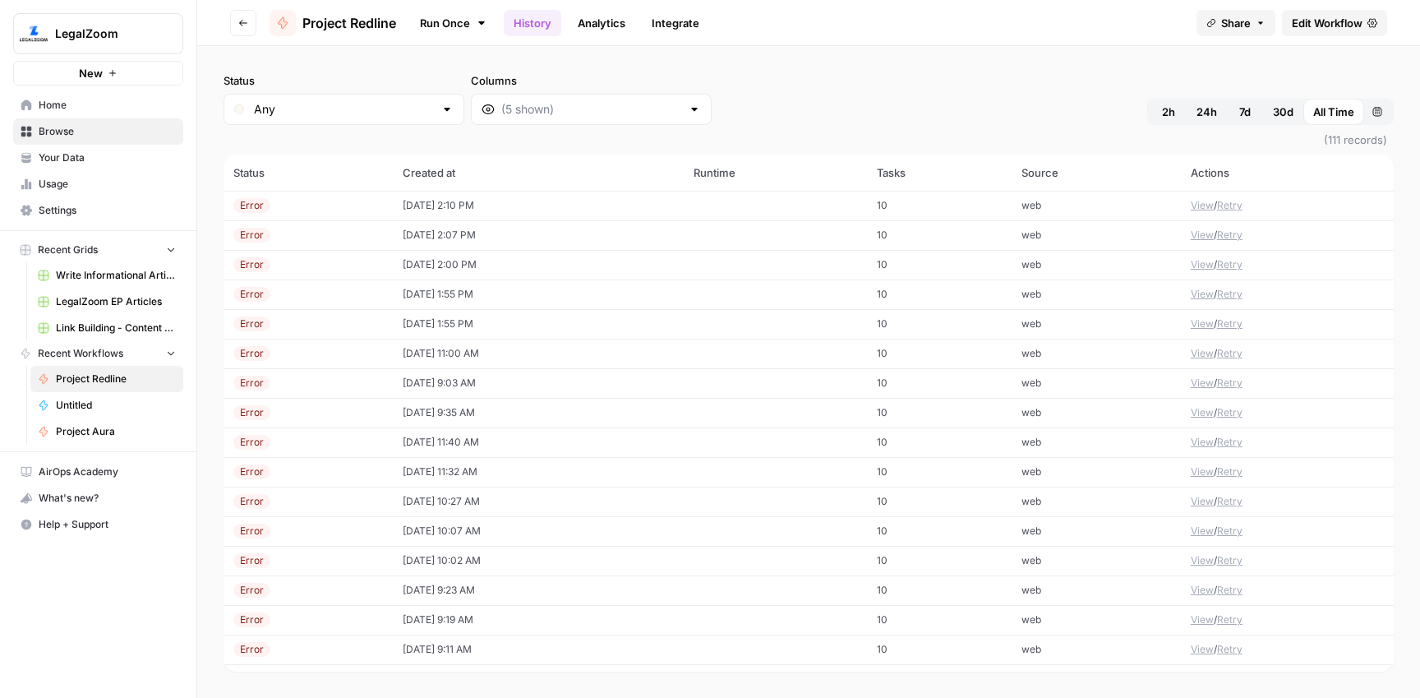
click at [435, 208] on td "[DATE] 2:10 PM" at bounding box center [539, 206] width 292 height 30
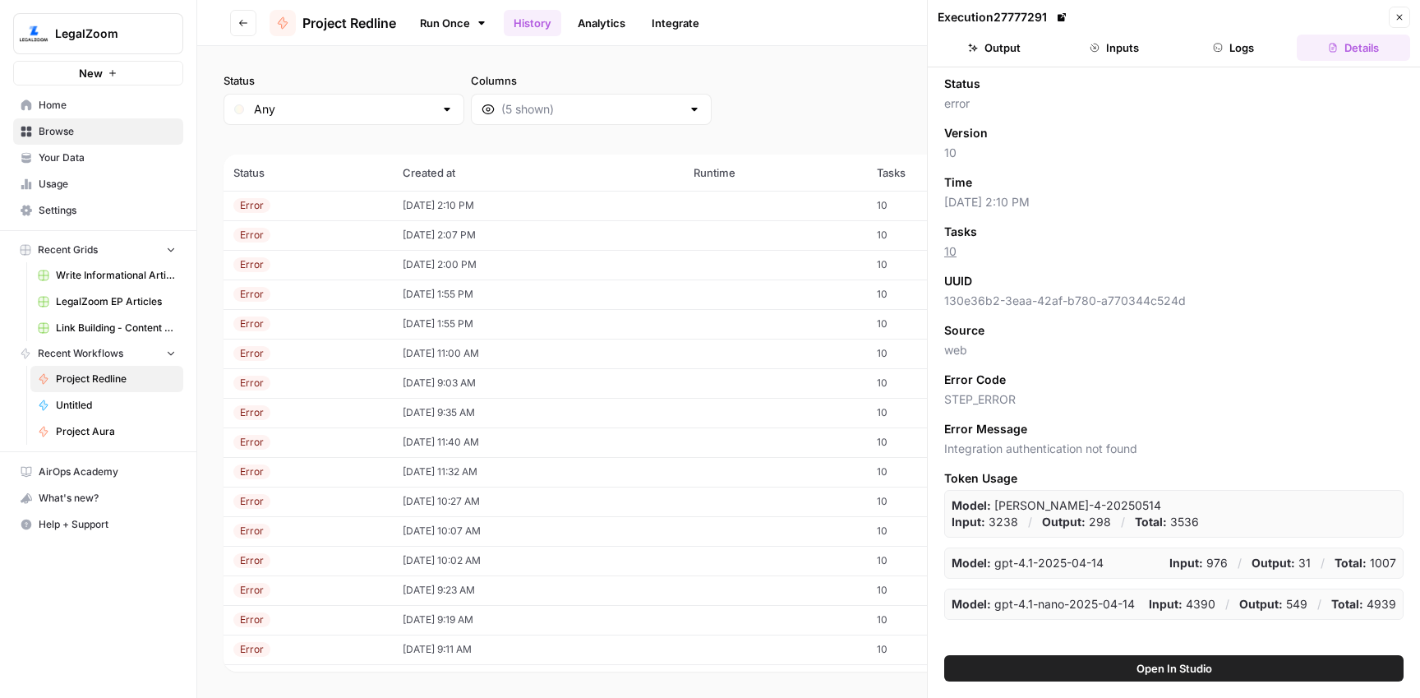
click at [1248, 45] on button "Logs" at bounding box center [1233, 48] width 113 height 26
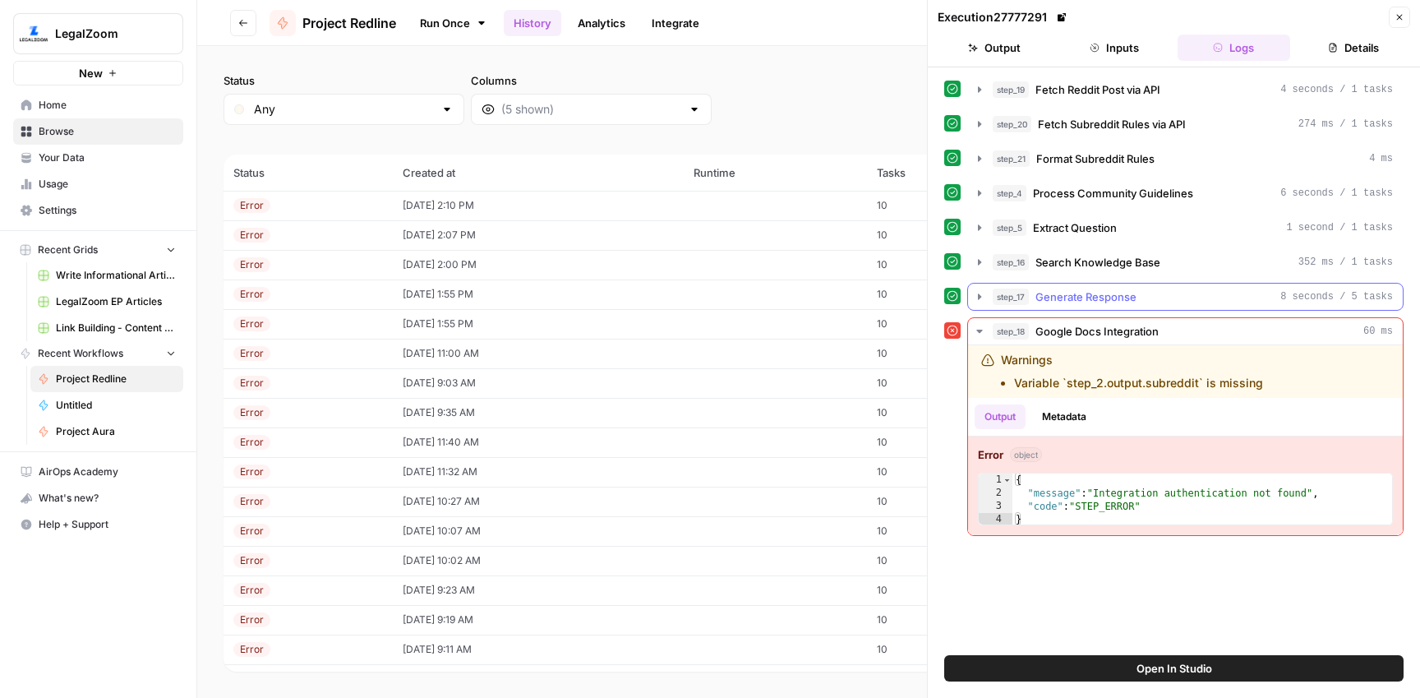
click at [1136, 304] on div "step_17 Generate Response 8 seconds / 5 tasks" at bounding box center [1192, 296] width 400 height 16
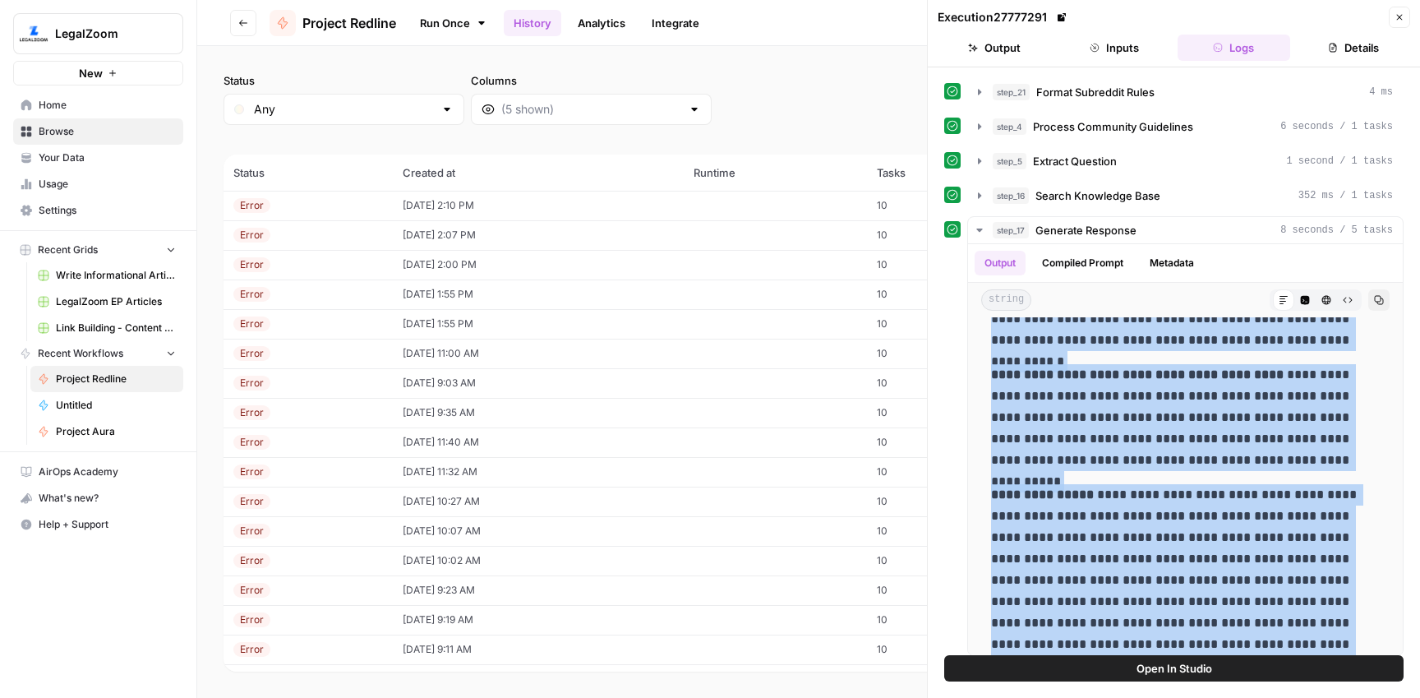
scroll to position [301, 0]
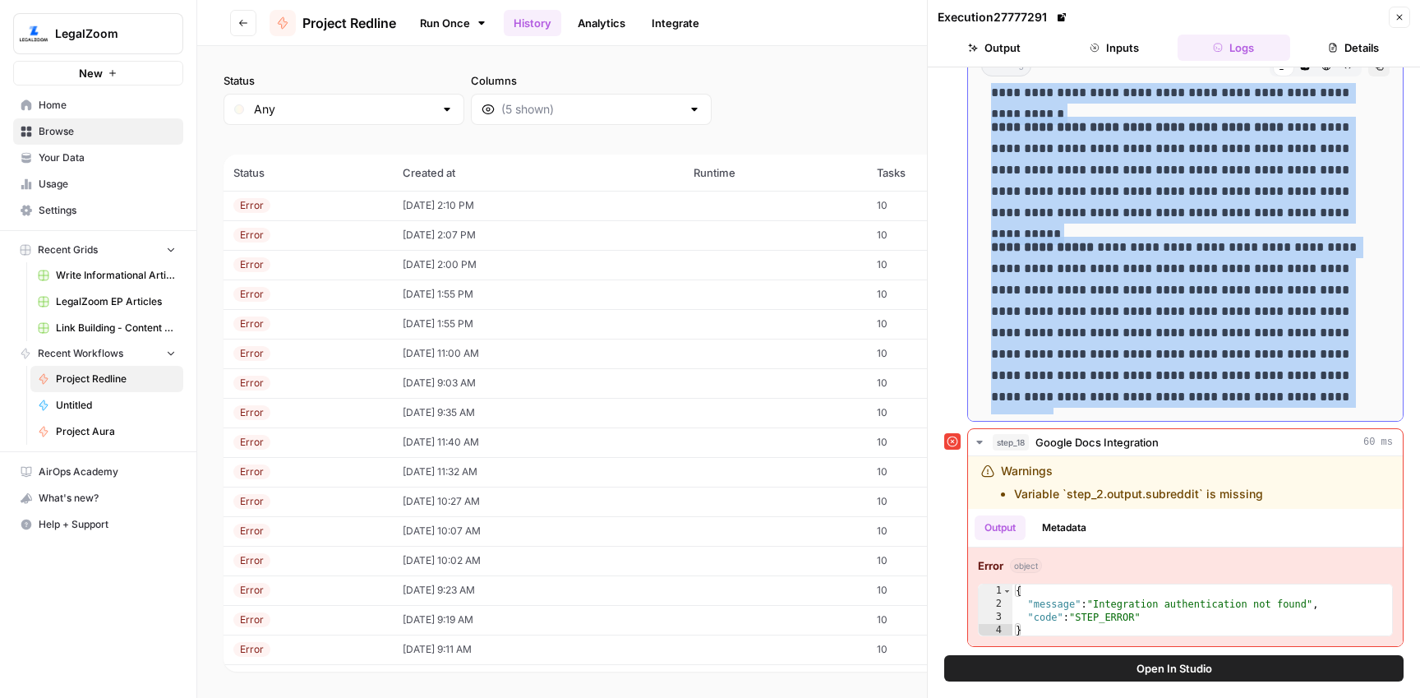
drag, startPoint x: 1034, startPoint y: 454, endPoint x: 1167, endPoint y: 397, distance: 143.9
click at [1167, 397] on div "**********" at bounding box center [1185, 120] width 408 height 587
copy div "**********"
click at [431, 16] on link "Run Once" at bounding box center [453, 23] width 88 height 28
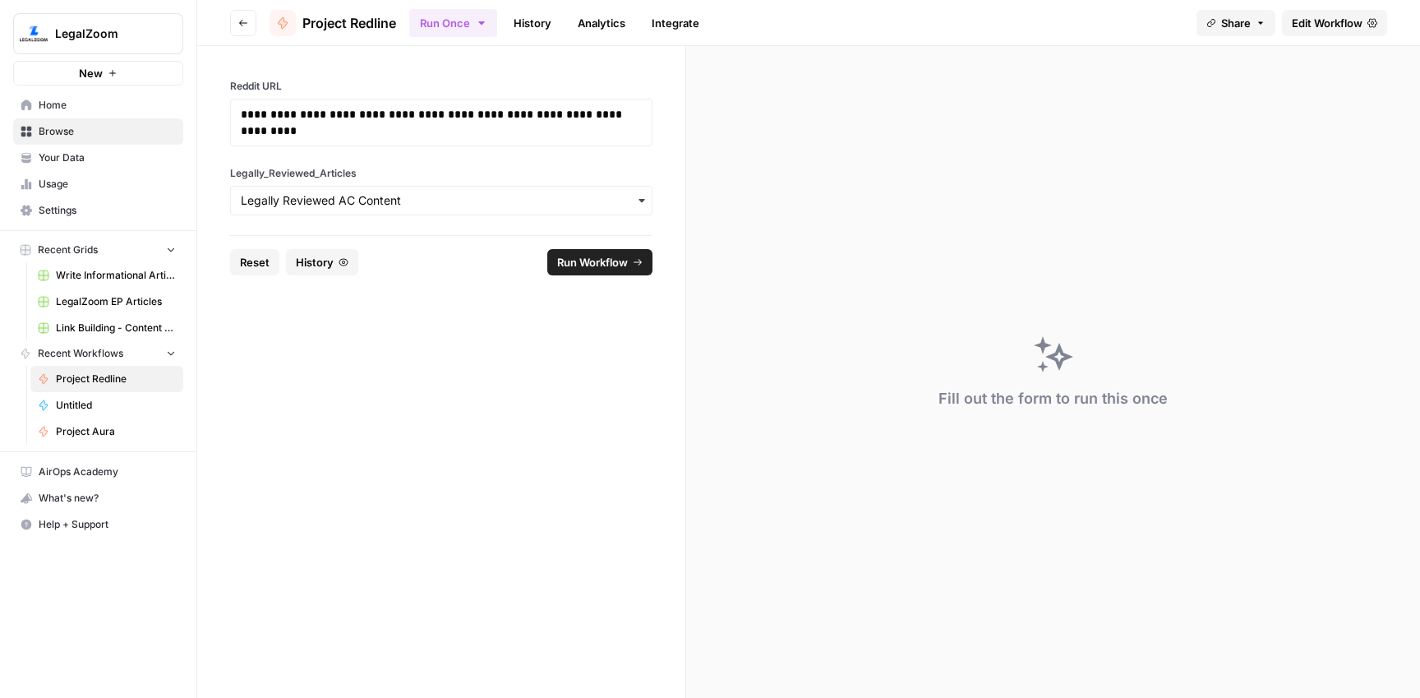
click at [237, 265] on button "Reset" at bounding box center [254, 262] width 49 height 26
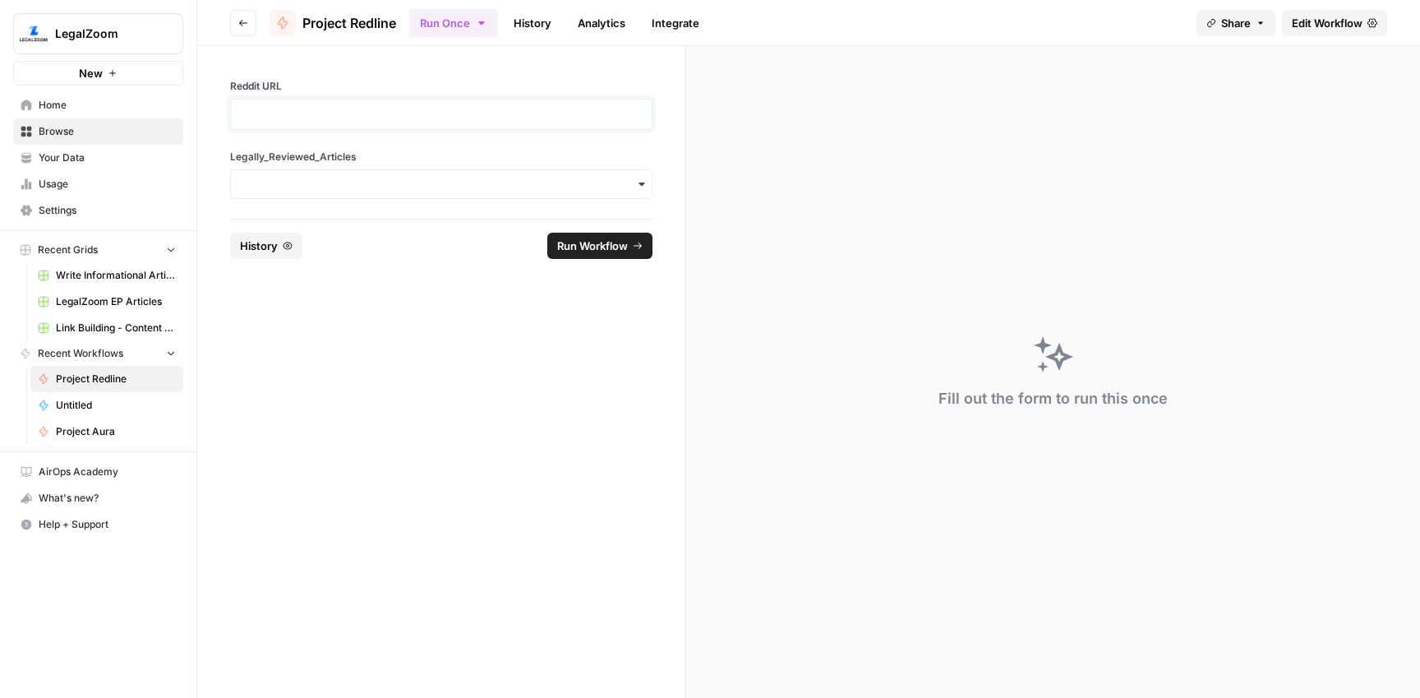
click at [329, 113] on p at bounding box center [441, 114] width 401 height 16
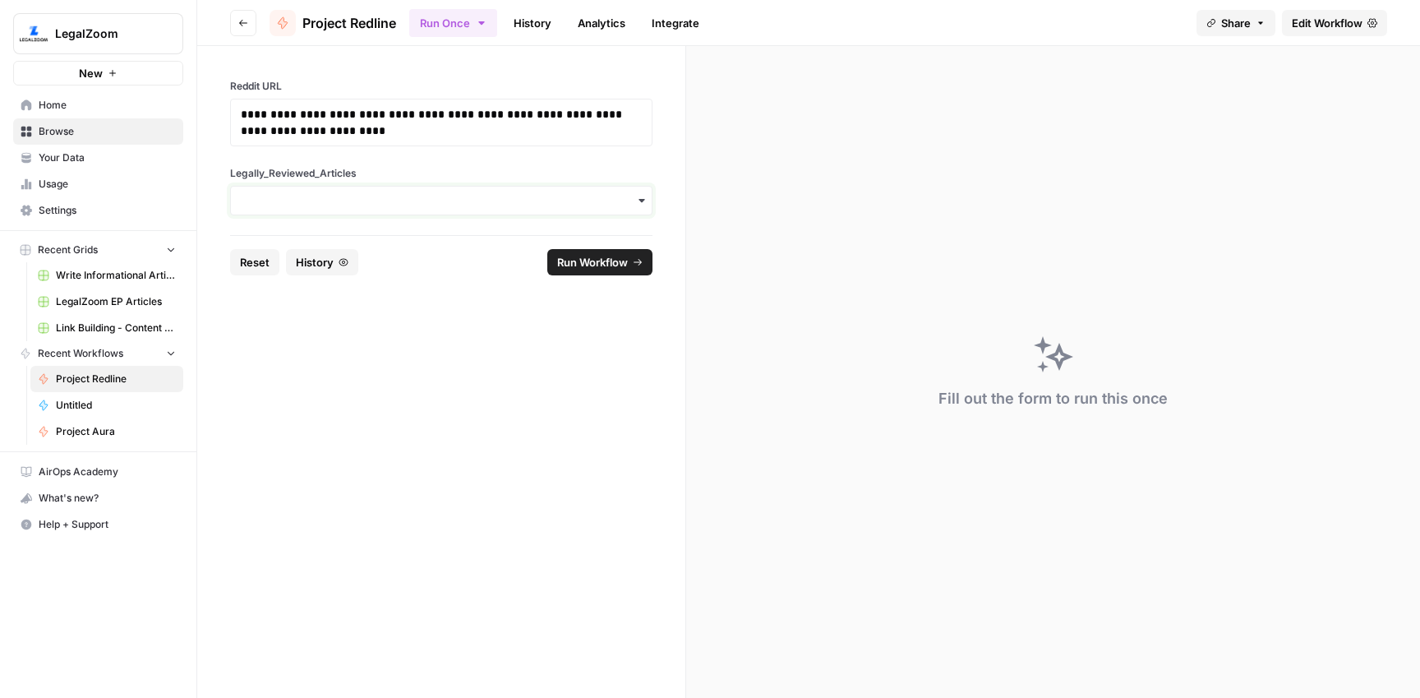
click at [353, 201] on input "Legally_Reviewed_Articles" at bounding box center [441, 200] width 401 height 16
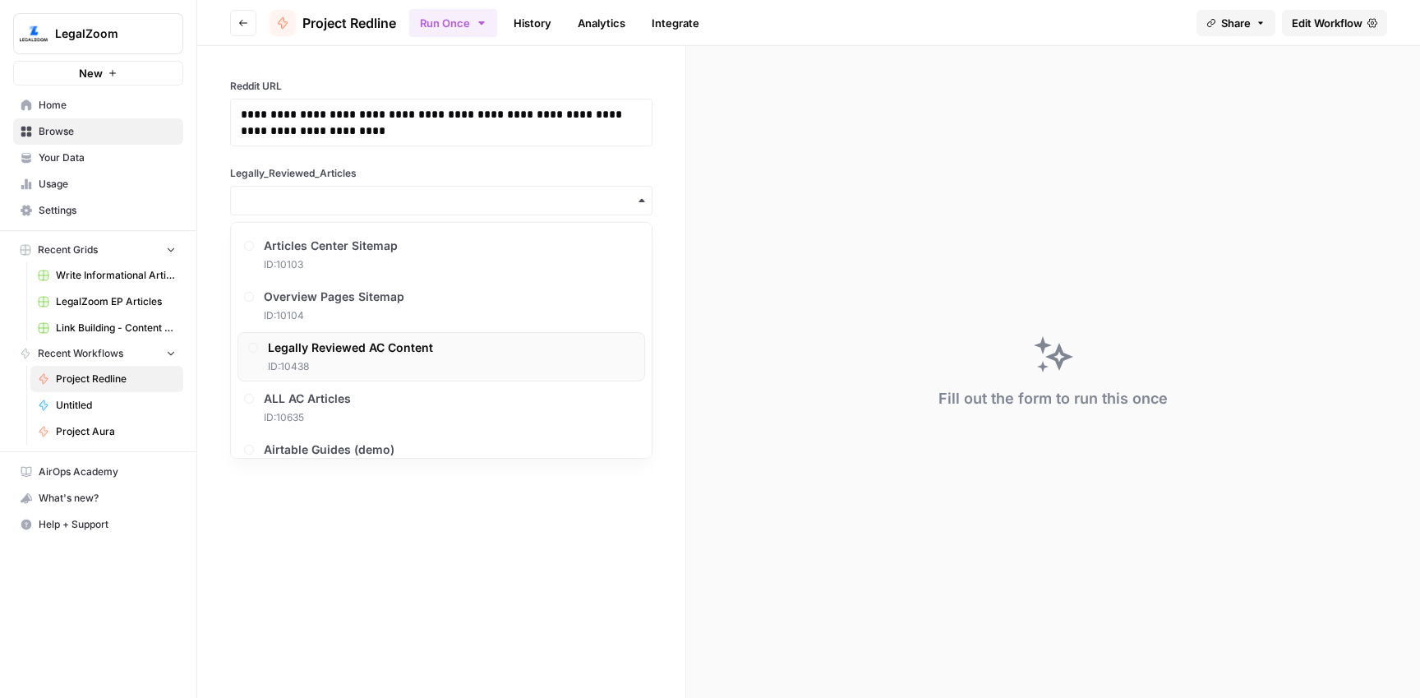
drag, startPoint x: 357, startPoint y: 344, endPoint x: 413, endPoint y: 314, distance: 64.3
click at [357, 343] on span "Legally Reviewed AC Content" at bounding box center [350, 347] width 165 height 16
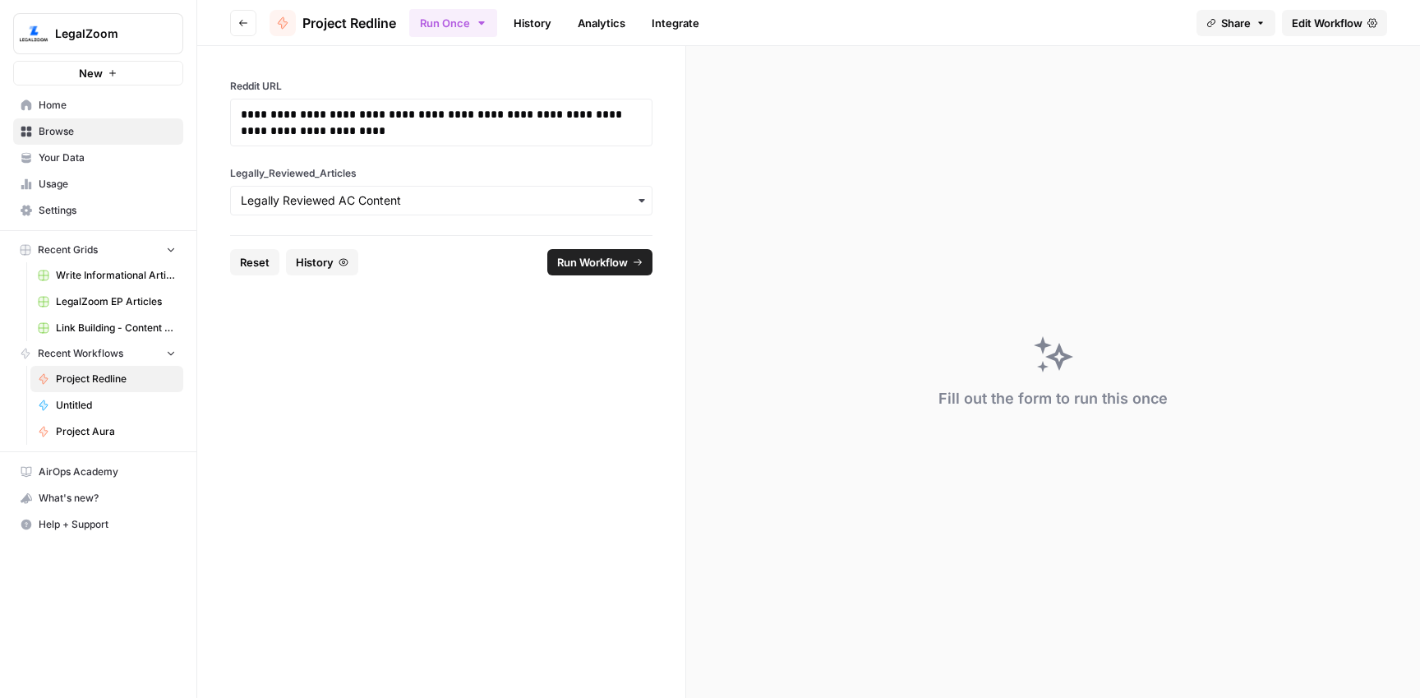
drag, startPoint x: 578, startPoint y: 262, endPoint x: 845, endPoint y: 163, distance: 284.2
click at [579, 261] on span "Run Workflow" at bounding box center [592, 262] width 71 height 16
click at [533, 18] on link "History" at bounding box center [533, 23] width 58 height 26
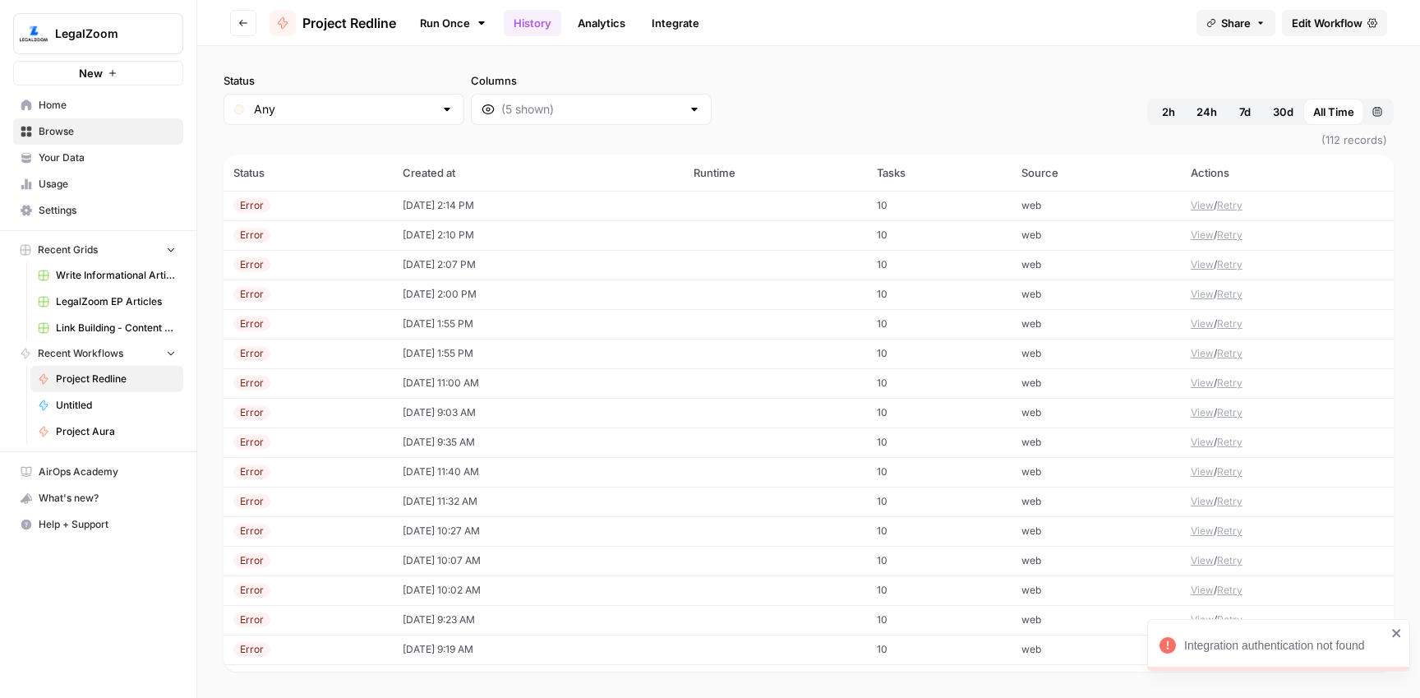
click at [467, 205] on td "[DATE] 2:14 PM" at bounding box center [539, 206] width 292 height 30
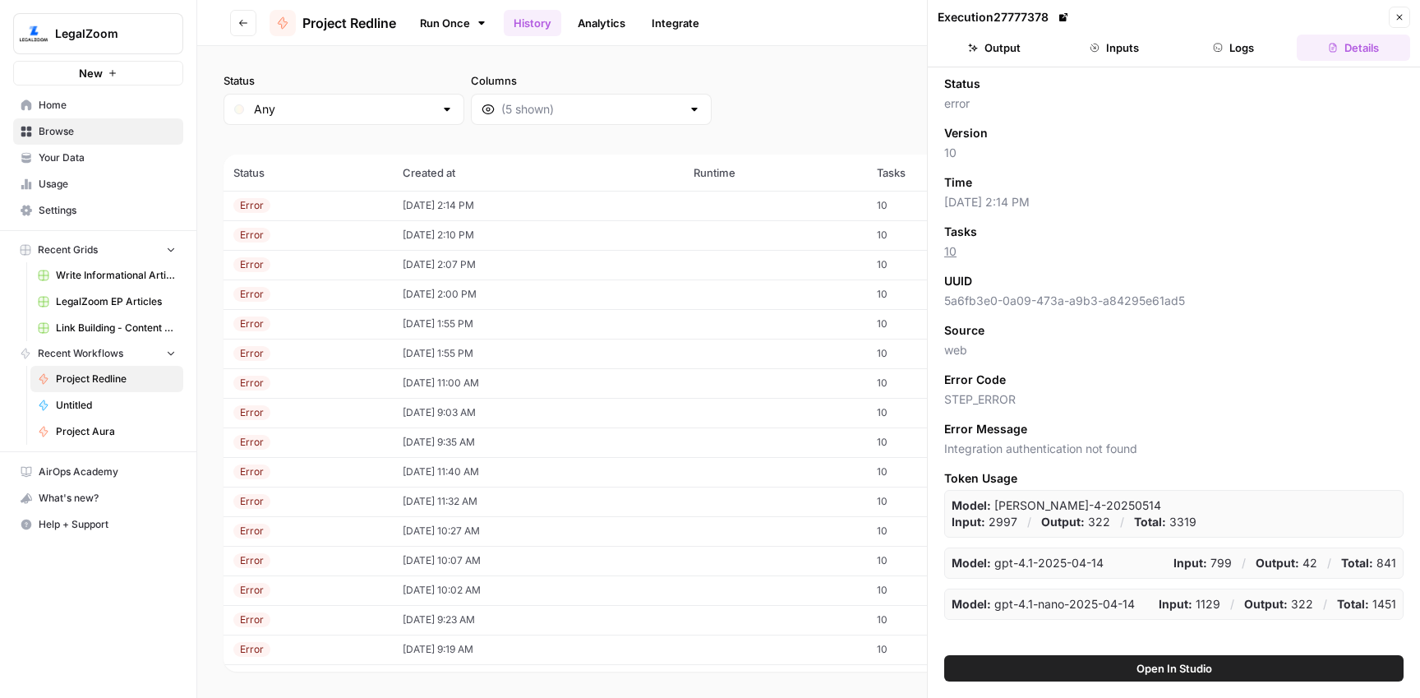
click at [1244, 57] on button "Logs" at bounding box center [1233, 48] width 113 height 26
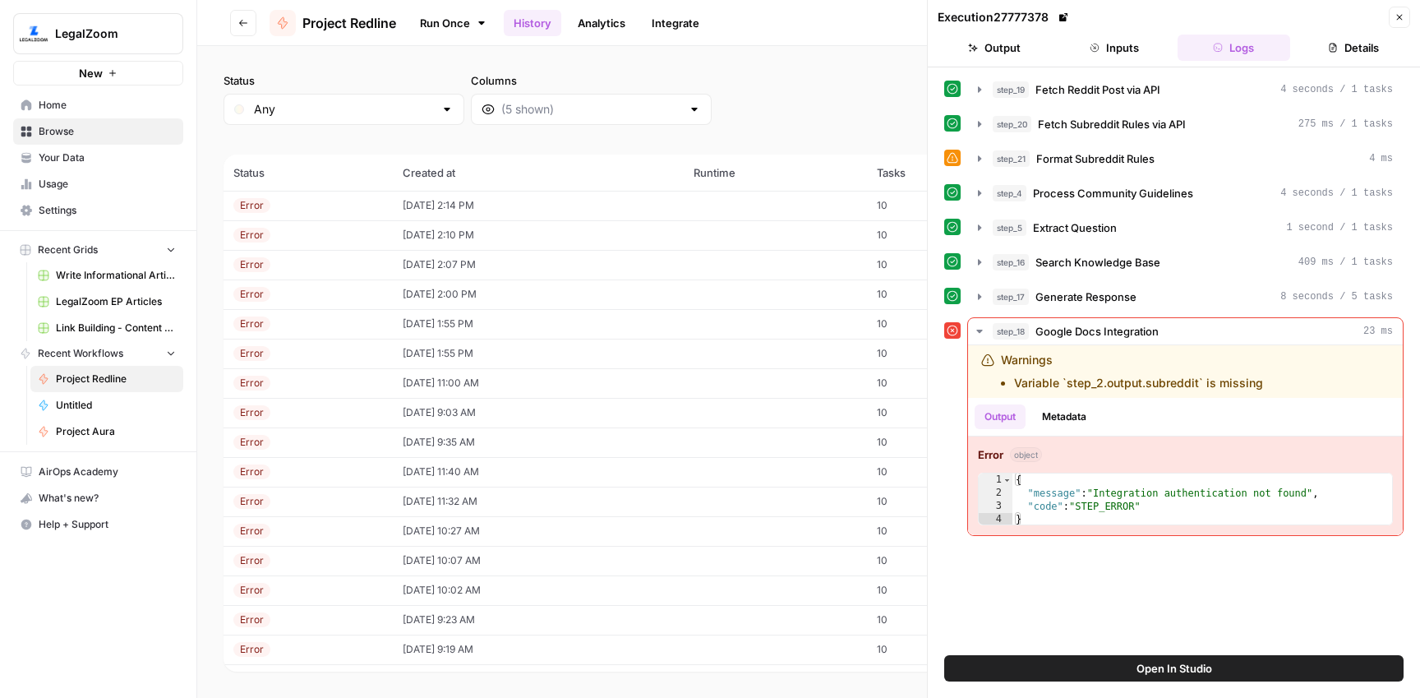
click at [709, 125] on span "(112 records)" at bounding box center [808, 140] width 1170 height 30
click at [1154, 288] on div "step_17 Generate Response 8 seconds / 5 tasks" at bounding box center [1192, 296] width 400 height 16
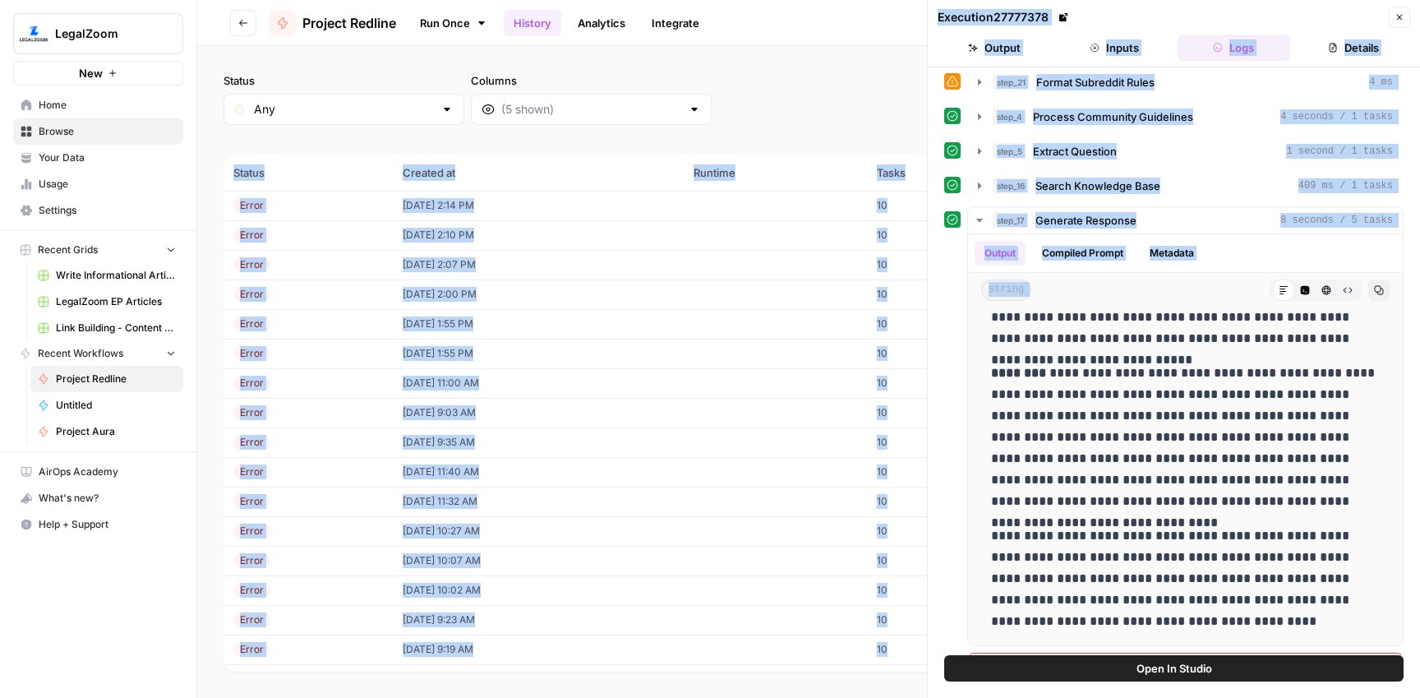
scroll to position [301, 0]
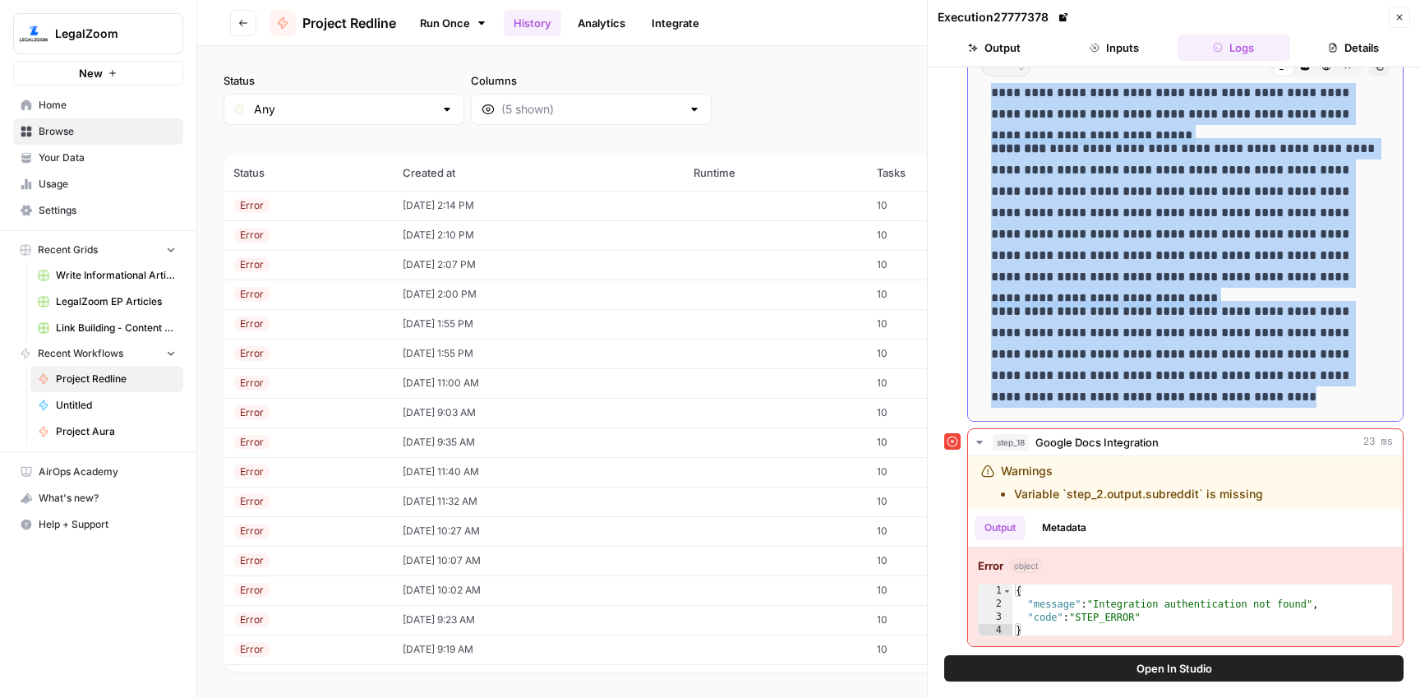
drag, startPoint x: 1232, startPoint y: 427, endPoint x: 1273, endPoint y: 394, distance: 52.6
click at [1273, 394] on div "**********" at bounding box center [1185, 61] width 408 height 707
click at [1131, 348] on p "**********" at bounding box center [1185, 354] width 389 height 107
